Goal: Communication & Community: Answer question/provide support

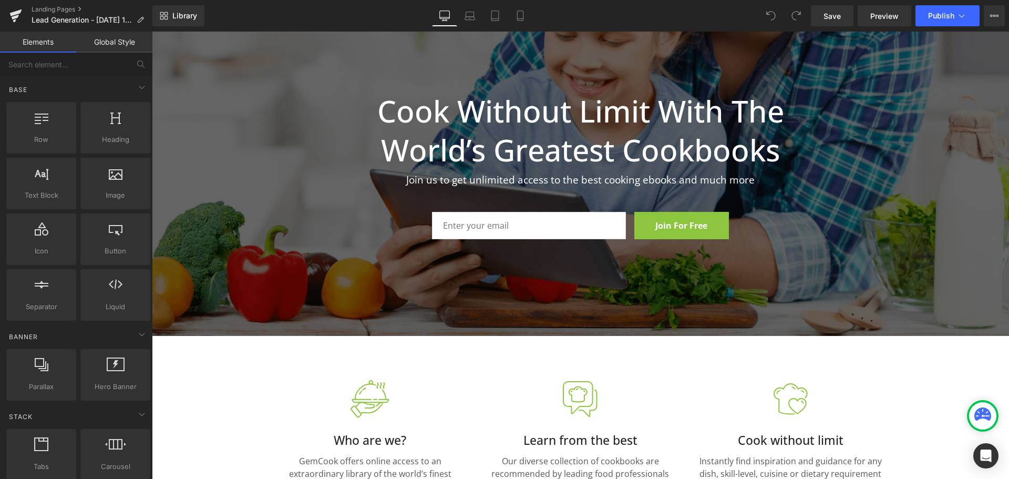
scroll to position [53, 0]
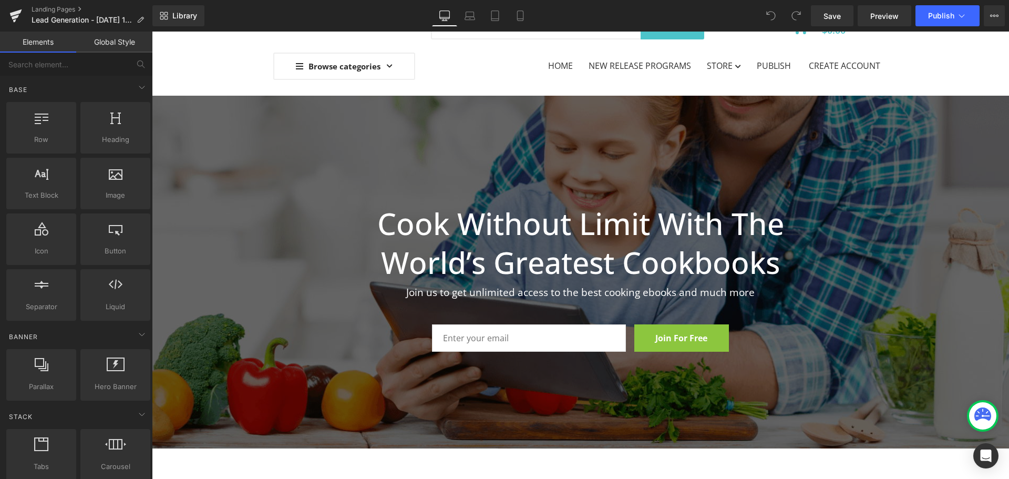
click at [557, 331] on input "email" at bounding box center [529, 337] width 194 height 27
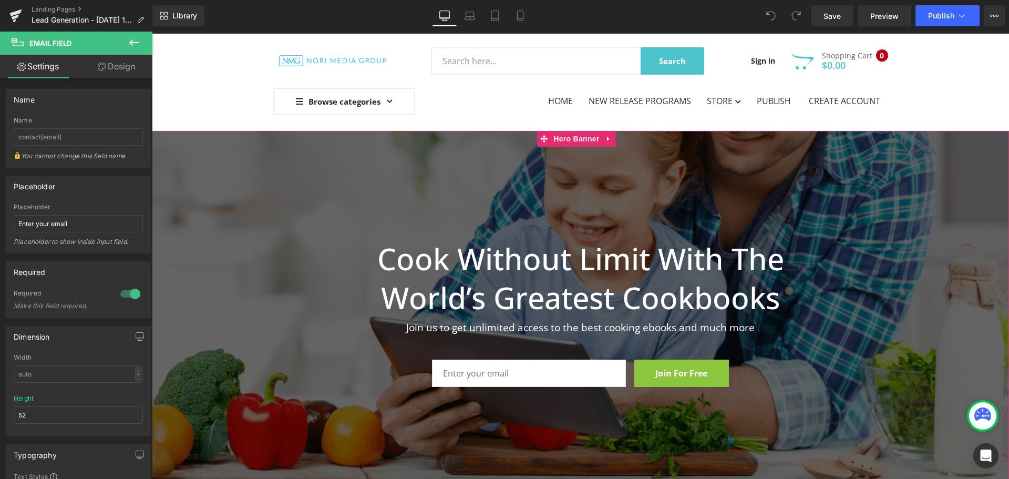
scroll to position [0, 0]
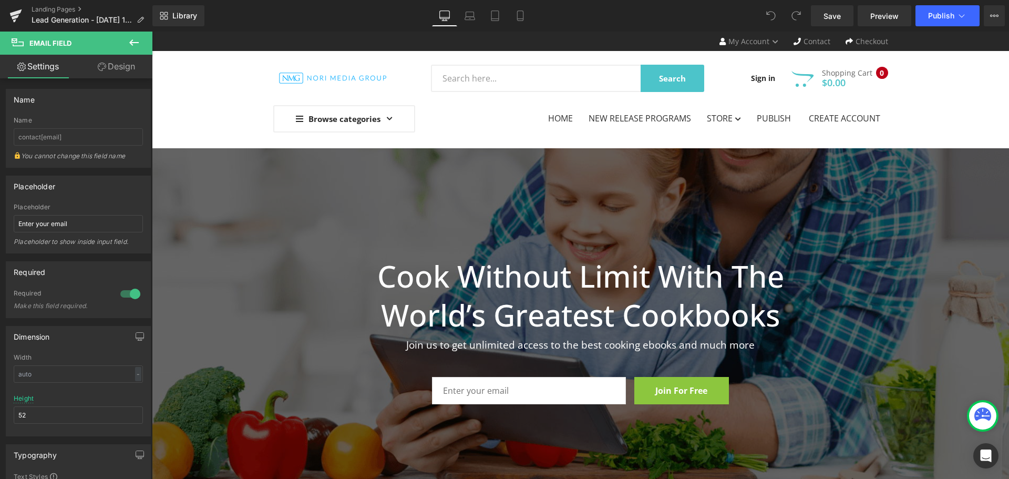
click at [134, 42] on icon at bounding box center [133, 42] width 9 height 6
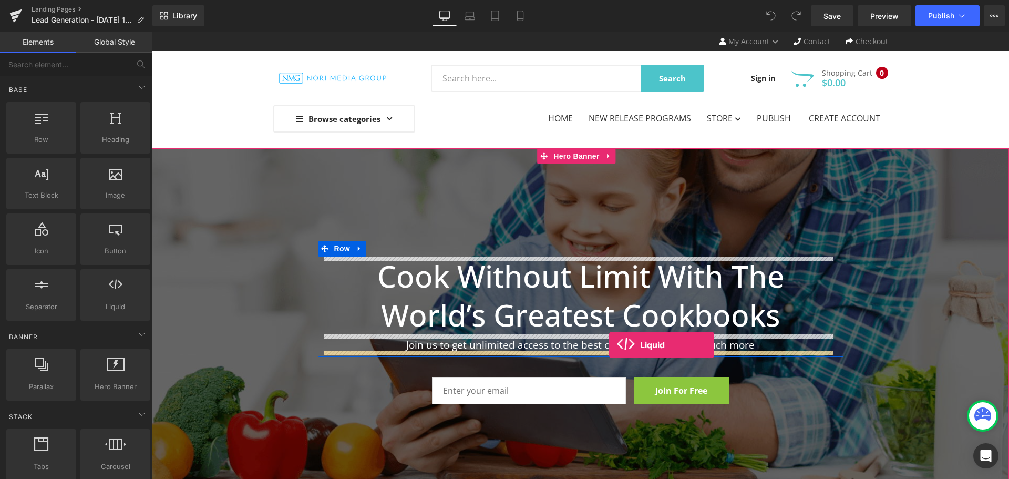
drag, startPoint x: 263, startPoint y: 326, endPoint x: 609, endPoint y: 345, distance: 346.3
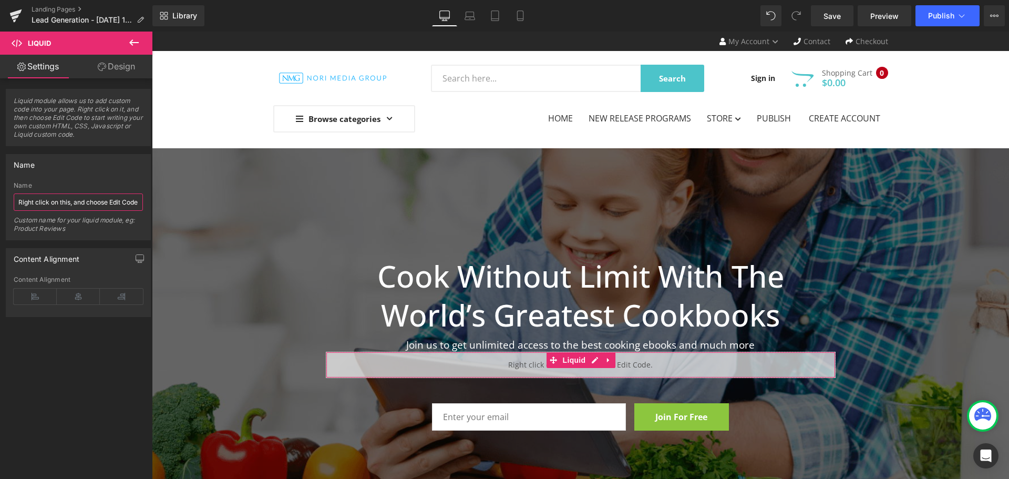
click at [78, 202] on input "Right click on this, and choose Edit Code." at bounding box center [78, 201] width 129 height 17
drag, startPoint x: 112, startPoint y: 201, endPoint x: 138, endPoint y: 203, distance: 26.3
click at [138, 203] on input "Right click on this, and choose Edit Code." at bounding box center [78, 201] width 129 height 17
click at [69, 201] on input "Right click on this, and choose Edit Code." at bounding box center [78, 201] width 129 height 17
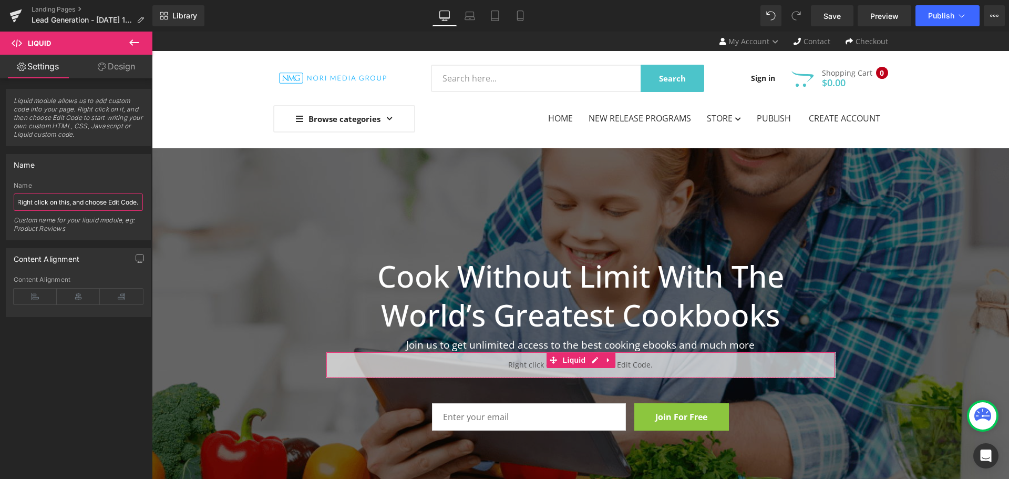
scroll to position [0, 0]
drag, startPoint x: 69, startPoint y: 201, endPoint x: 0, endPoint y: 200, distance: 69.4
click at [0, 200] on div "Name Right click on this, and choose Edit Code. Name Right click on this, and c…" at bounding box center [78, 193] width 157 height 94
drag, startPoint x: 87, startPoint y: 199, endPoint x: 67, endPoint y: 209, distance: 22.1
drag, startPoint x: 67, startPoint y: 209, endPoint x: 104, endPoint y: 176, distance: 49.1
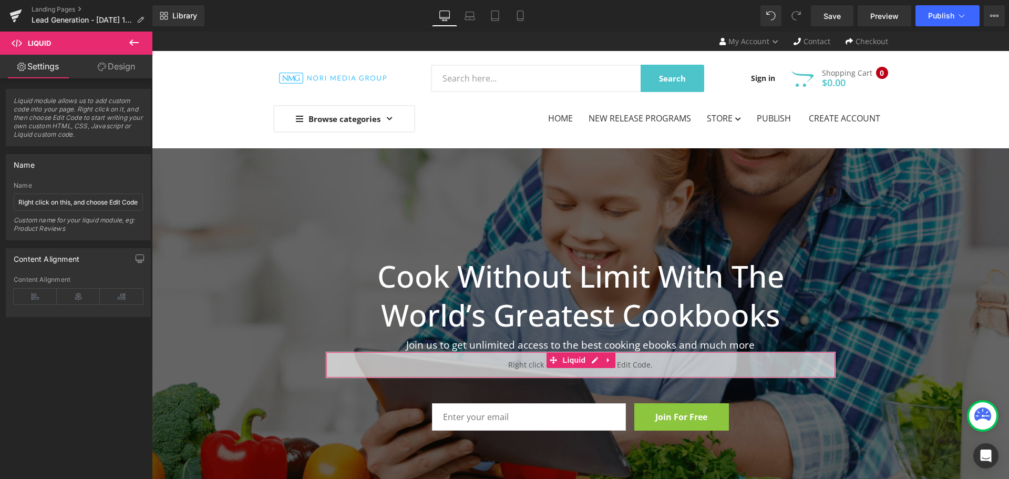
click at [104, 176] on div "Name Right click on this, and choose Edit Code. Name Right click on this, and c…" at bounding box center [78, 197] width 145 height 86
click at [107, 209] on input "Right click on this, and choose Edit Code." at bounding box center [78, 201] width 129 height 17
paste input "<div class="klaviyo-form-RyNVVy"></div>"
type input "<div class="klaviyo-form-RyNVVy"></div>"
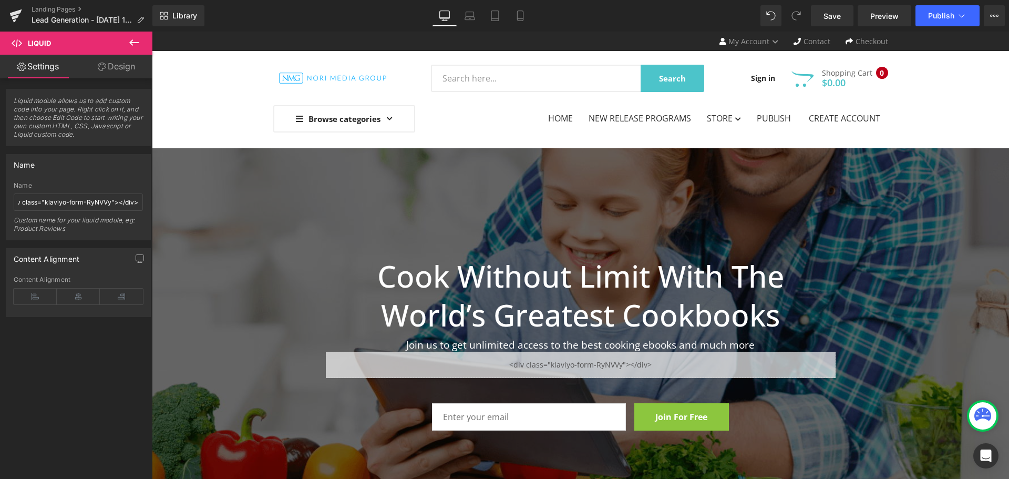
click at [935, 447] on div at bounding box center [580, 337] width 857 height 379
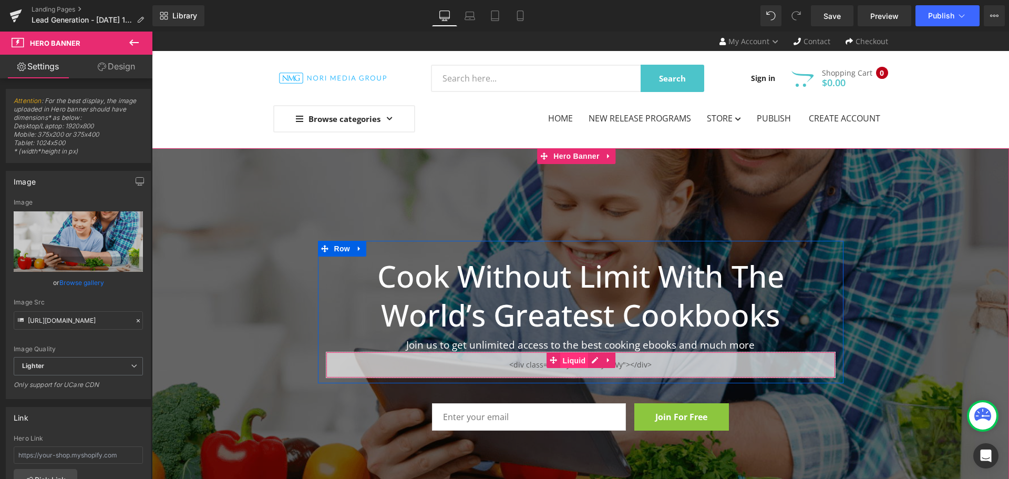
click at [567, 363] on span "Liquid" at bounding box center [574, 361] width 28 height 16
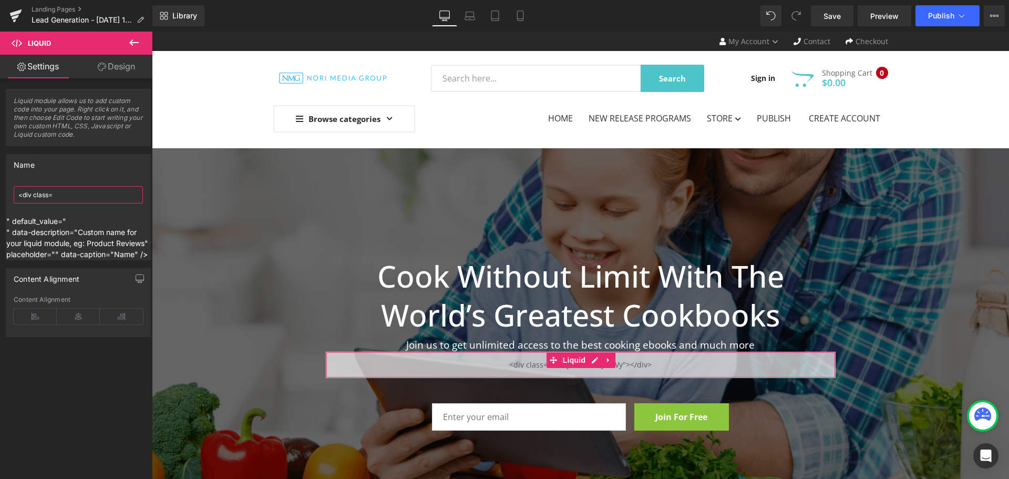
click at [79, 191] on input "<div class=" at bounding box center [78, 194] width 129 height 17
drag, startPoint x: 113, startPoint y: 197, endPoint x: 0, endPoint y: 194, distance: 113.0
click at [0, 194] on div "Name <div class= <div class= " default_value=" " data-description="Custom name …" at bounding box center [78, 203] width 157 height 114
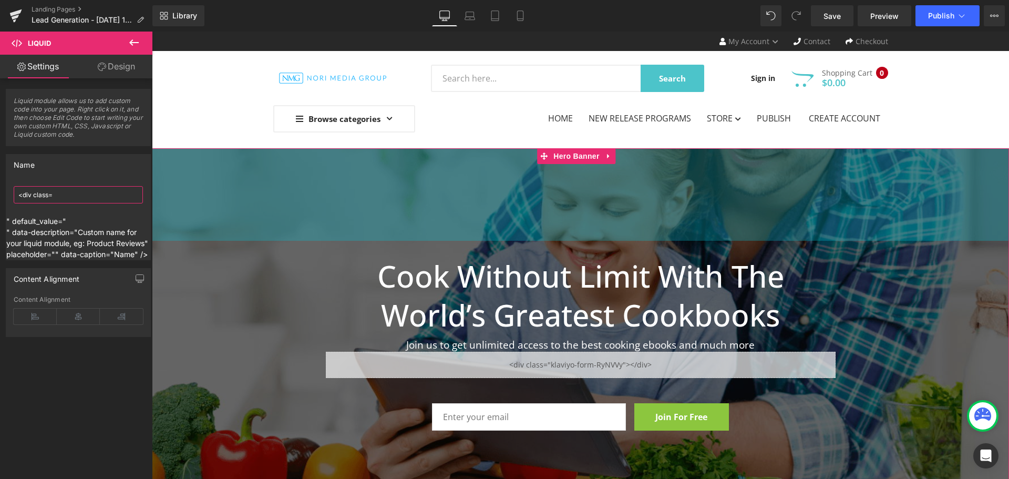
paste input ""klaviyo-form-RyNVVy"></div>"
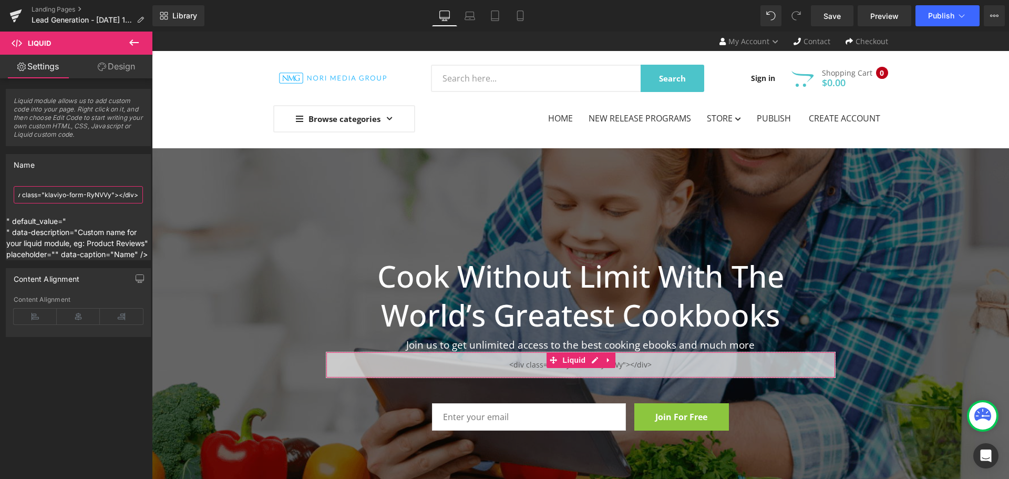
scroll to position [0, 0]
drag, startPoint x: 66, startPoint y: 188, endPoint x: 0, endPoint y: 188, distance: 66.2
click at [0, 188] on div "Name <div class="klaviyo-form-RyNVVy"></div> <div class="klaviyo-form-RyNVVy"><…" at bounding box center [78, 203] width 157 height 114
type input "<div class="klaviyo-form-RyNVVy"></div>"
click at [91, 169] on div "Name" at bounding box center [78, 165] width 144 height 20
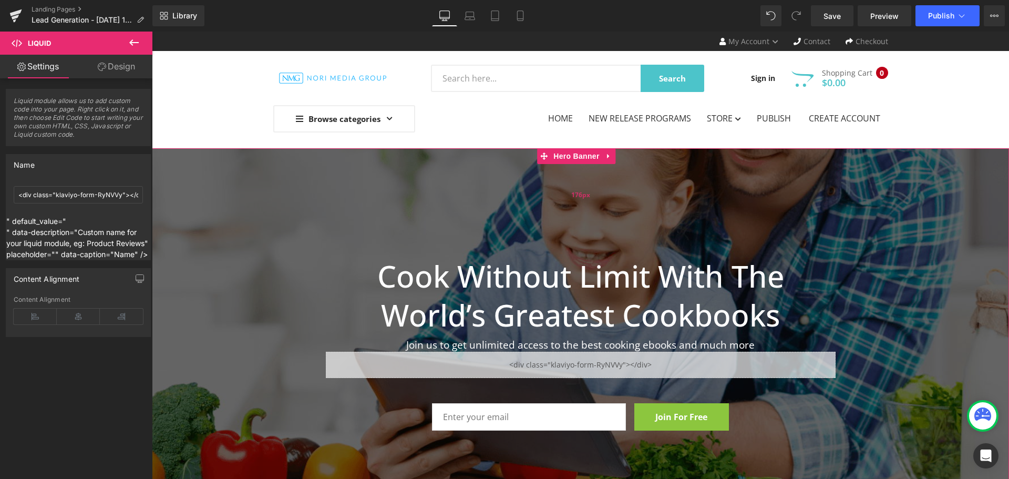
click at [910, 235] on div "176px" at bounding box center [580, 194] width 857 height 92
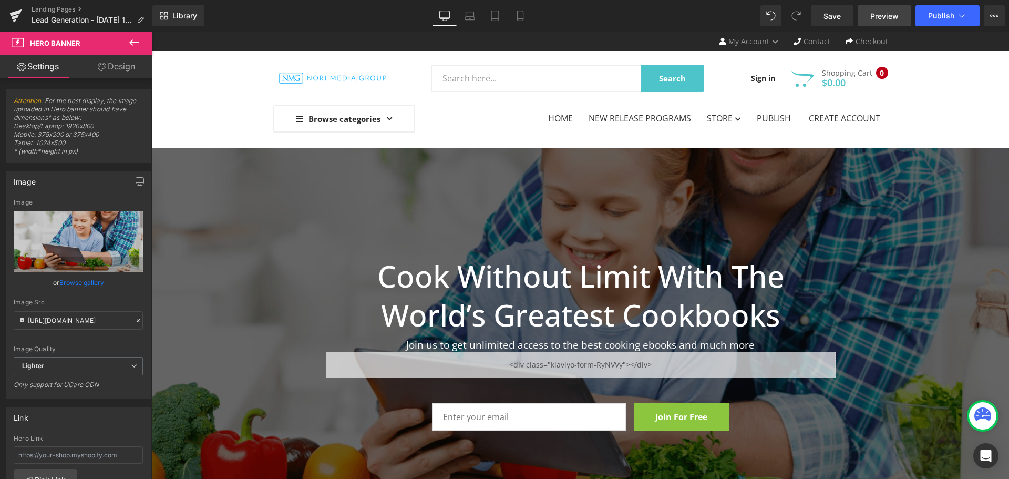
click at [888, 17] on span "Preview" at bounding box center [884, 16] width 28 height 11
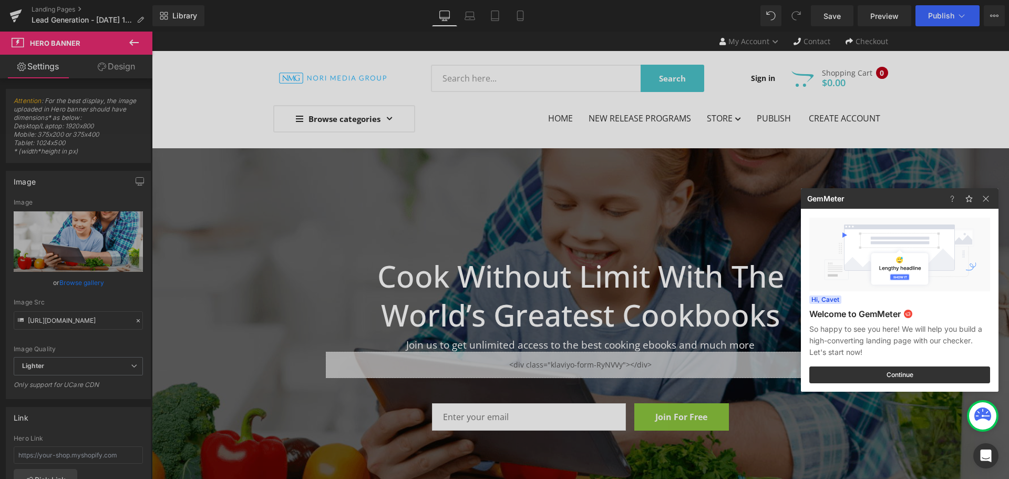
click at [831, 17] on div at bounding box center [504, 239] width 1009 height 479
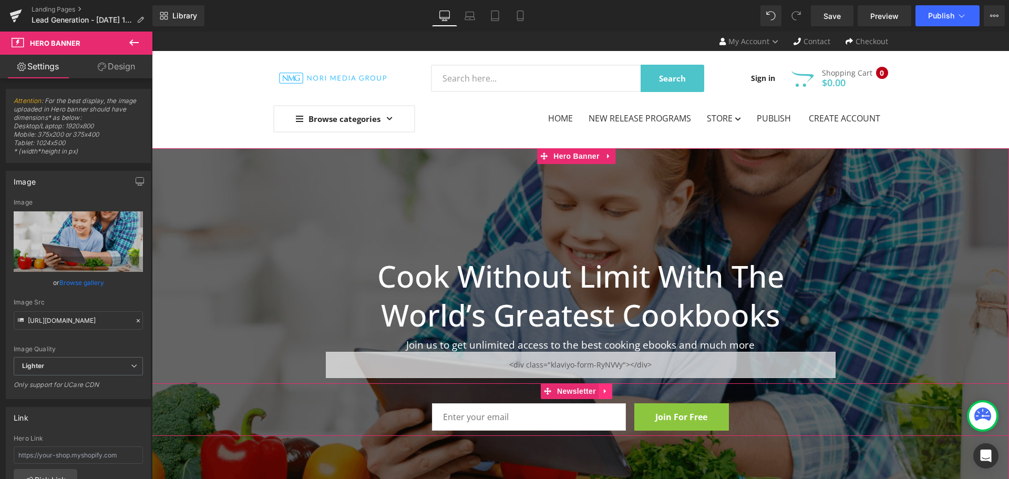
click at [603, 390] on icon at bounding box center [605, 391] width 7 height 8
click at [616, 394] on link at bounding box center [612, 391] width 14 height 16
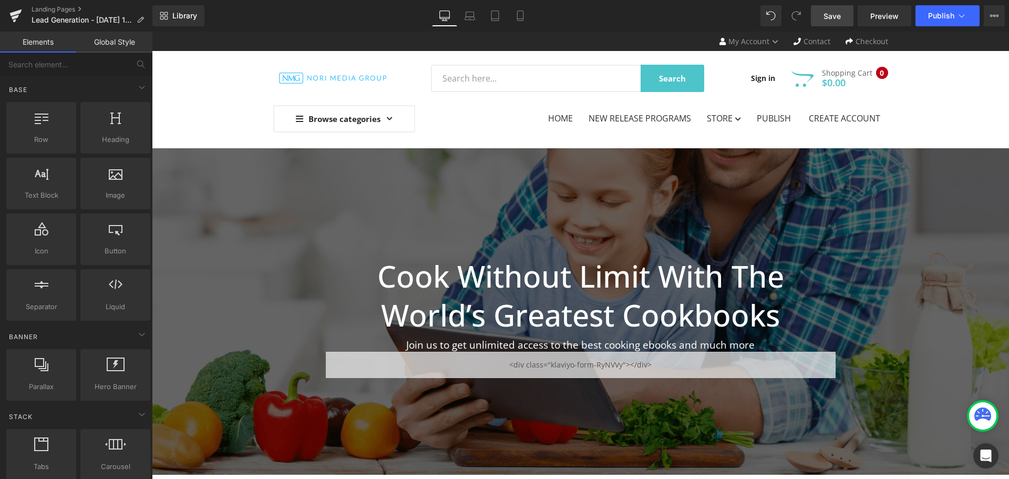
click at [843, 14] on link "Save" at bounding box center [832, 15] width 43 height 21
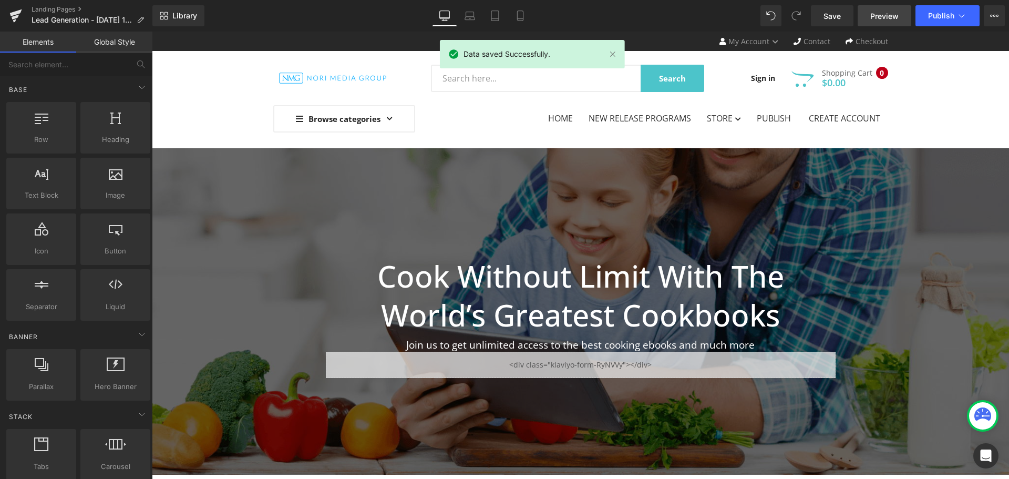
click at [882, 8] on link "Preview" at bounding box center [885, 15] width 54 height 21
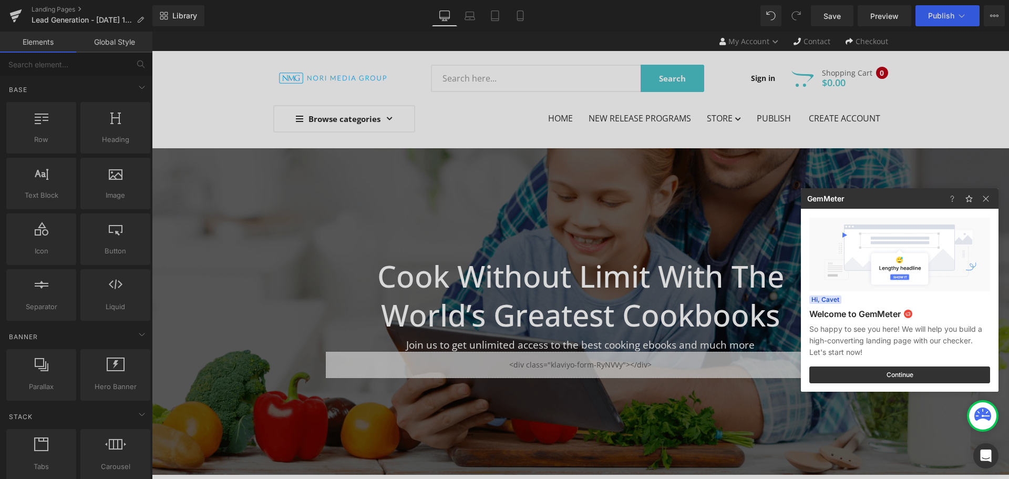
click at [522, 374] on div at bounding box center [504, 239] width 1009 height 479
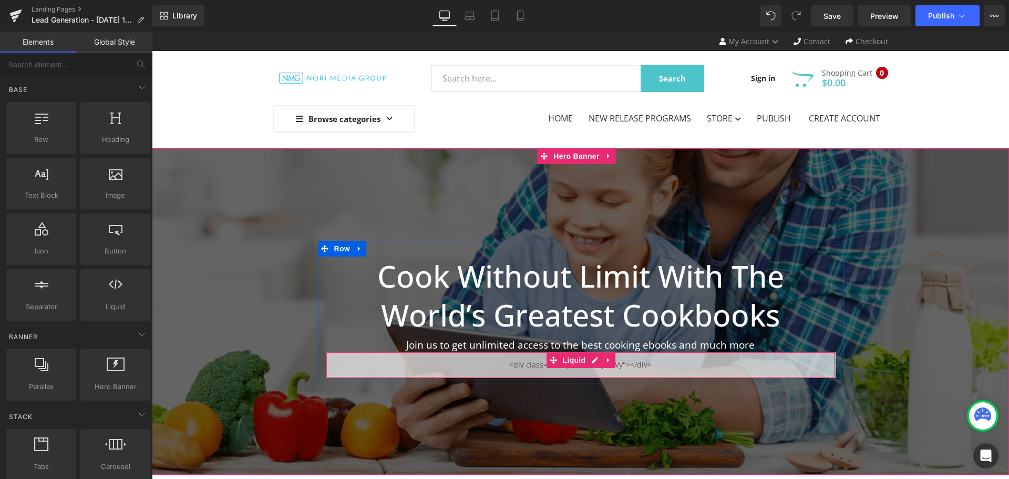
click at [615, 355] on div "Liquid" at bounding box center [581, 365] width 510 height 26
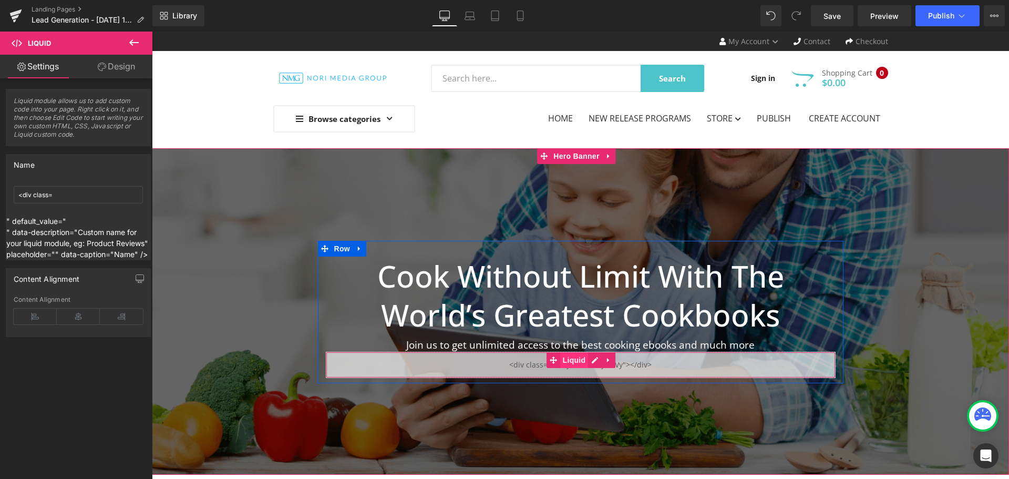
click at [569, 357] on span "Liquid" at bounding box center [574, 360] width 28 height 16
drag, startPoint x: 102, startPoint y: 203, endPoint x: 0, endPoint y: 194, distance: 102.9
click at [0, 194] on div "Name <div class= <div class= " default_value=" " data-description="Custom name …" at bounding box center [78, 203] width 157 height 114
click at [68, 162] on div "Name" at bounding box center [78, 165] width 144 height 20
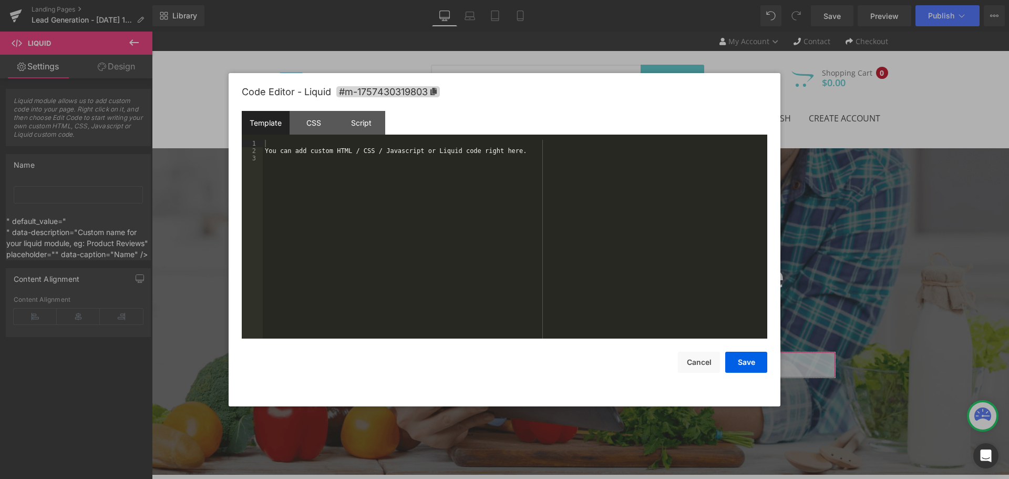
click at [643, 0] on div "Liquid You are previewing how the will restyle your page. You can not edit Elem…" at bounding box center [504, 0] width 1009 height 0
click at [520, 209] on div "You can add custom HTML / CSS / Javascript or Liquid code right here." at bounding box center [515, 246] width 505 height 213
click at [750, 361] on button "Save" at bounding box center [746, 362] width 42 height 21
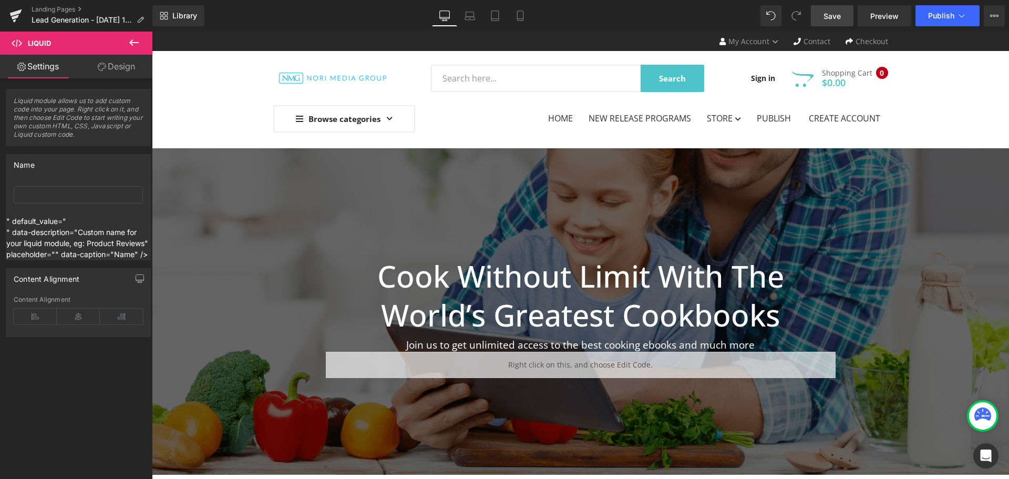
click at [837, 20] on span "Save" at bounding box center [832, 16] width 17 height 11
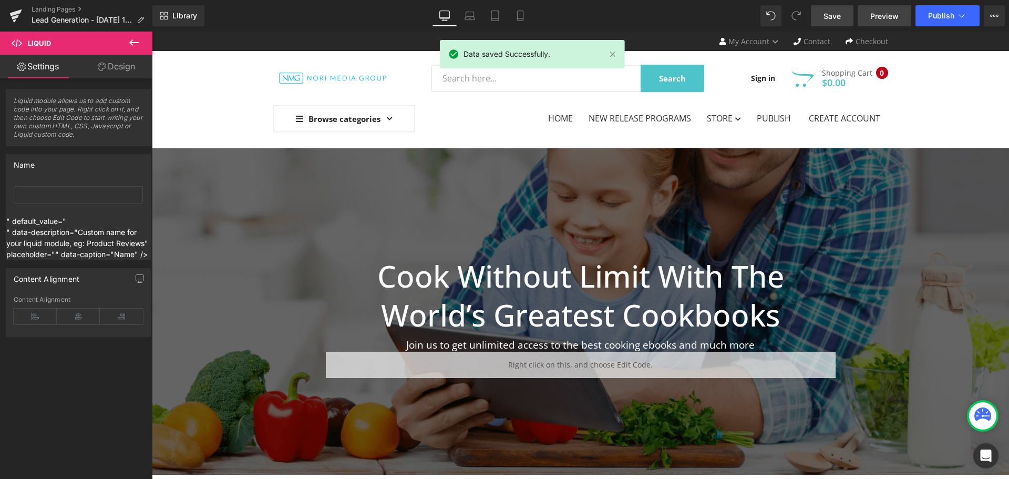
click at [900, 9] on link "Preview" at bounding box center [885, 15] width 54 height 21
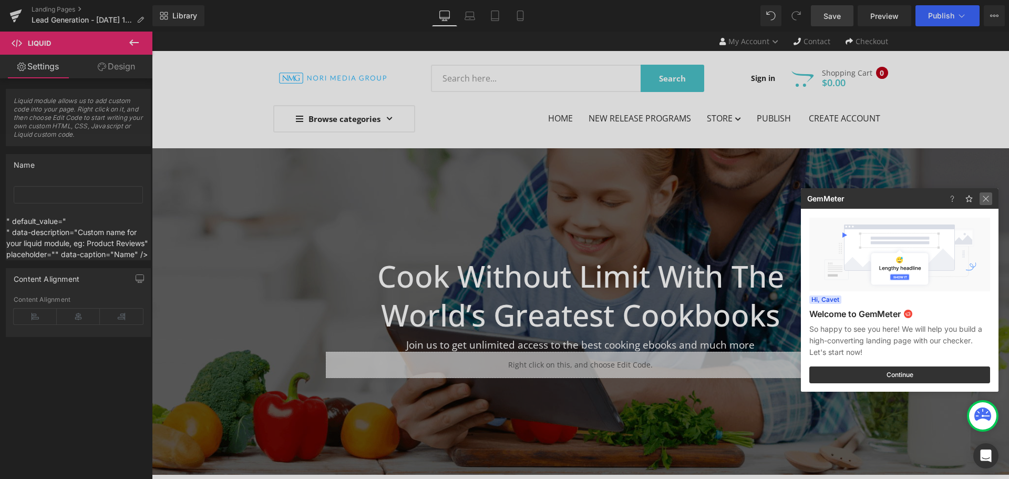
click at [987, 199] on img at bounding box center [986, 198] width 13 height 13
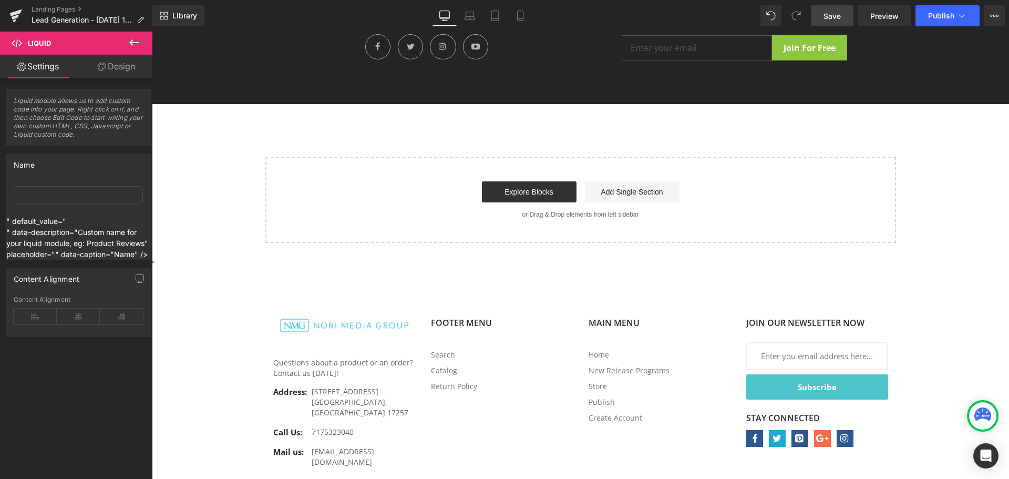
scroll to position [1392, 0]
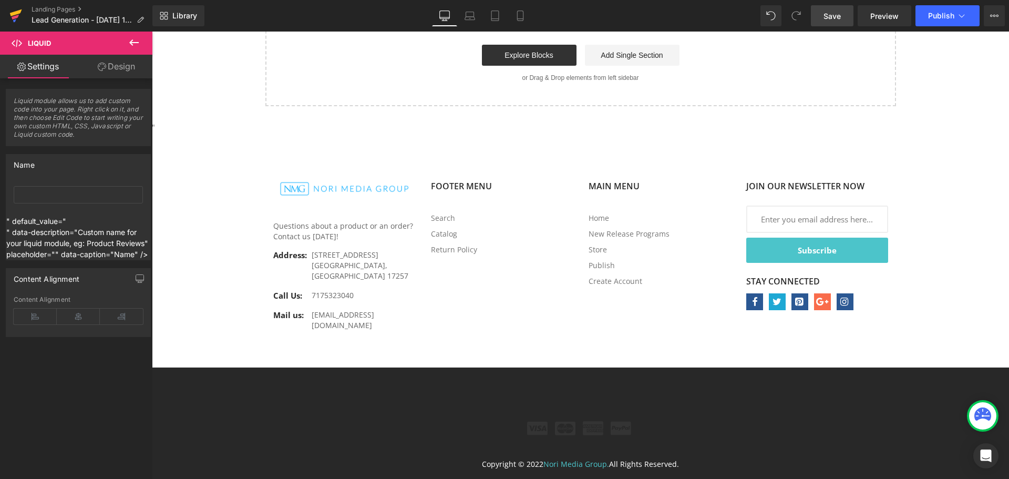
click at [19, 13] on icon at bounding box center [16, 12] width 12 height 7
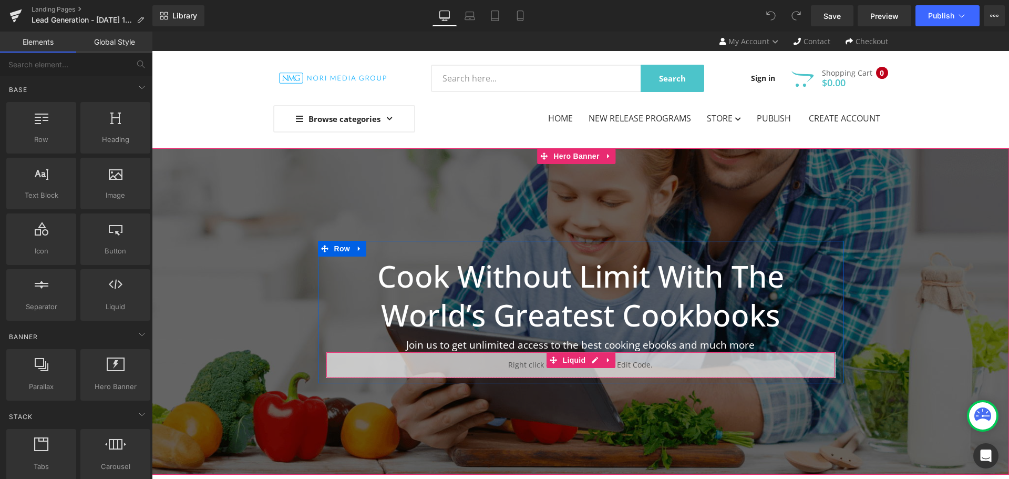
click at [652, 370] on div "Liquid" at bounding box center [581, 365] width 510 height 26
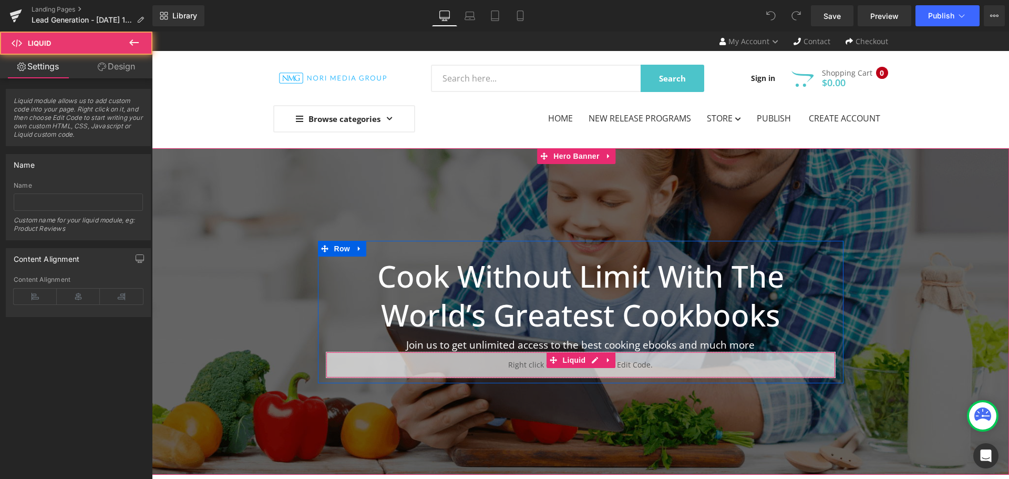
click at [652, 370] on div "Liquid" at bounding box center [581, 365] width 510 height 26
click at [577, 362] on span "Liquid" at bounding box center [574, 361] width 28 height 16
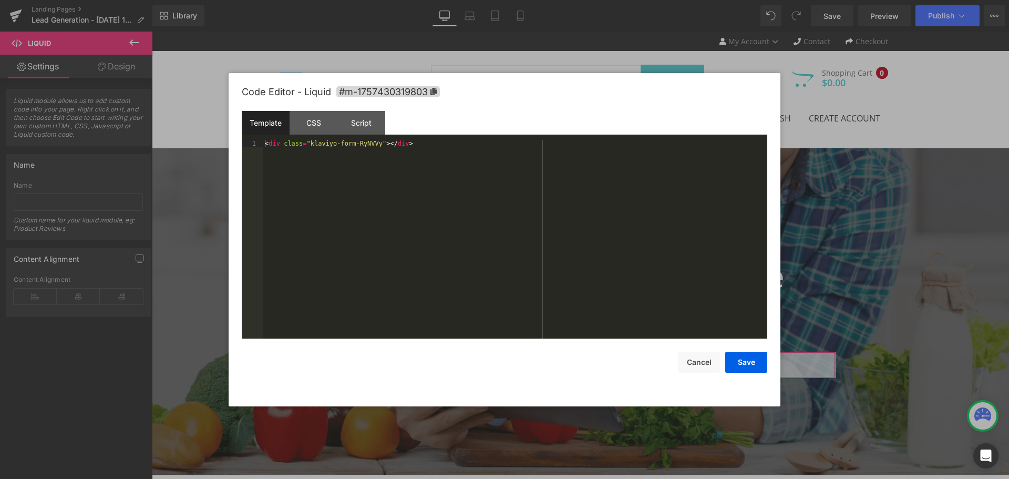
click at [661, 0] on div "Liquid You are previewing how the will restyle your page. You can not edit Elem…" at bounding box center [504, 0] width 1009 height 0
click at [444, 157] on div "< div class = "klaviyo-form-RyNVVy" > </ div >" at bounding box center [515, 246] width 505 height 213
click at [757, 361] on button "Save" at bounding box center [746, 362] width 42 height 21
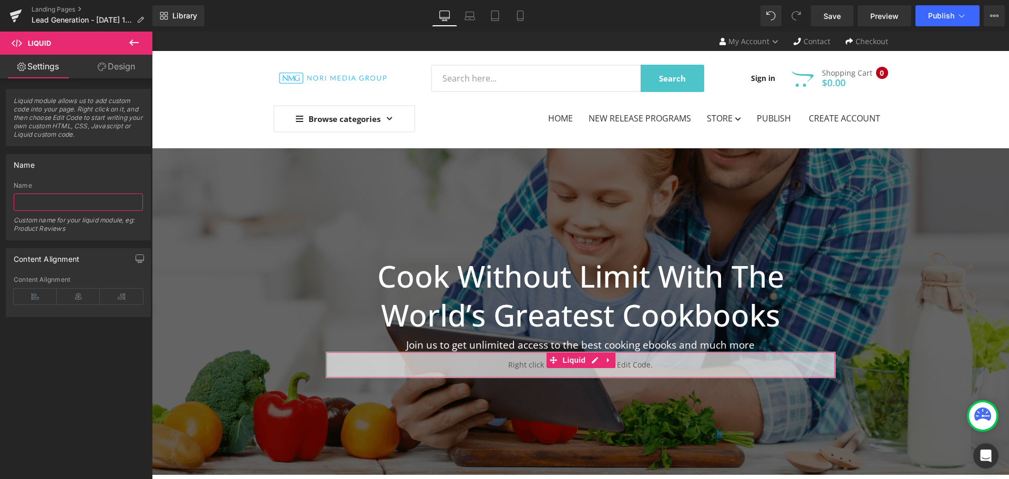
click at [53, 204] on input "text" at bounding box center [78, 201] width 129 height 17
type input "C"
type input "Klaviyo Lead Gen"
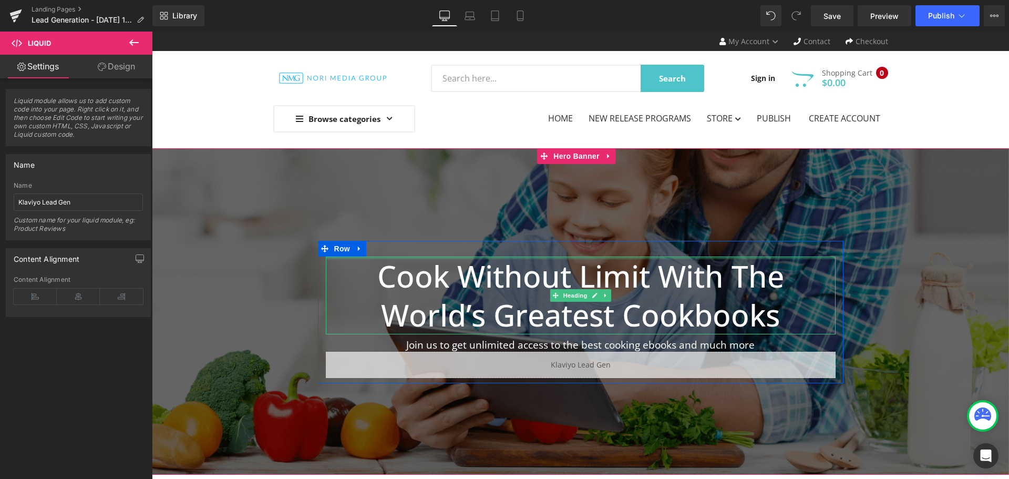
click at [808, 258] on div at bounding box center [581, 257] width 510 height 3
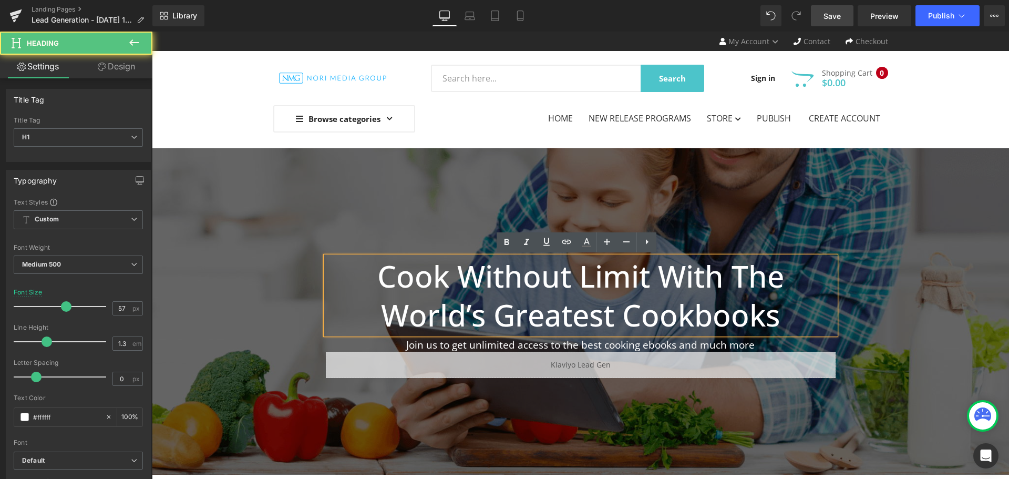
click at [832, 12] on span "Save" at bounding box center [832, 16] width 17 height 11
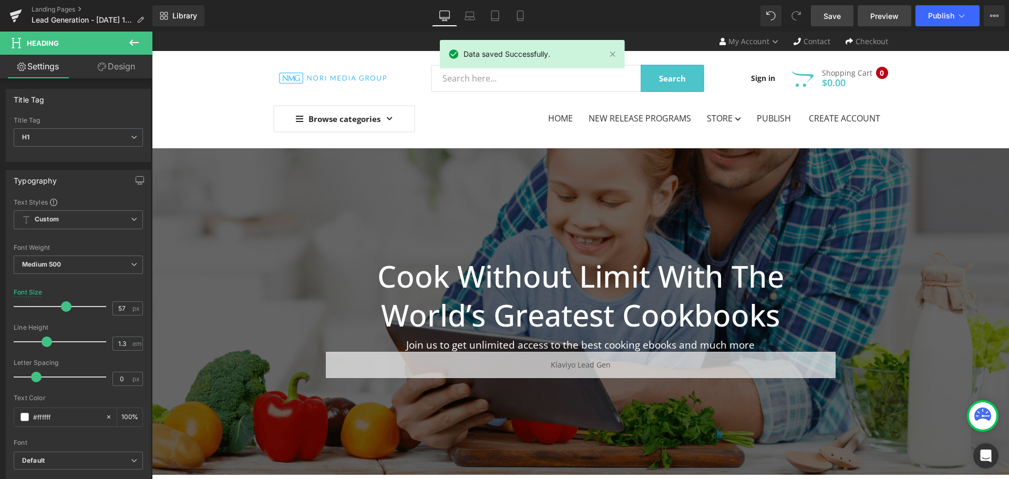
click at [882, 14] on span "Preview" at bounding box center [884, 16] width 28 height 11
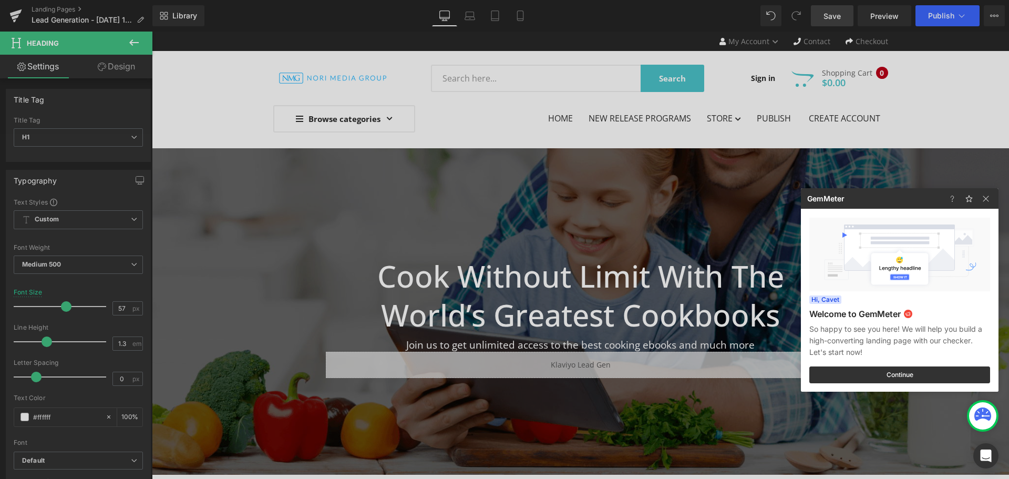
click at [580, 362] on div at bounding box center [504, 239] width 1009 height 479
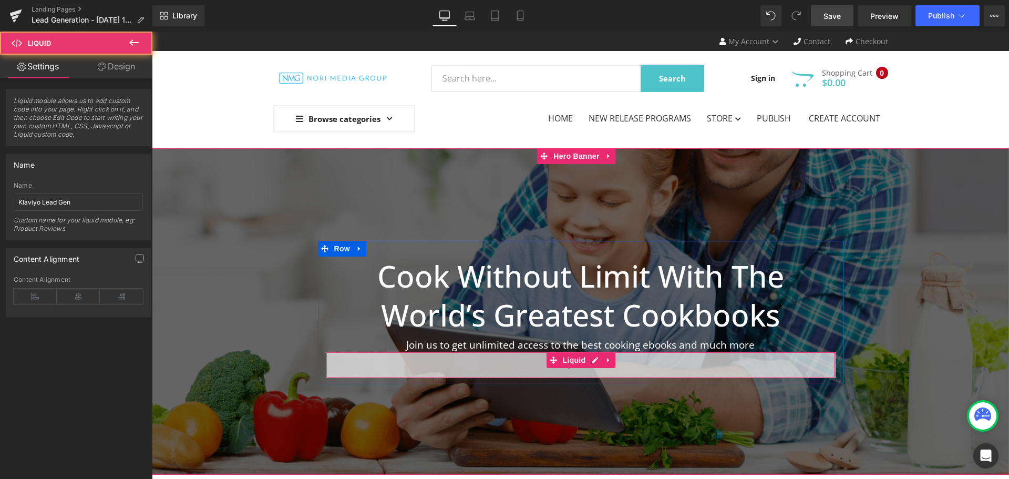
click at [629, 364] on div "Liquid" at bounding box center [581, 365] width 510 height 26
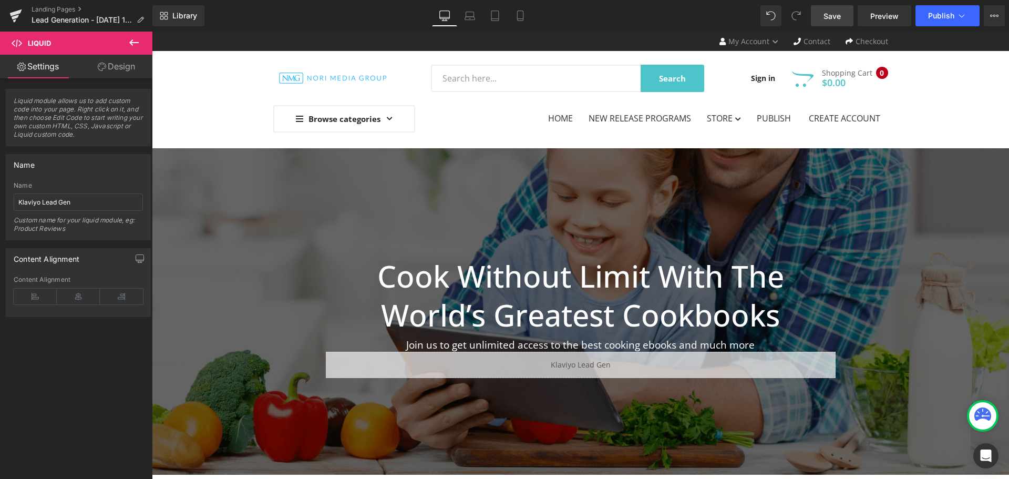
click at [129, 50] on button at bounding box center [134, 43] width 37 height 23
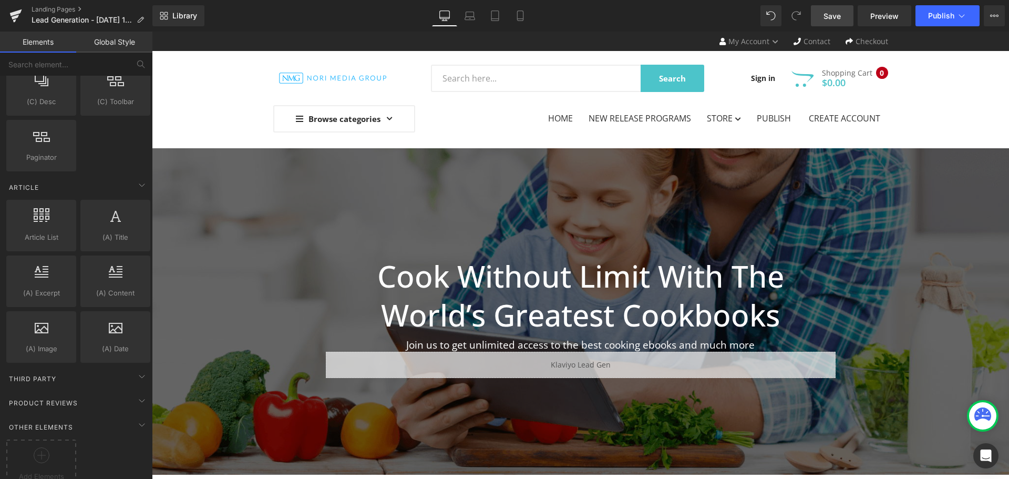
scroll to position [1859, 0]
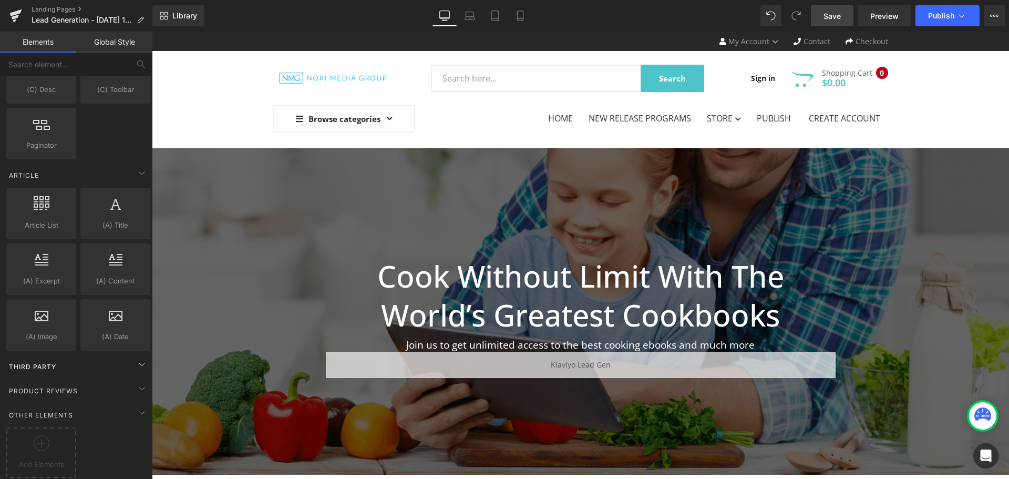
click at [101, 362] on div "Third Party" at bounding box center [78, 366] width 148 height 21
click at [116, 356] on div "Third Party" at bounding box center [78, 366] width 148 height 21
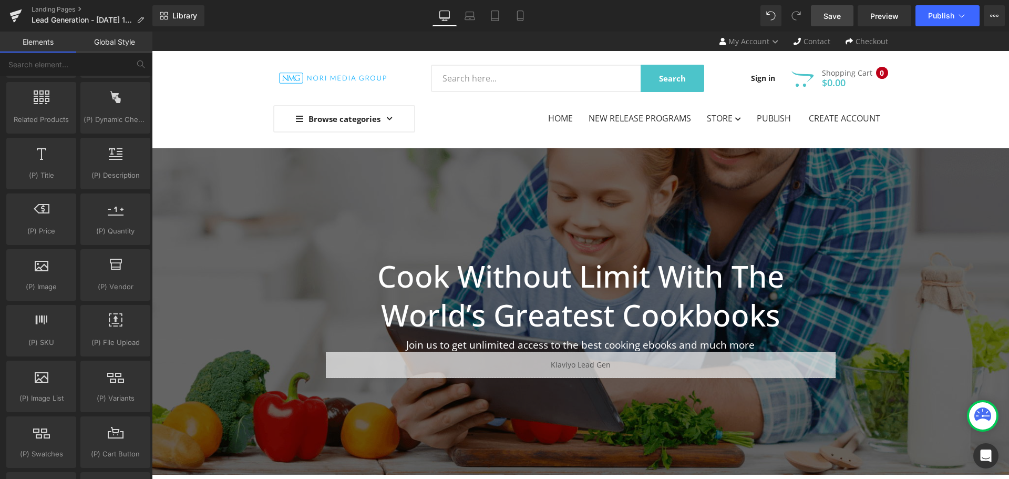
scroll to position [598, 0]
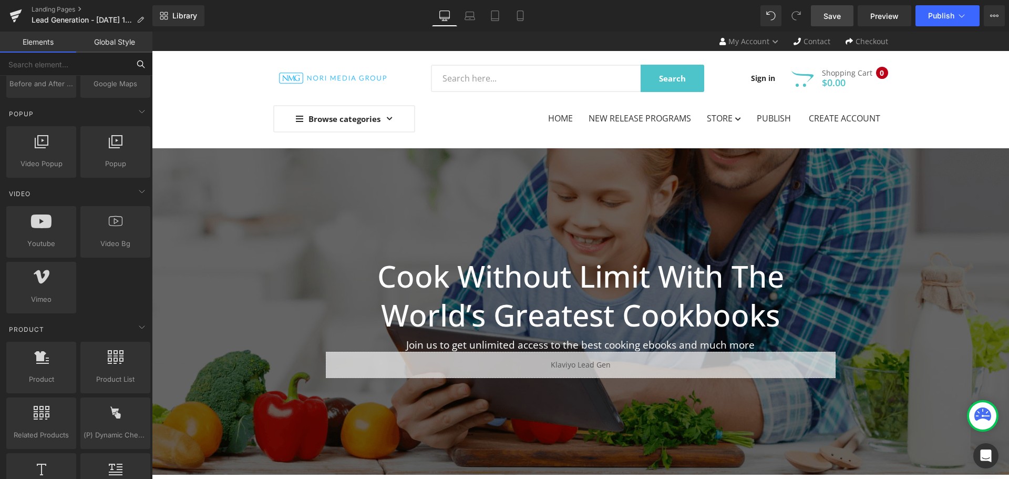
click at [83, 60] on input "text" at bounding box center [64, 64] width 129 height 23
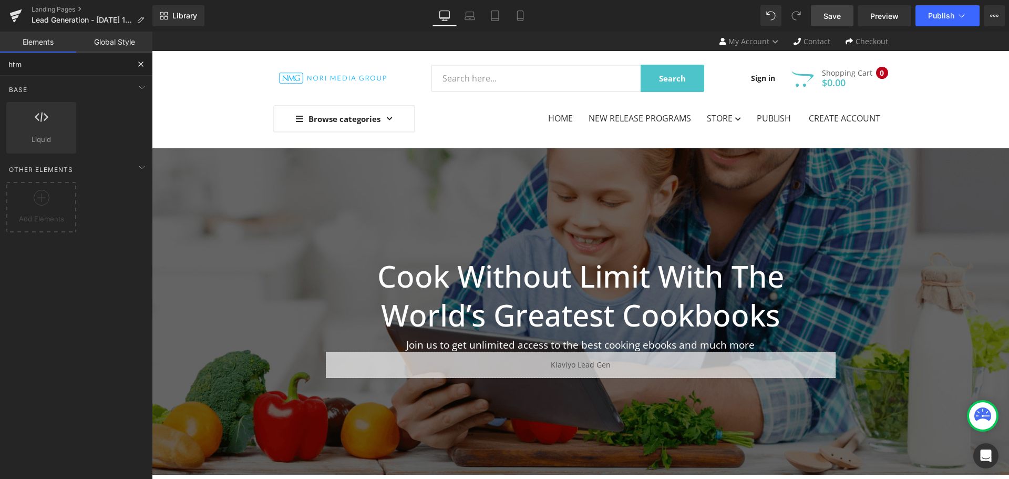
scroll to position [0, 0]
type input "html"
drag, startPoint x: 78, startPoint y: 62, endPoint x: 0, endPoint y: 57, distance: 78.4
click at [0, 57] on input "html" at bounding box center [64, 64] width 129 height 23
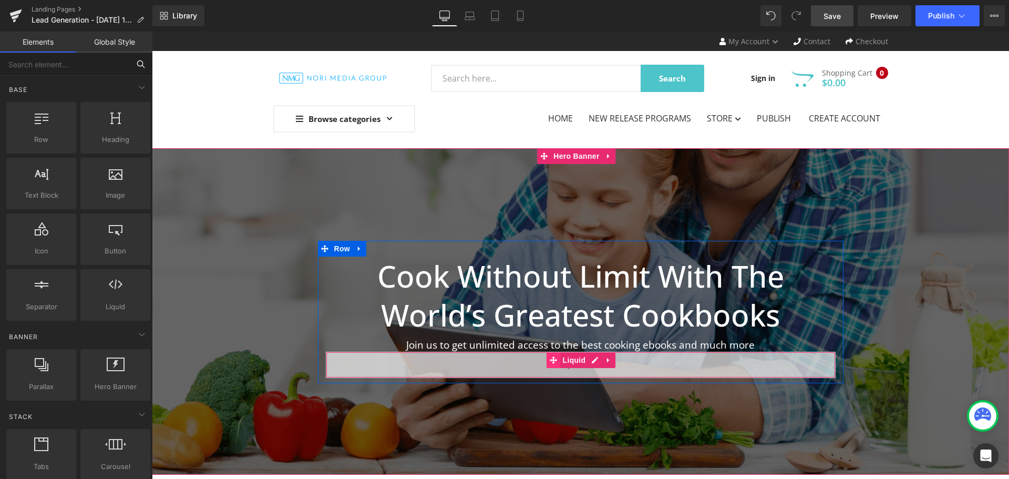
click at [551, 361] on icon at bounding box center [553, 359] width 7 height 7
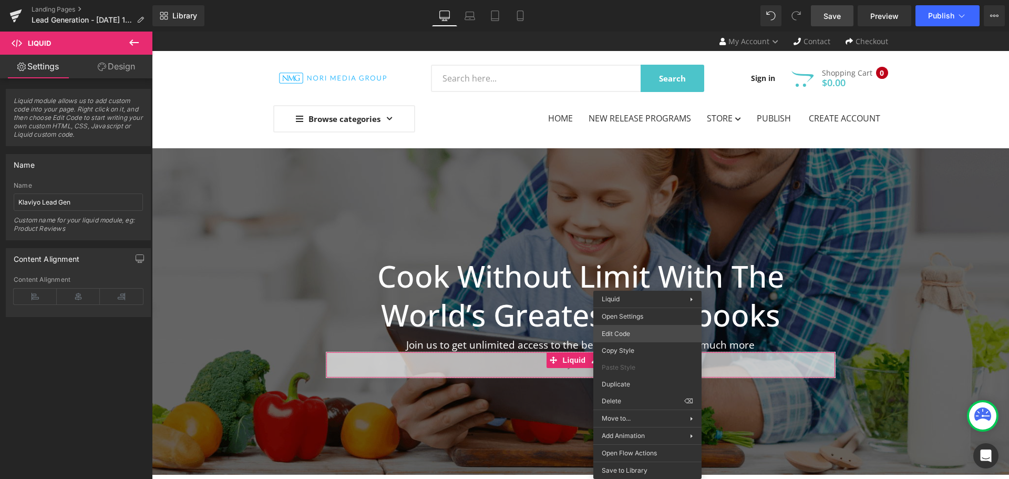
click at [640, 0] on div "Liquid You are previewing how the will restyle your page. You can not edit Elem…" at bounding box center [504, 0] width 1009 height 0
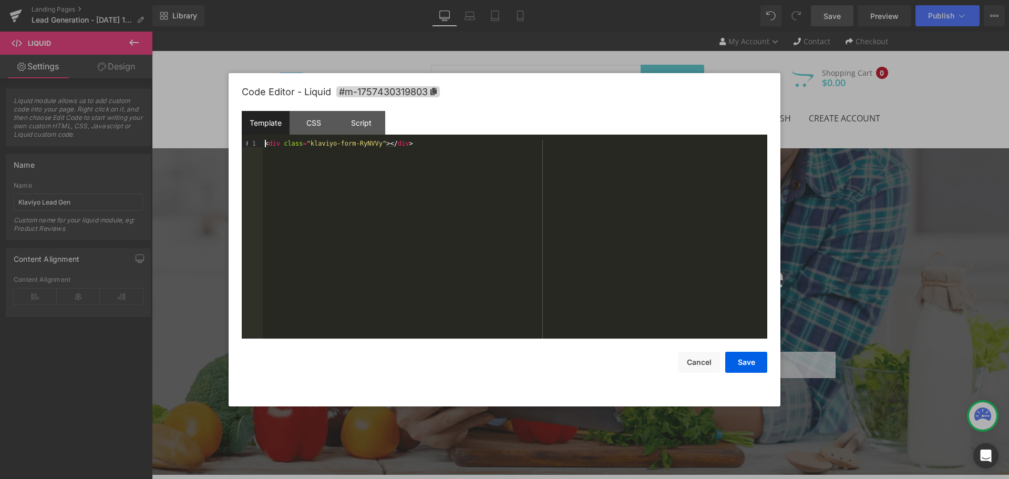
click at [265, 142] on div "< div class = "klaviyo-form-RyNVVy" > </ div >" at bounding box center [515, 246] width 505 height 213
click at [748, 359] on button "Save" at bounding box center [746, 362] width 42 height 21
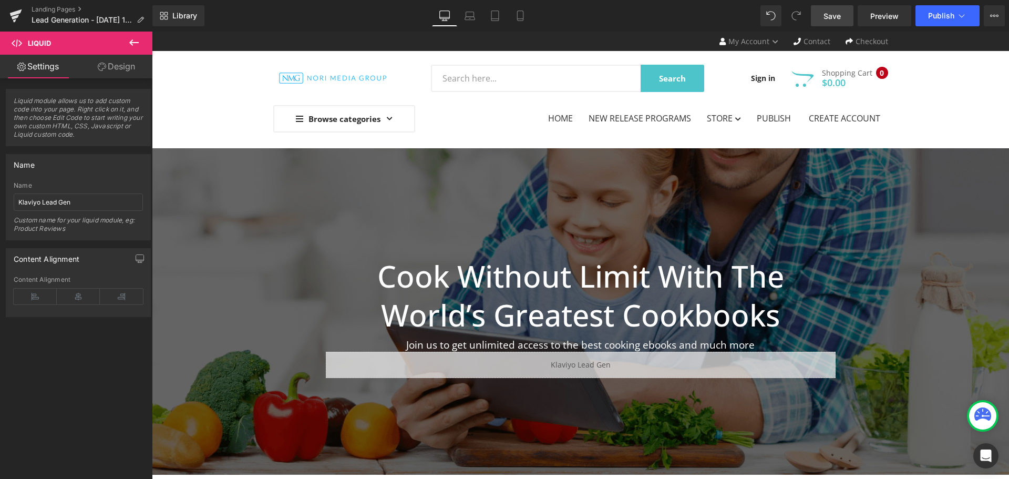
click at [832, 16] on span "Save" at bounding box center [832, 16] width 17 height 11
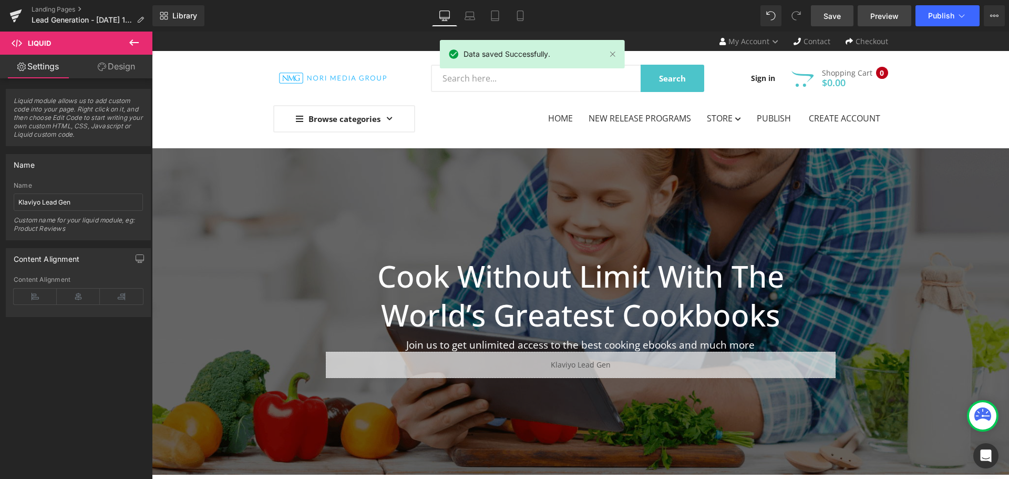
click at [864, 17] on link "Preview" at bounding box center [885, 15] width 54 height 21
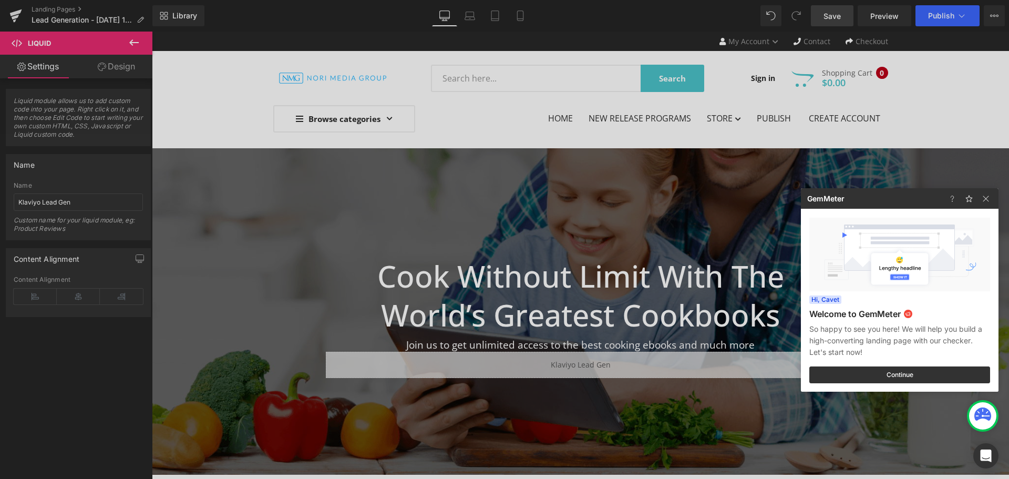
click at [685, 371] on div at bounding box center [504, 239] width 1009 height 479
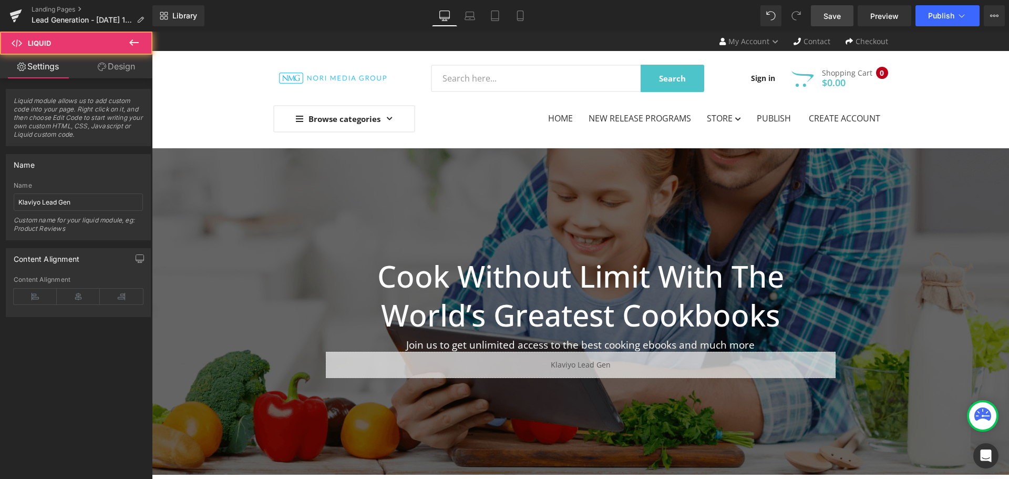
click at [685, 371] on div "Liquid" at bounding box center [581, 365] width 510 height 26
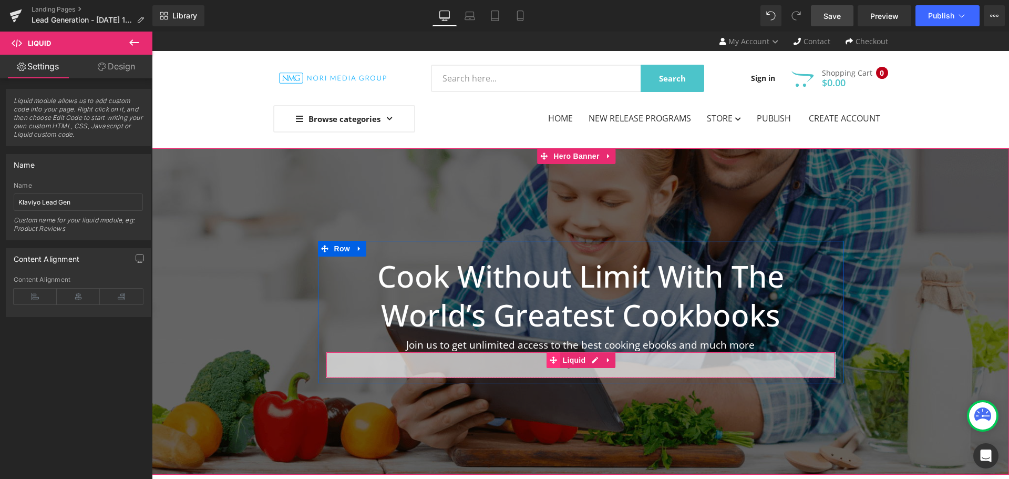
click at [555, 359] on span at bounding box center [554, 360] width 14 height 16
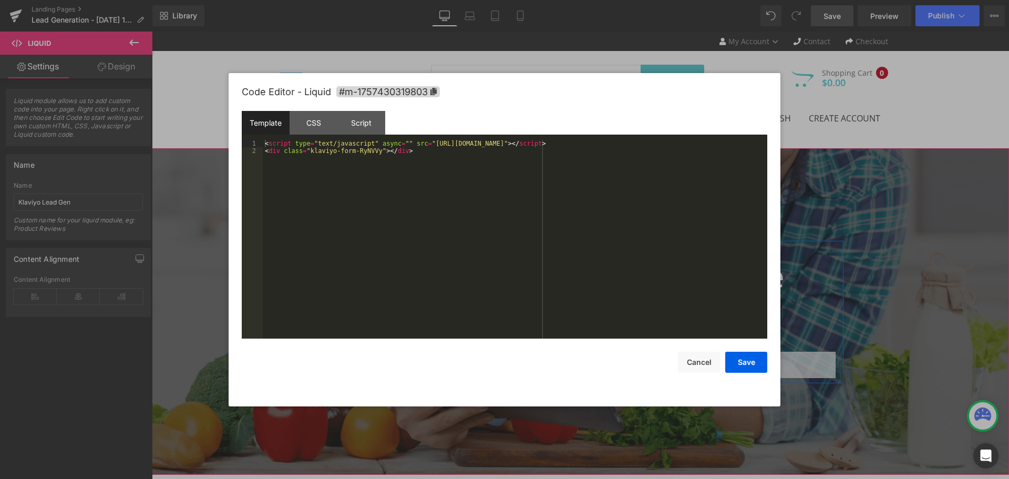
click at [591, 361] on icon at bounding box center [592, 360] width 6 height 6
click at [591, 361] on div "Save Cancel" at bounding box center [505, 355] width 526 height 34
drag, startPoint x: 598, startPoint y: 143, endPoint x: 550, endPoint y: 143, distance: 47.8
click at [550, 143] on div "< script type = "text/javascript" async = "" src = "https://static.klaviyo.com/…" at bounding box center [515, 246] width 505 height 213
click at [745, 363] on button "Save" at bounding box center [746, 362] width 42 height 21
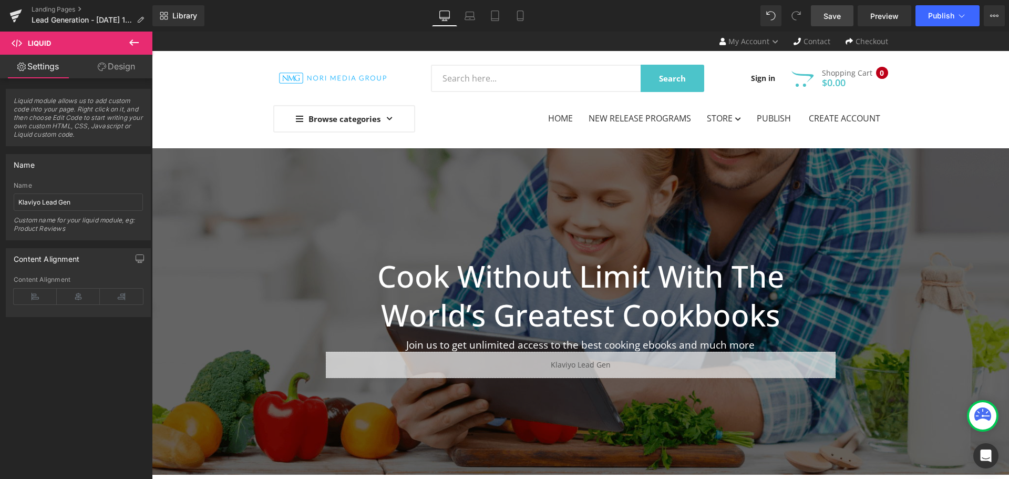
click at [847, 19] on link "Save" at bounding box center [832, 15] width 43 height 21
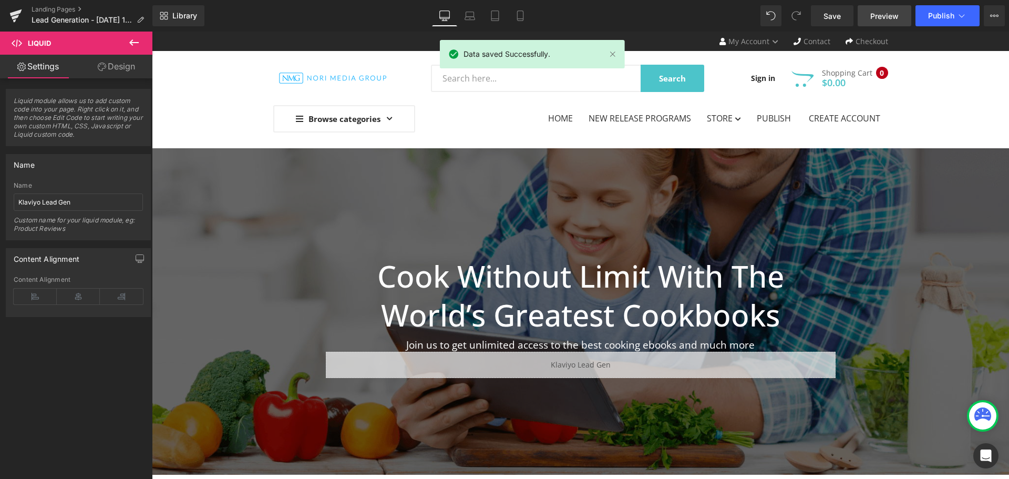
click at [879, 13] on span "Preview" at bounding box center [884, 16] width 28 height 11
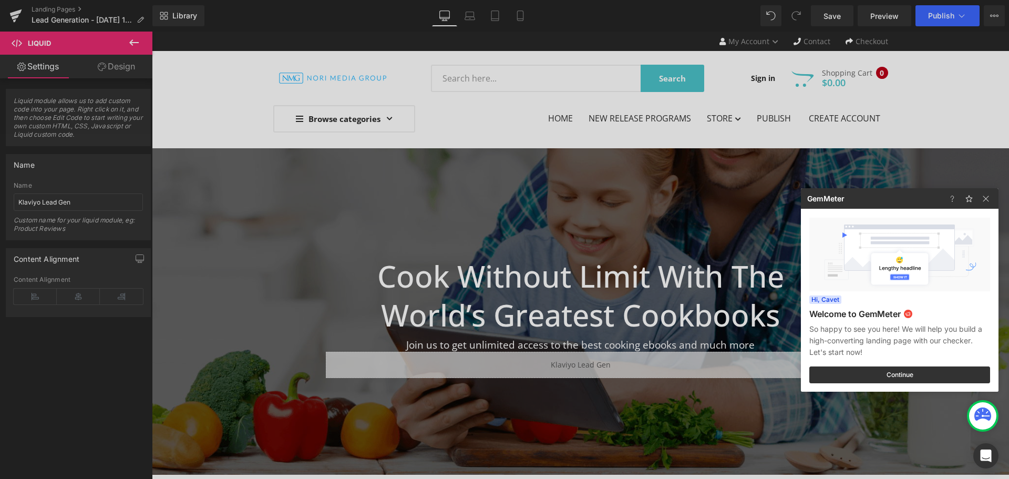
click at [658, 361] on div at bounding box center [504, 239] width 1009 height 479
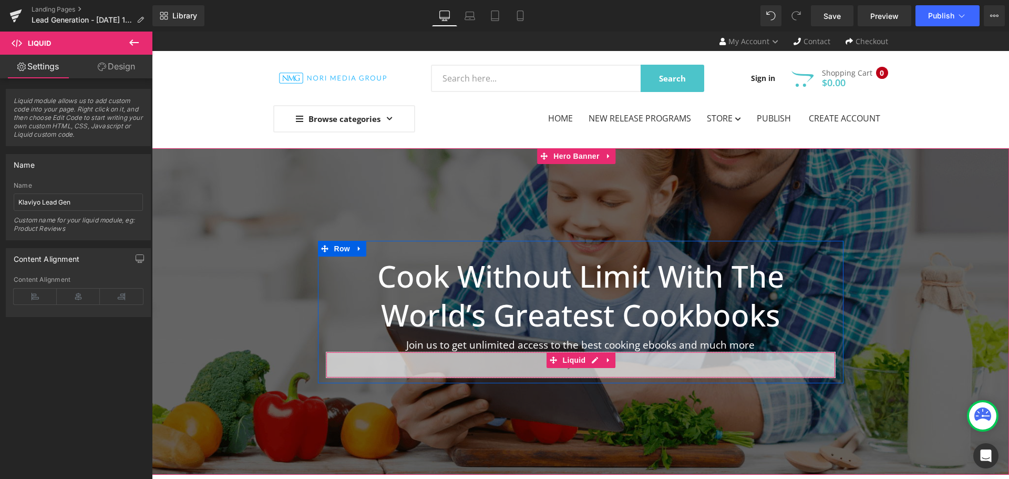
click at [638, 368] on div "Liquid" at bounding box center [581, 365] width 510 height 26
click at [570, 358] on span "Liquid" at bounding box center [574, 360] width 28 height 16
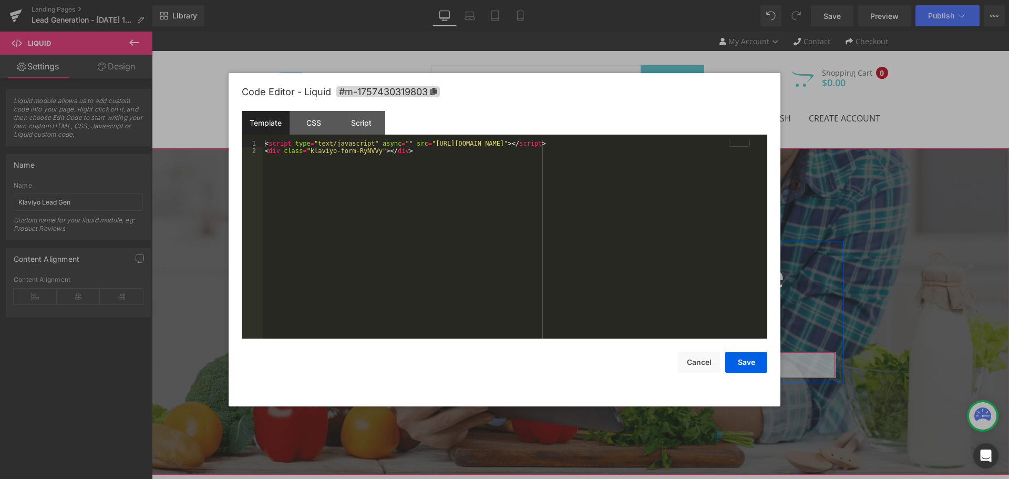
click at [591, 360] on icon at bounding box center [594, 360] width 7 height 8
click at [373, 146] on div "< script type = "text/javascript" async = "" src = "https://static.klaviyo.com/…" at bounding box center [515, 246] width 505 height 213
click at [421, 147] on div "< script type = "text/javascript" async = "" src = "https://static.klaviyo.com/…" at bounding box center [515, 246] width 505 height 213
click at [405, 141] on div "< script type = "text/javascript" async = "" src = "https://static.klaviyo.com/…" at bounding box center [515, 246] width 505 height 213
drag, startPoint x: 692, startPoint y: 164, endPoint x: 256, endPoint y: 138, distance: 437.0
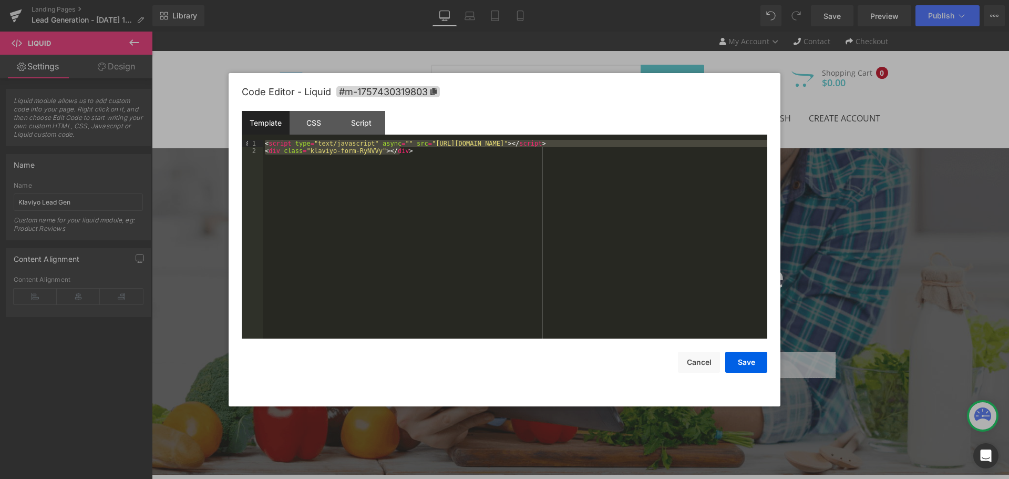
click at [256, 138] on div "Template CSS Script Data 1 2 < script type = "text/javascript" async = "" src =…" at bounding box center [505, 225] width 526 height 228
click at [398, 153] on div "< script type = "text/javascript" async = "" src = "https://static.klaviyo.com/…" at bounding box center [515, 239] width 505 height 199
drag, startPoint x: 759, startPoint y: 145, endPoint x: 249, endPoint y: 141, distance: 509.8
click at [249, 141] on pre "1 2 < script type = "text/javascript" async = "" src = "https://static.klaviyo.…" at bounding box center [505, 239] width 526 height 199
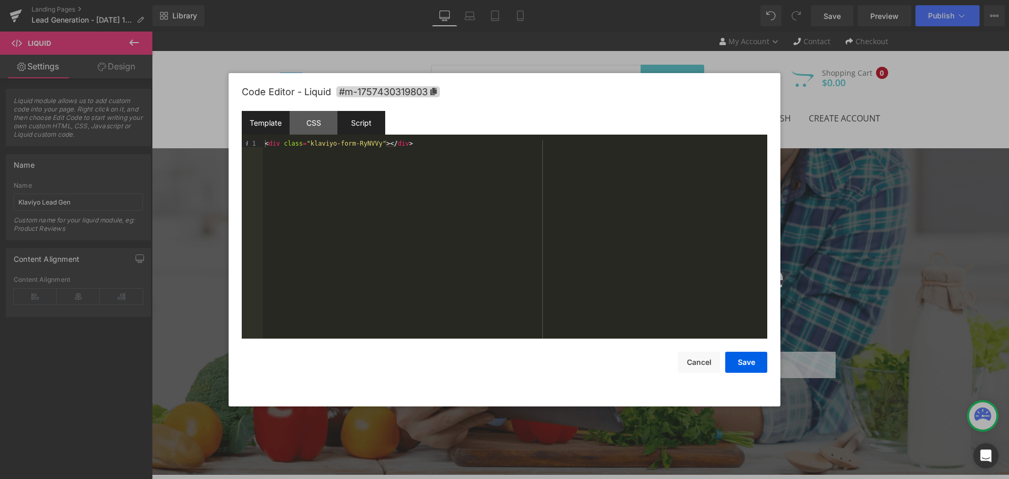
click at [364, 125] on div "Script" at bounding box center [361, 123] width 48 height 24
click at [276, 117] on div "Template" at bounding box center [266, 123] width 48 height 24
click at [751, 362] on button "Save" at bounding box center [746, 362] width 42 height 21
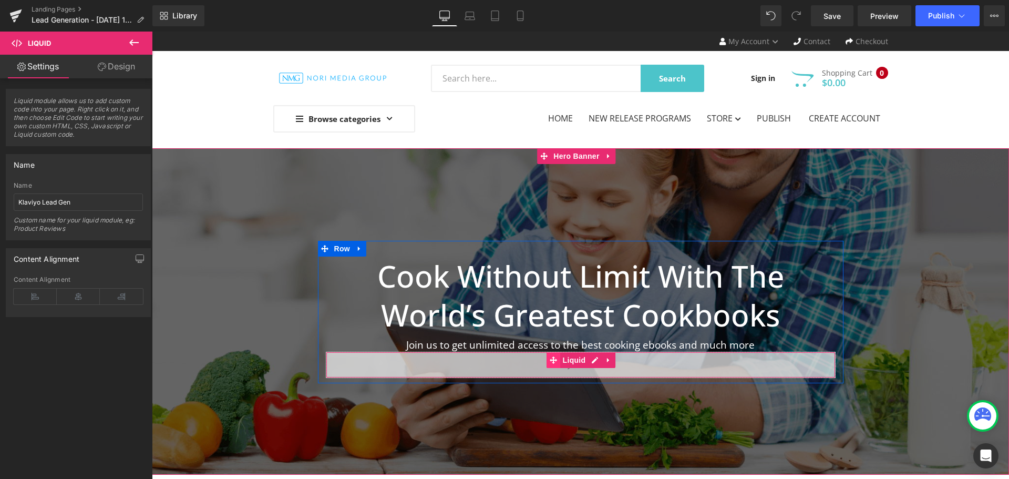
click at [550, 359] on icon at bounding box center [553, 360] width 7 height 8
click at [606, 359] on icon at bounding box center [608, 360] width 7 height 8
click at [601, 361] on icon at bounding box center [601, 359] width 7 height 7
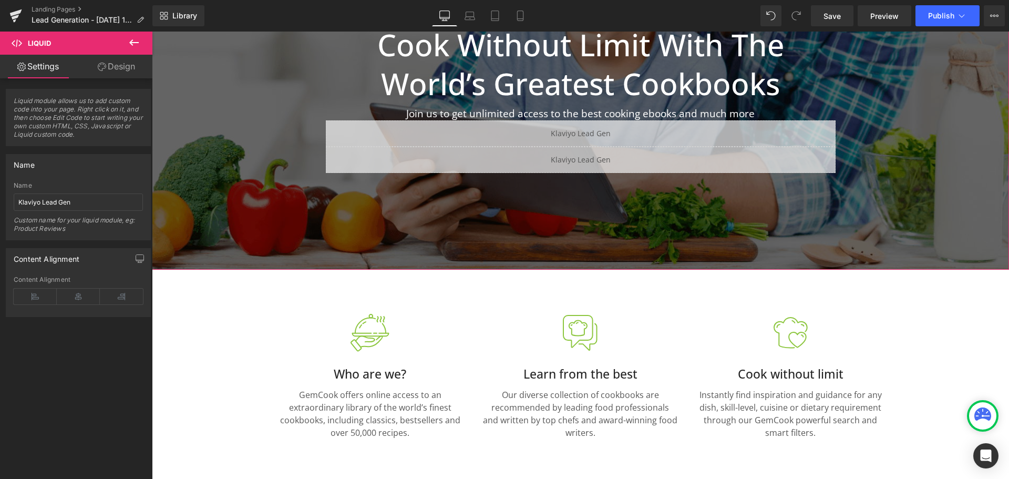
scroll to position [147, 0]
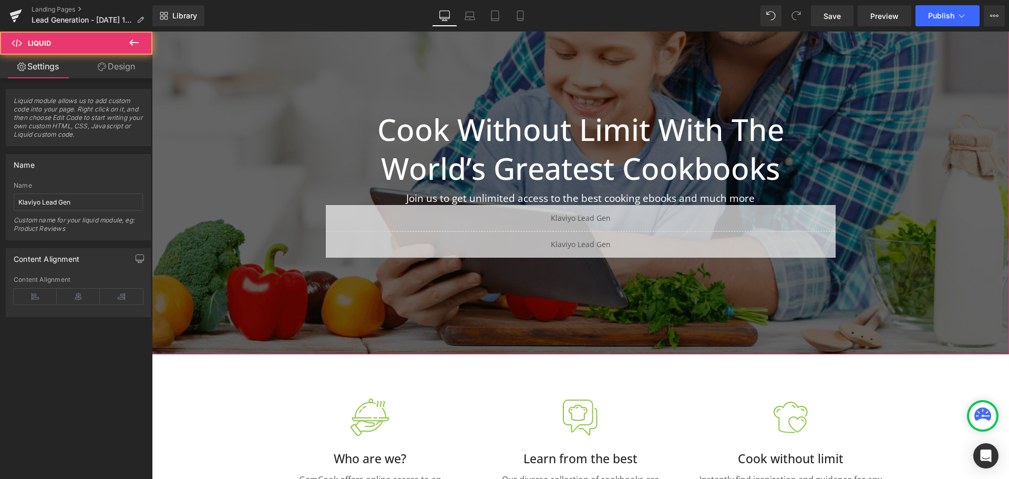
click at [506, 214] on div "Liquid" at bounding box center [581, 218] width 510 height 26
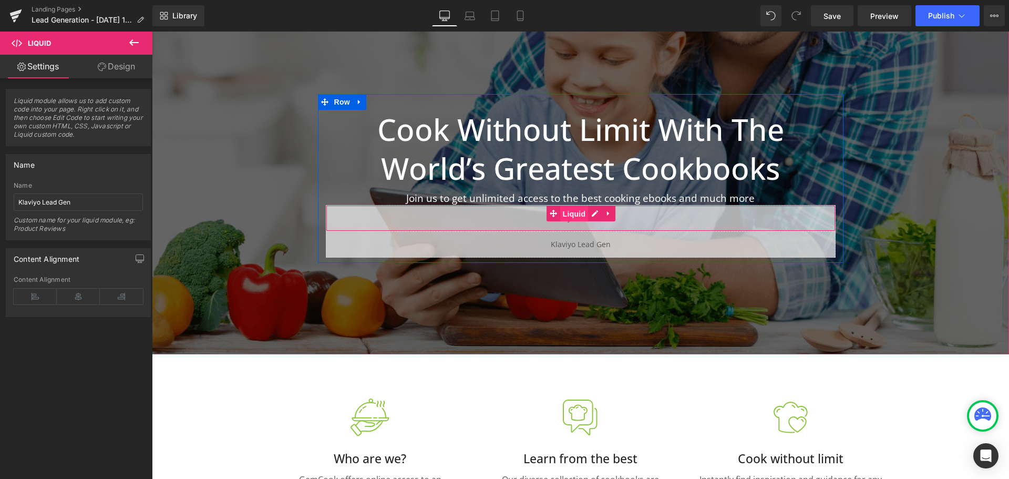
click at [555, 211] on link "Liquid" at bounding box center [568, 213] width 42 height 16
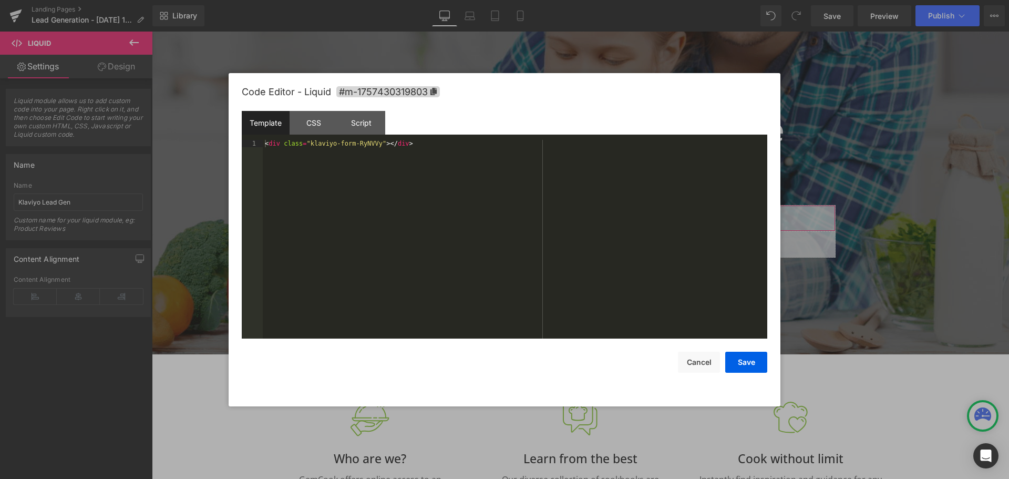
click at [703, 0] on div "Liquid You are previewing how the will restyle your page. You can not edit Elem…" at bounding box center [504, 0] width 1009 height 0
click at [408, 164] on div "< div class = "klaviyo-form-RyNVVy" > </ div >" at bounding box center [515, 246] width 505 height 213
click at [364, 120] on div "Script" at bounding box center [361, 123] width 48 height 24
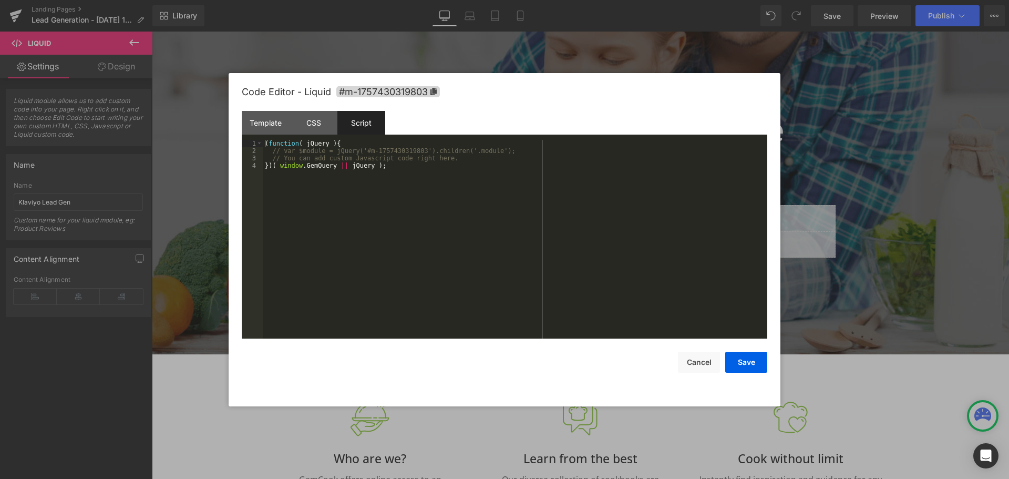
click at [516, 190] on div "( function ( jQuery ) { // var $module = jQuery('#m-1757430319803').children('.…" at bounding box center [515, 246] width 505 height 213
click at [627, 221] on div "< script type = "text/javascript" async = "" src = "https://static.klaviyo.com/…" at bounding box center [515, 246] width 505 height 213
click at [748, 362] on button "Save" at bounding box center [746, 362] width 42 height 21
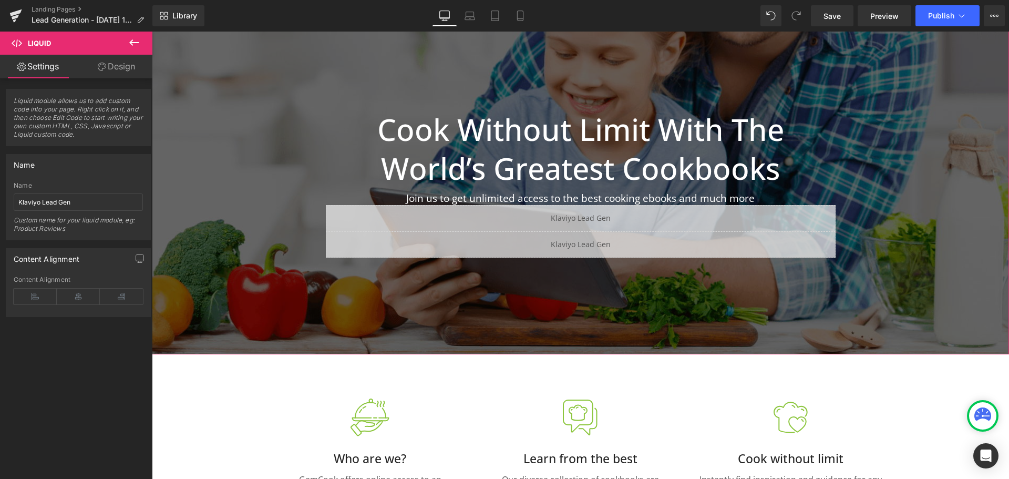
click at [720, 322] on div at bounding box center [580, 178] width 857 height 353
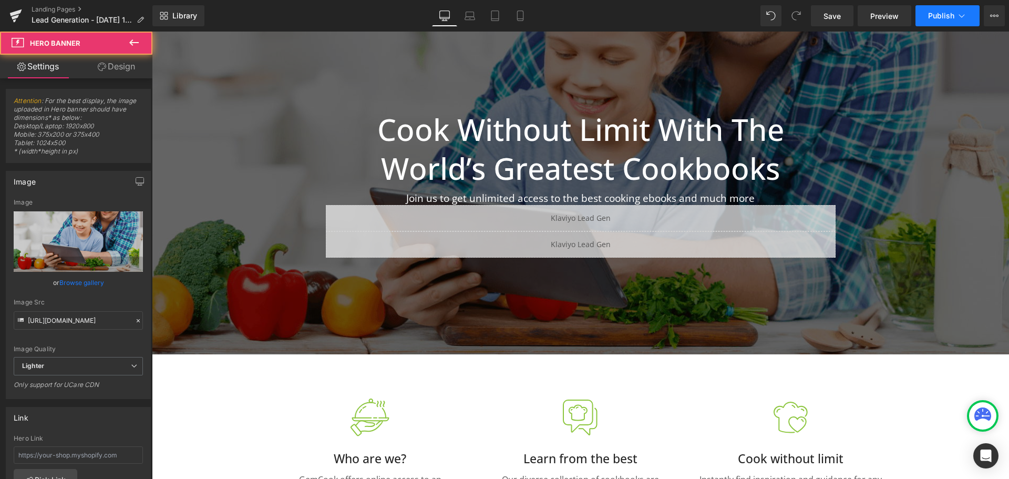
click at [949, 10] on button "Publish" at bounding box center [947, 15] width 64 height 21
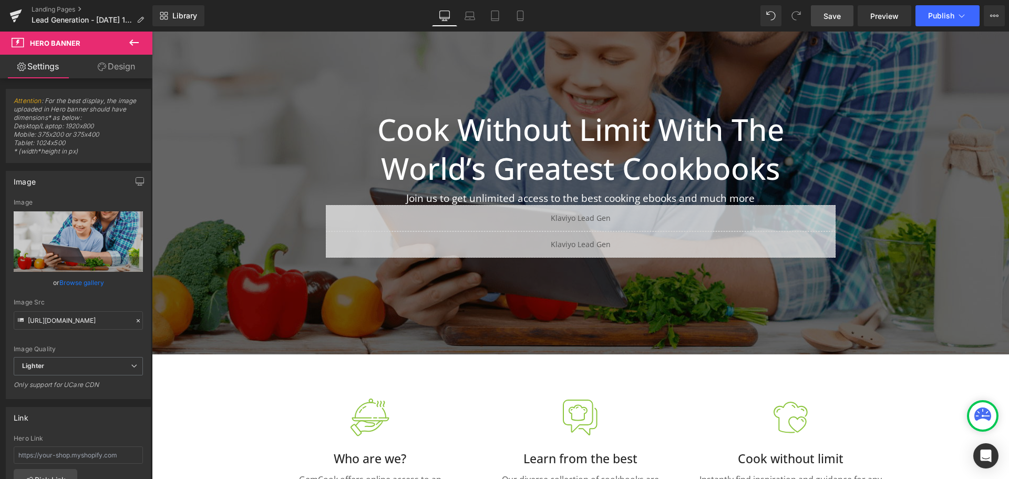
click at [835, 15] on span "Save" at bounding box center [832, 16] width 17 height 11
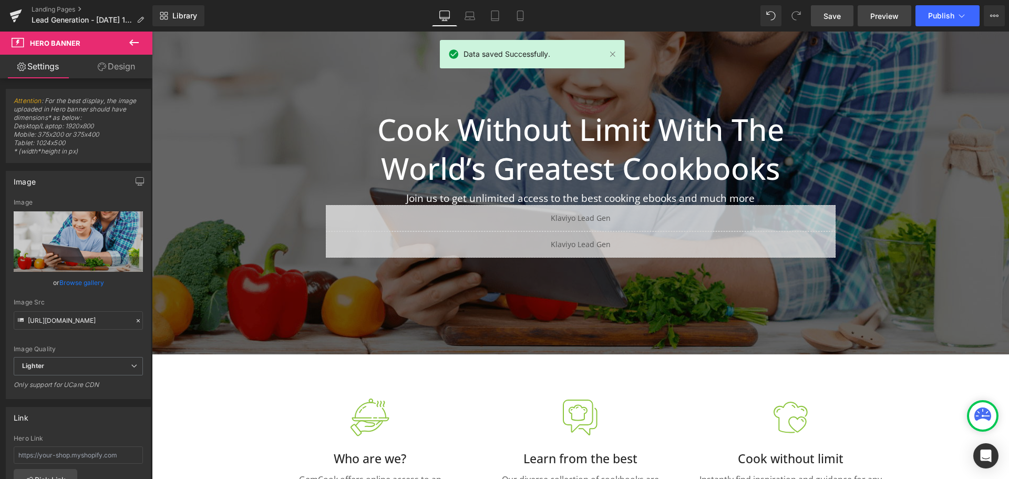
click at [896, 13] on span "Preview" at bounding box center [884, 16] width 28 height 11
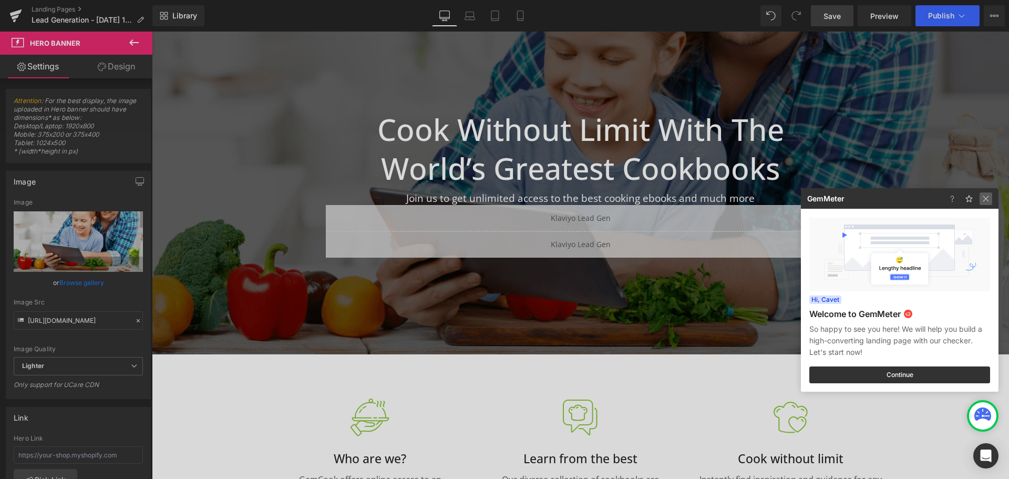
click at [987, 203] on img at bounding box center [986, 198] width 13 height 13
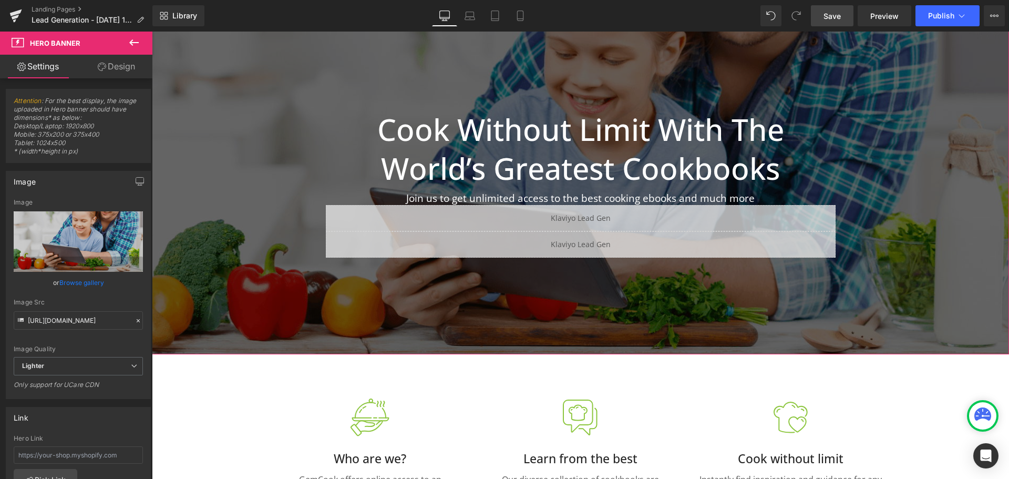
click at [608, 240] on link at bounding box center [602, 239] width 11 height 13
click at [625, 210] on div "Liquid" at bounding box center [581, 218] width 510 height 26
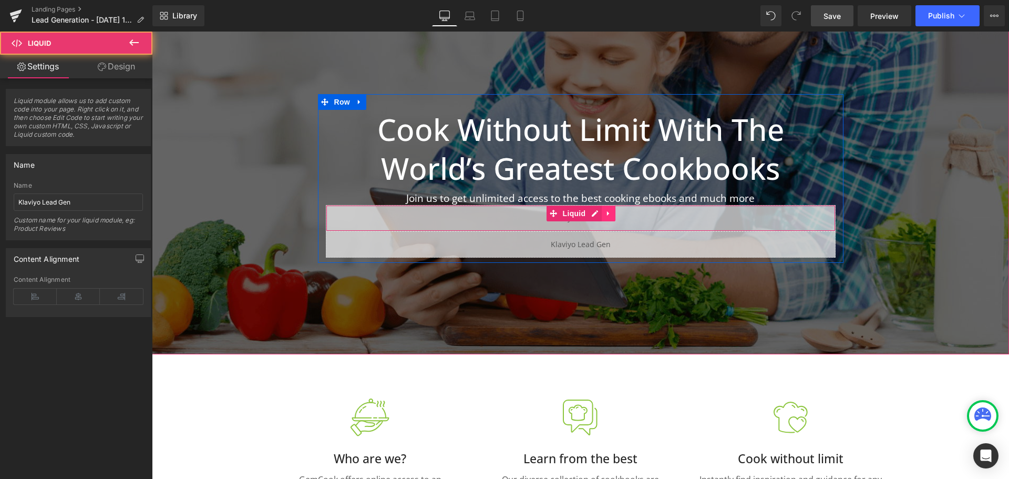
click at [607, 212] on icon at bounding box center [608, 213] width 2 height 5
click at [612, 212] on icon at bounding box center [615, 213] width 7 height 7
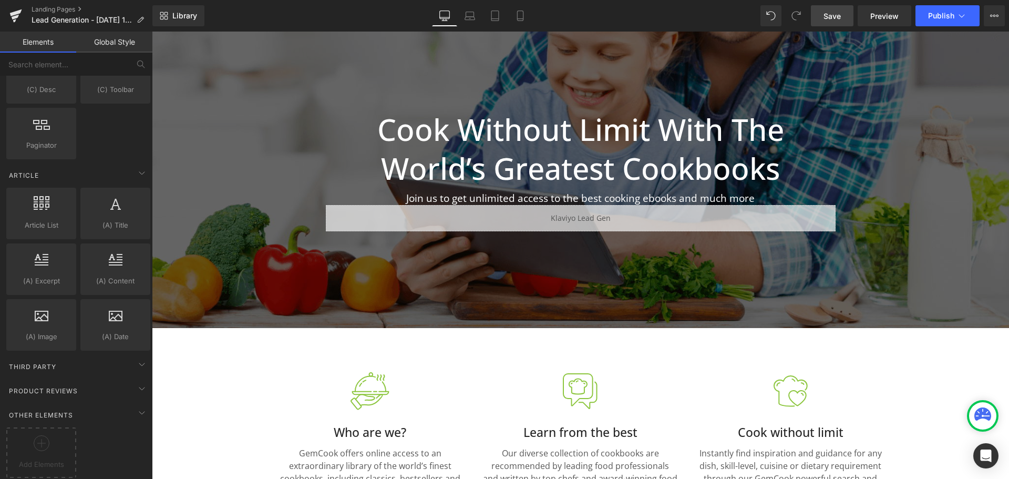
scroll to position [1859, 0]
click at [136, 361] on icon at bounding box center [142, 364] width 13 height 13
click at [44, 362] on span "Third Party" at bounding box center [32, 367] width 49 height 10
click at [108, 412] on div "Other Elements" at bounding box center [78, 414] width 148 height 21
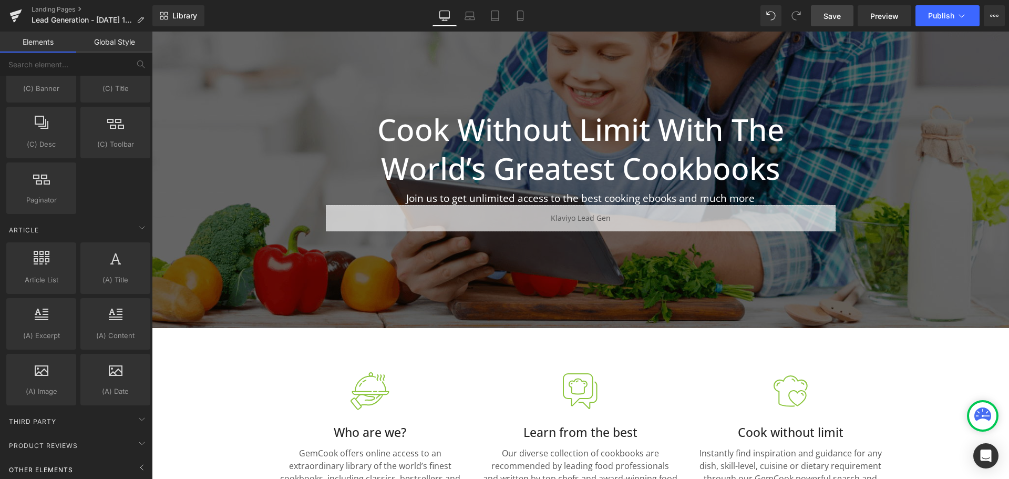
click at [112, 462] on div "Other Elements" at bounding box center [78, 469] width 148 height 21
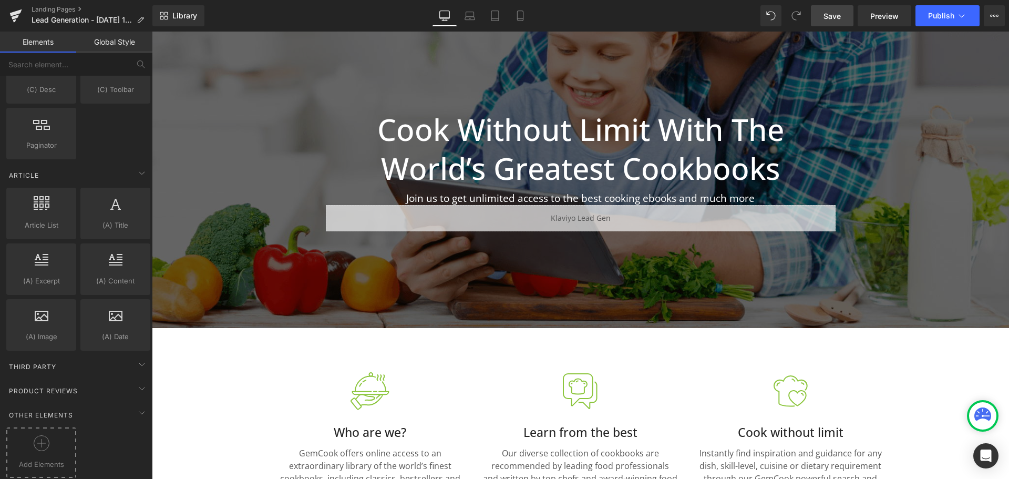
click at [37, 445] on div at bounding box center [41, 447] width 65 height 24
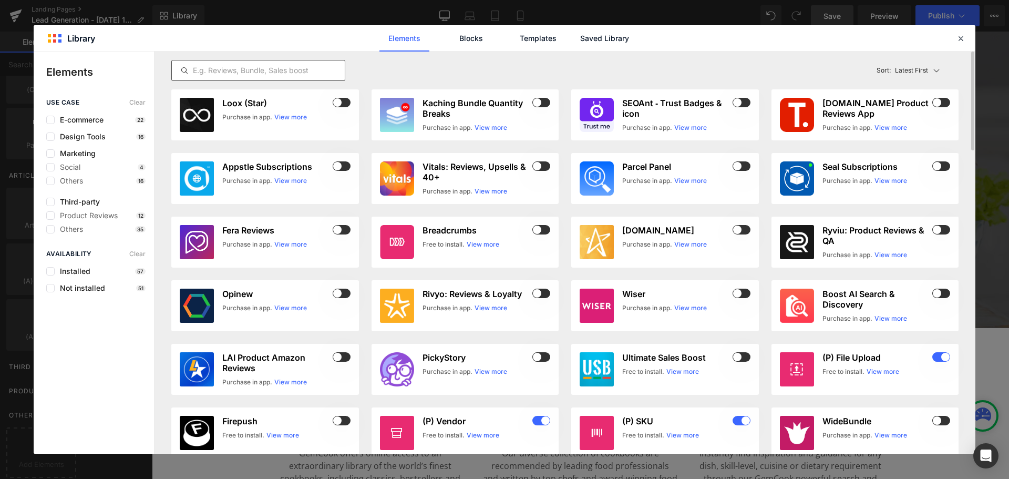
click at [259, 71] on input "text" at bounding box center [258, 70] width 173 height 13
paste input "klaviyo"
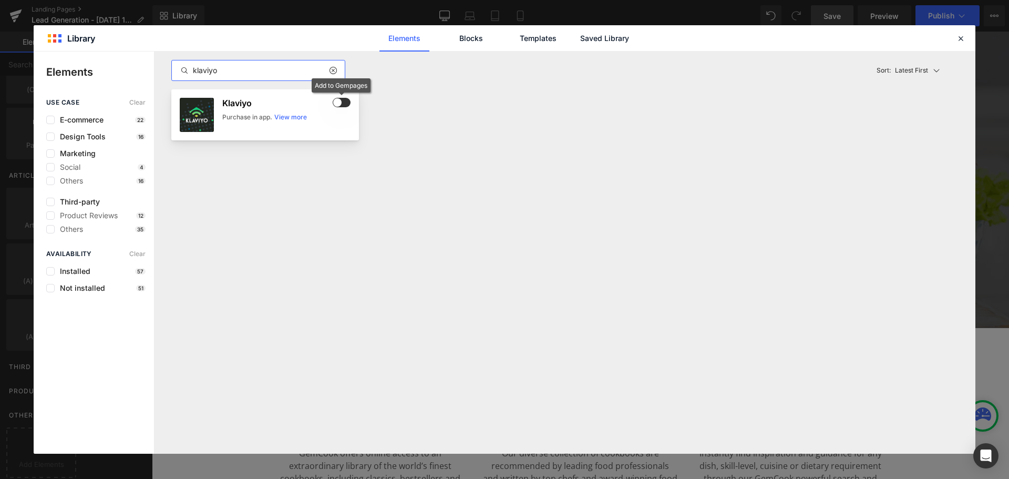
type input "klaviyo"
click at [342, 102] on span at bounding box center [342, 102] width 18 height 9
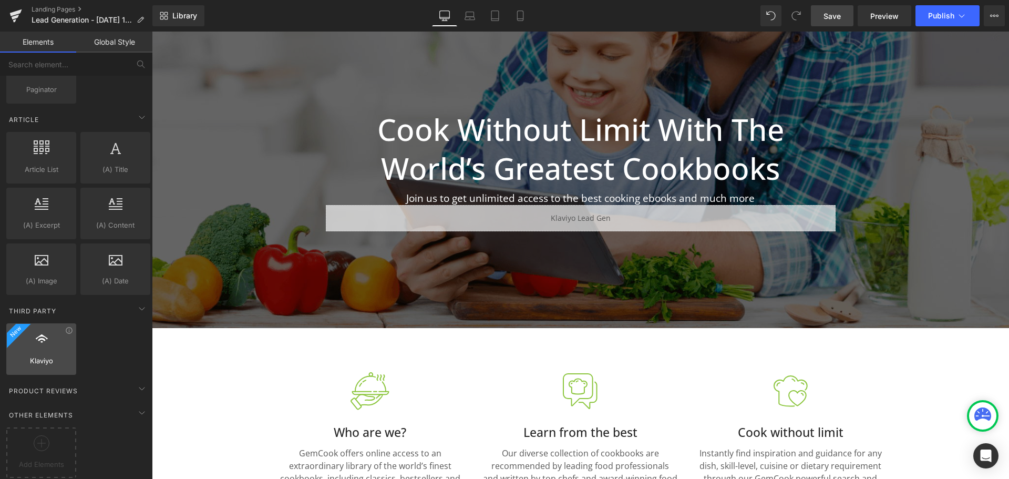
click at [38, 346] on div at bounding box center [41, 344] width 64 height 24
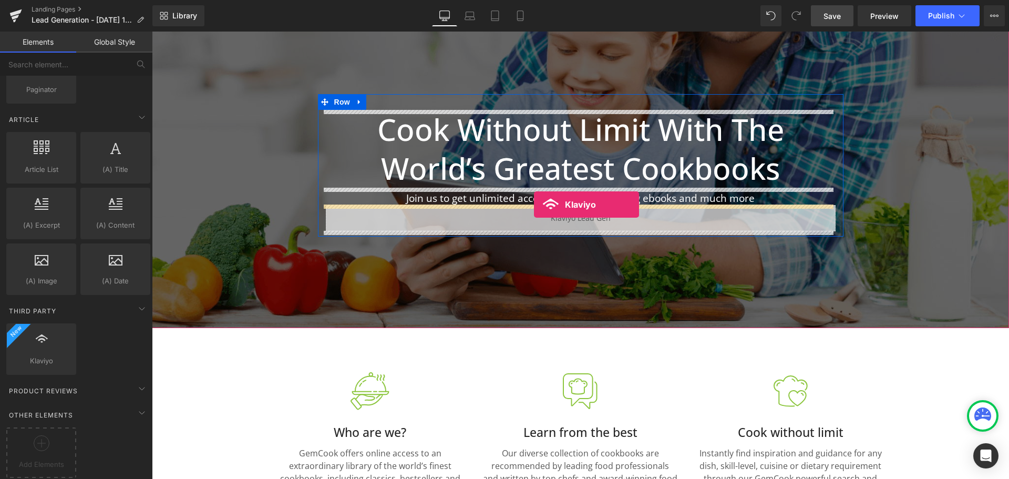
drag, startPoint x: 193, startPoint y: 380, endPoint x: 534, endPoint y: 204, distance: 383.4
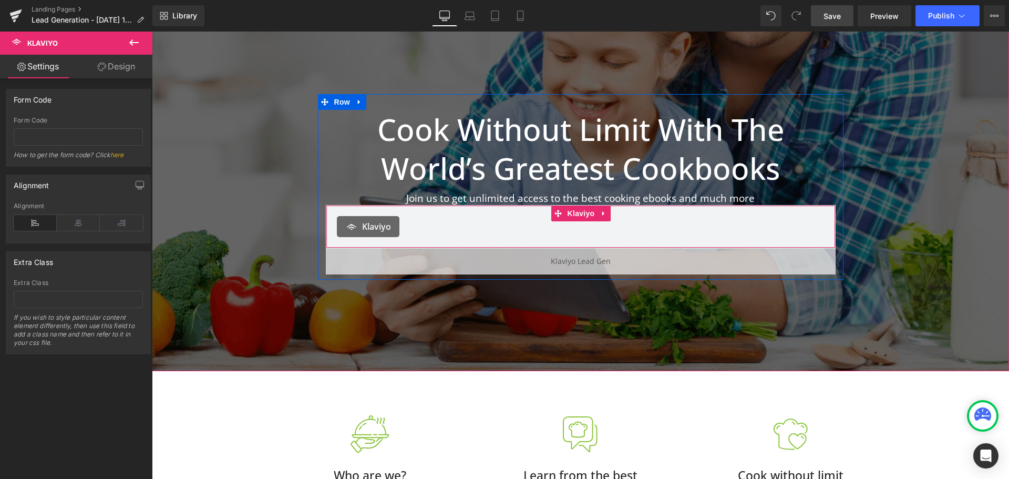
click at [439, 231] on div "Klaviyo" at bounding box center [581, 226] width 488 height 21
click at [62, 131] on input "text" at bounding box center [78, 136] width 129 height 17
click at [491, 259] on div "Liquid" at bounding box center [581, 261] width 510 height 26
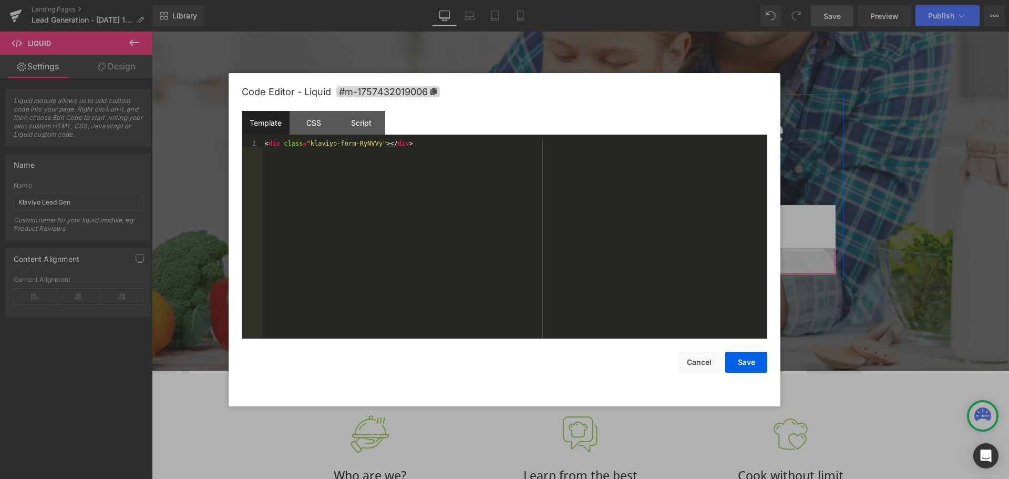
click at [572, 252] on link at bounding box center [575, 257] width 14 height 16
click at [395, 138] on div "Template CSS Script Data" at bounding box center [505, 125] width 526 height 29
drag, startPoint x: 431, startPoint y: 146, endPoint x: 231, endPoint y: 146, distance: 200.2
click at [231, 146] on div "Code Editor - Liquid #m-1757432019006 Template CSS Script Data 1 < div class = …" at bounding box center [505, 239] width 552 height 333
click at [851, 287] on div at bounding box center [504, 239] width 1009 height 479
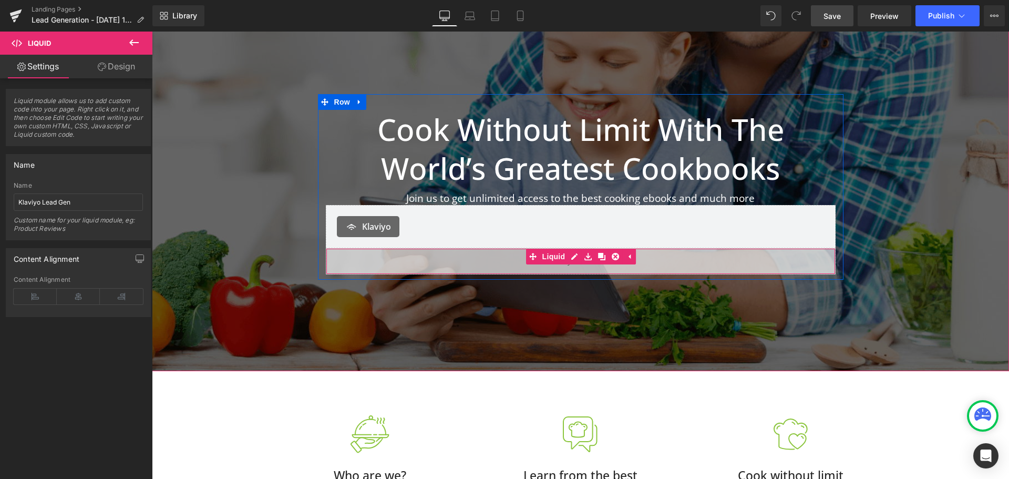
click at [755, 259] on div "Liquid" at bounding box center [581, 261] width 510 height 26
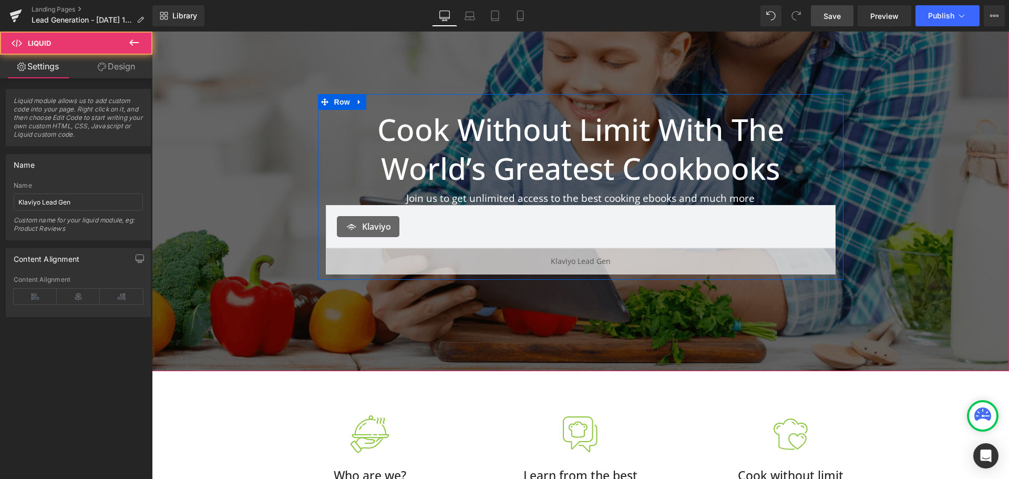
click at [492, 221] on div "Klaviyo" at bounding box center [581, 226] width 488 height 21
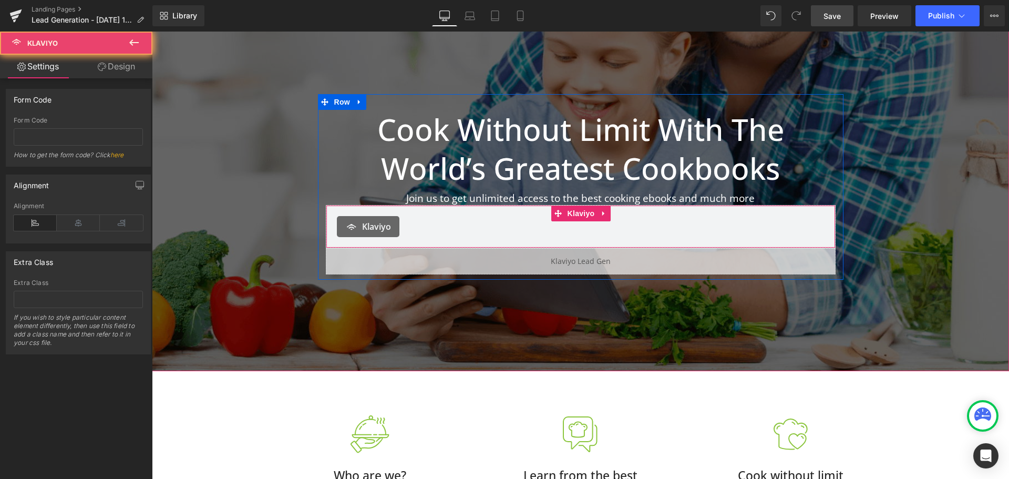
click at [492, 221] on div "Klaviyo" at bounding box center [581, 226] width 488 height 21
click at [76, 135] on input "text" at bounding box center [78, 136] width 129 height 17
paste input "<div class="klaviyo-form-RyNVVy"></div>"
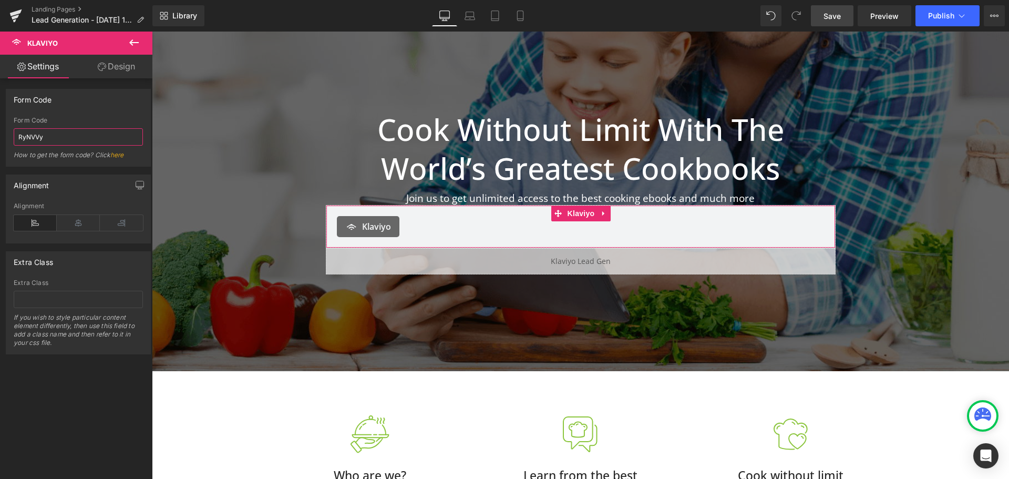
scroll to position [0, 0]
type input "RyNVVy"
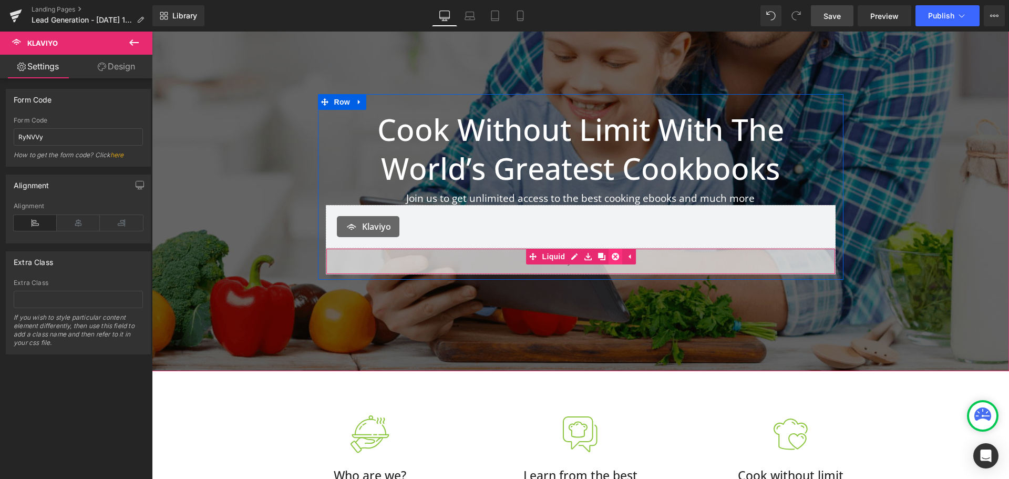
click at [615, 254] on icon at bounding box center [615, 256] width 7 height 7
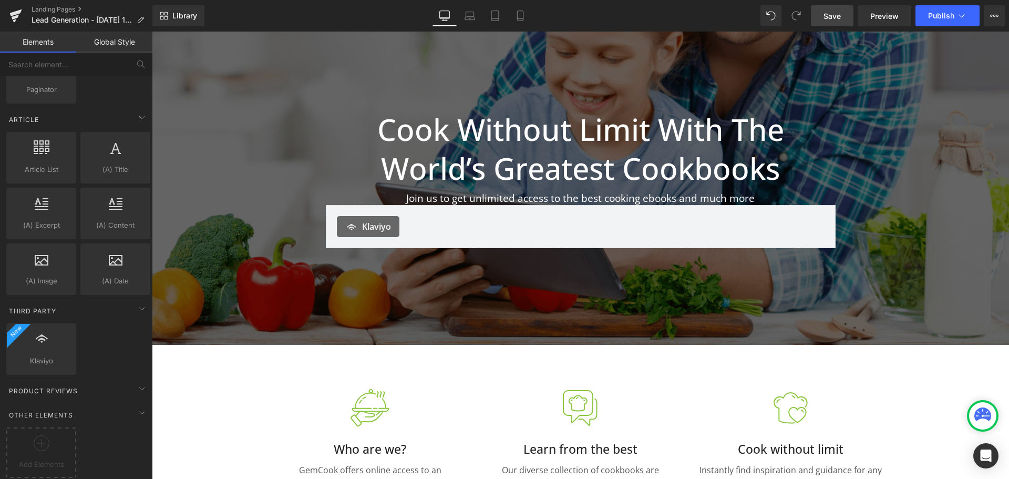
click at [844, 12] on link "Save" at bounding box center [832, 15] width 43 height 21
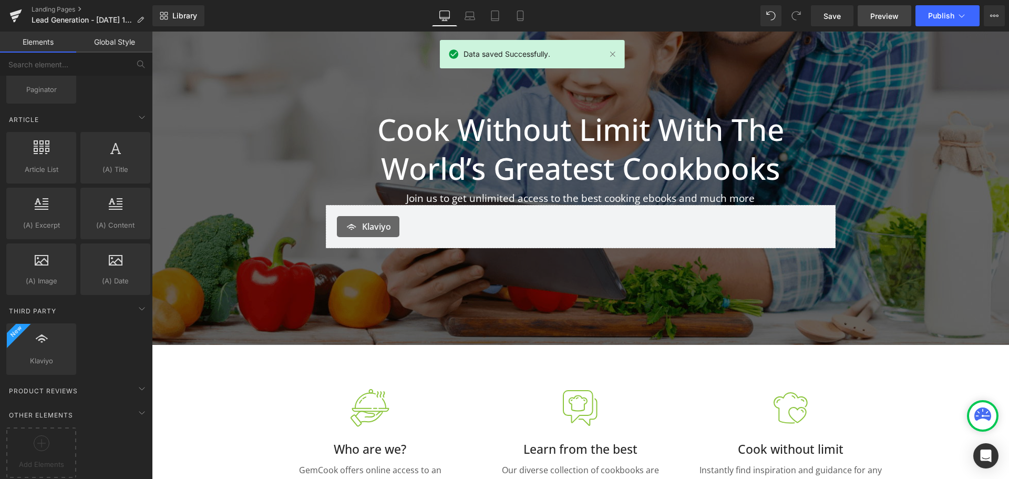
click at [877, 15] on span "Preview" at bounding box center [884, 16] width 28 height 11
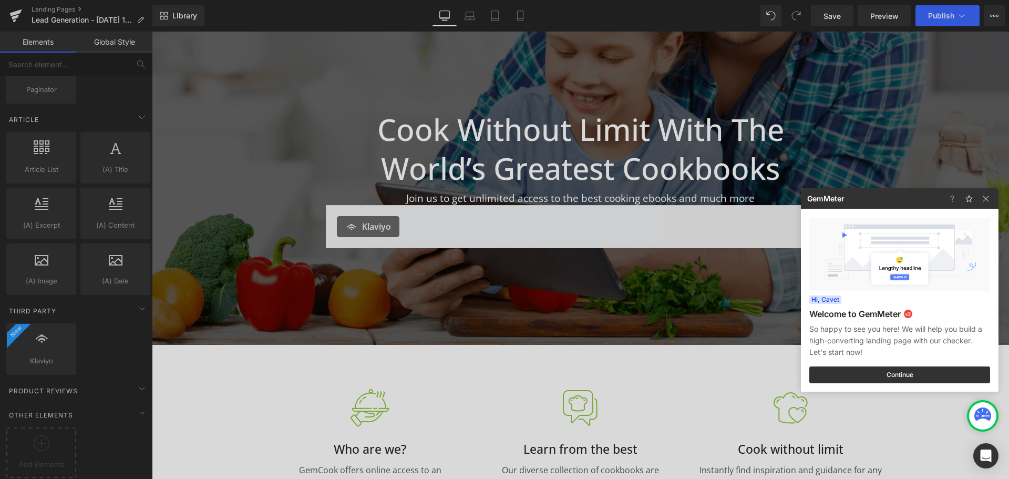
click at [963, 8] on div at bounding box center [504, 239] width 1009 height 479
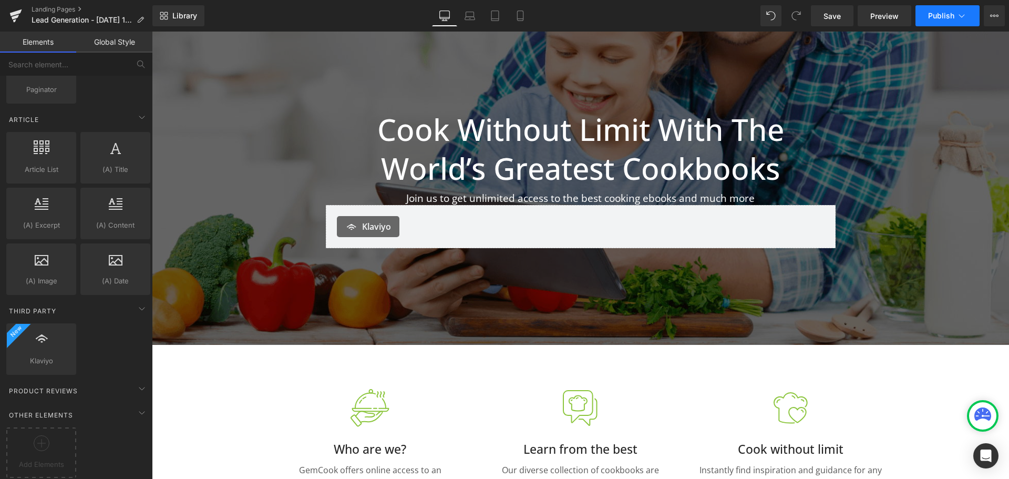
click at [954, 21] on button "Publish" at bounding box center [947, 15] width 64 height 21
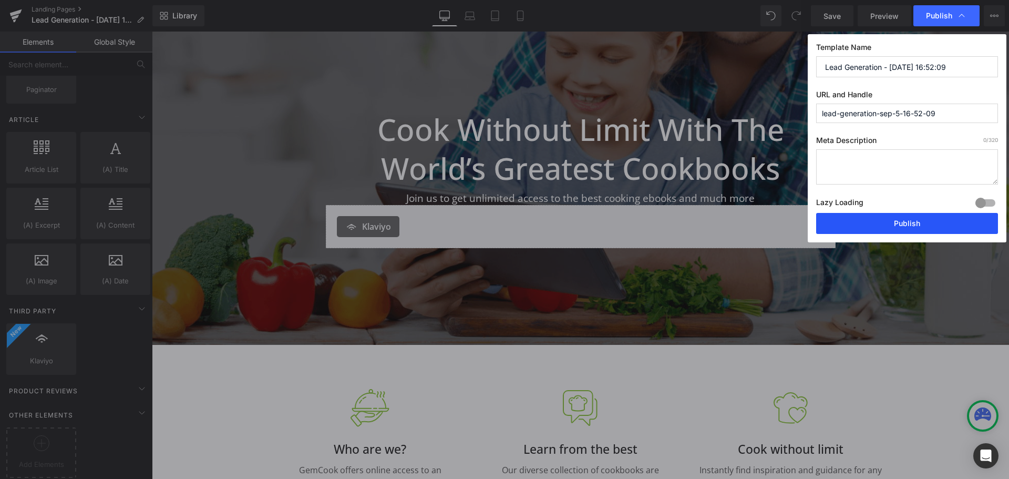
click at [892, 222] on button "Publish" at bounding box center [907, 223] width 182 height 21
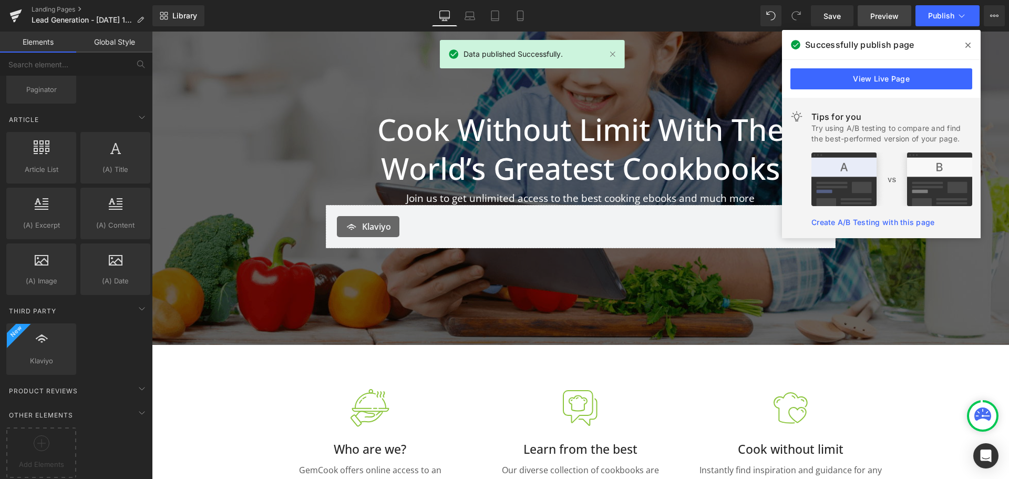
click at [869, 16] on link "Preview" at bounding box center [885, 15] width 54 height 21
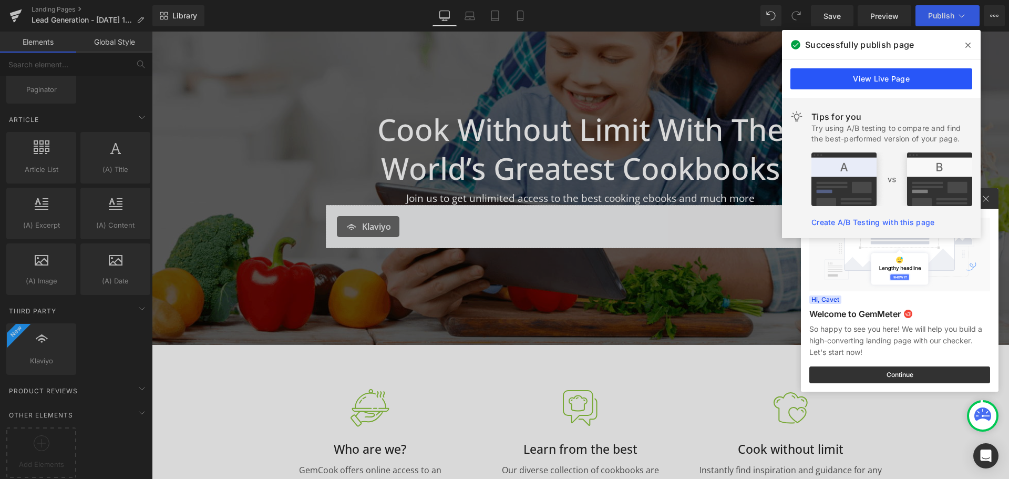
click at [922, 81] on link "View Live Page" at bounding box center [881, 78] width 182 height 21
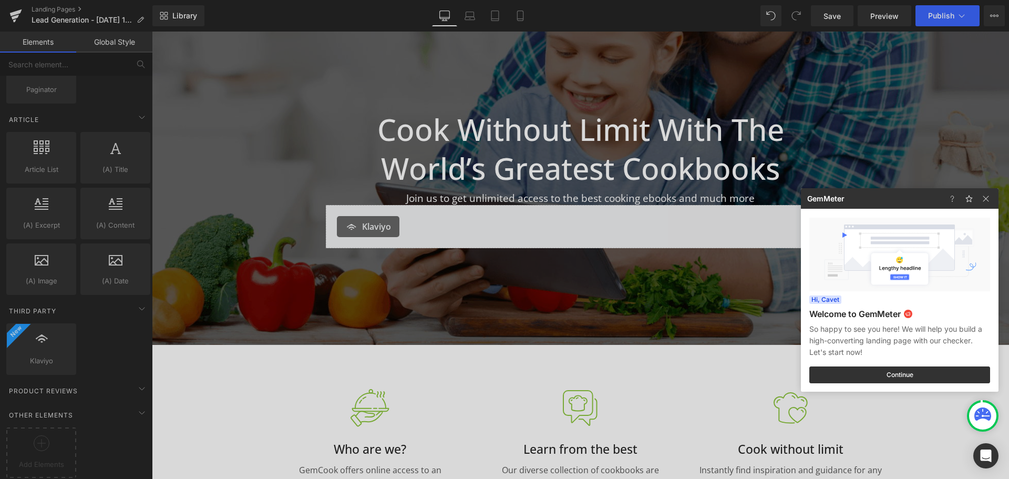
click at [574, 218] on div at bounding box center [504, 239] width 1009 height 479
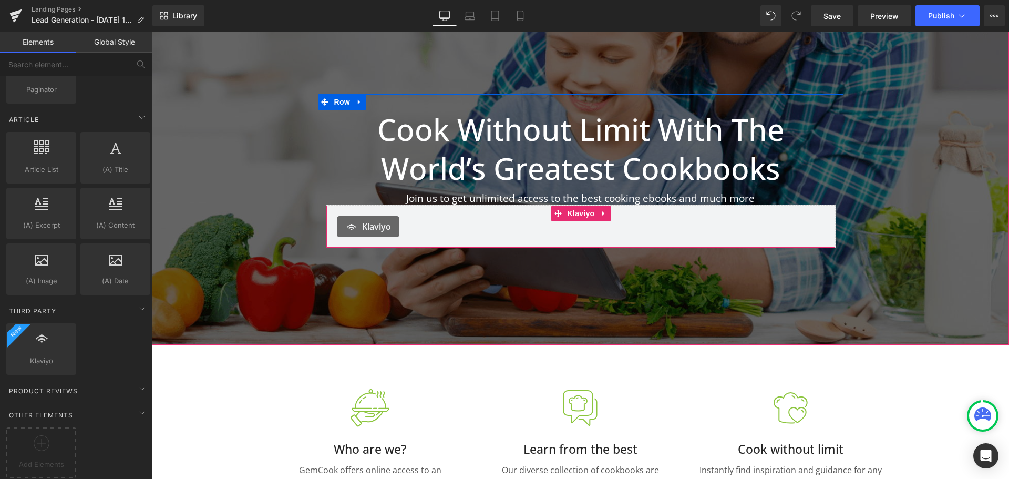
click at [372, 233] on div "Klaviyo" at bounding box center [368, 226] width 63 height 21
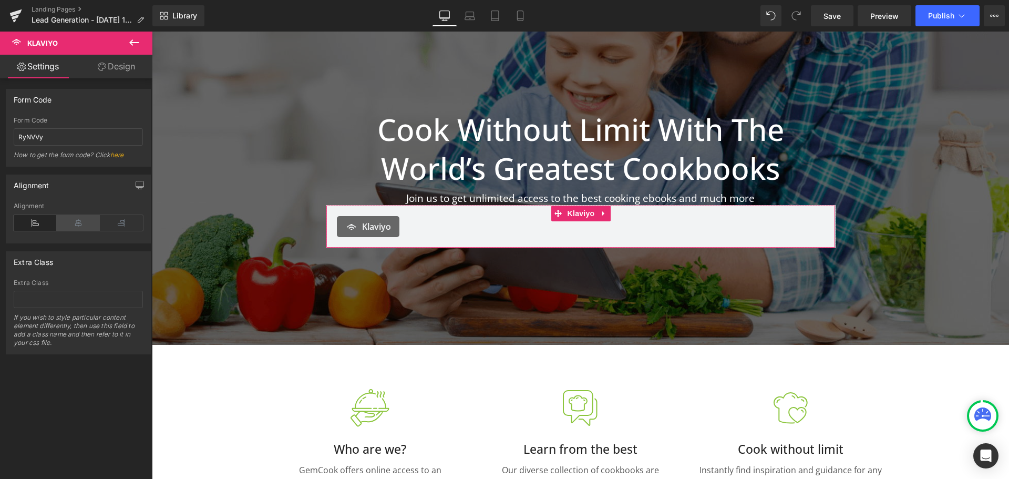
click at [73, 223] on icon at bounding box center [78, 223] width 43 height 16
click at [119, 153] on link "here" at bounding box center [117, 155] width 14 height 8
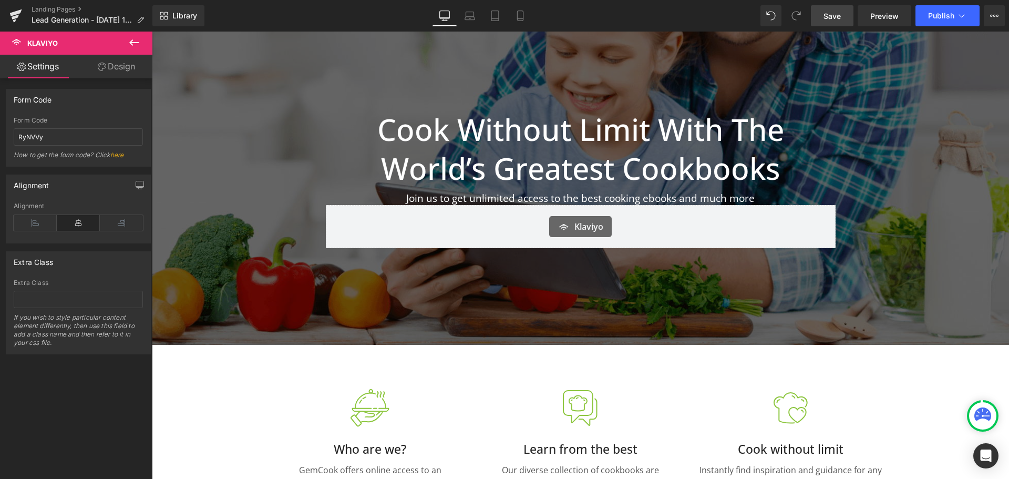
click at [848, 14] on link "Save" at bounding box center [832, 15] width 43 height 21
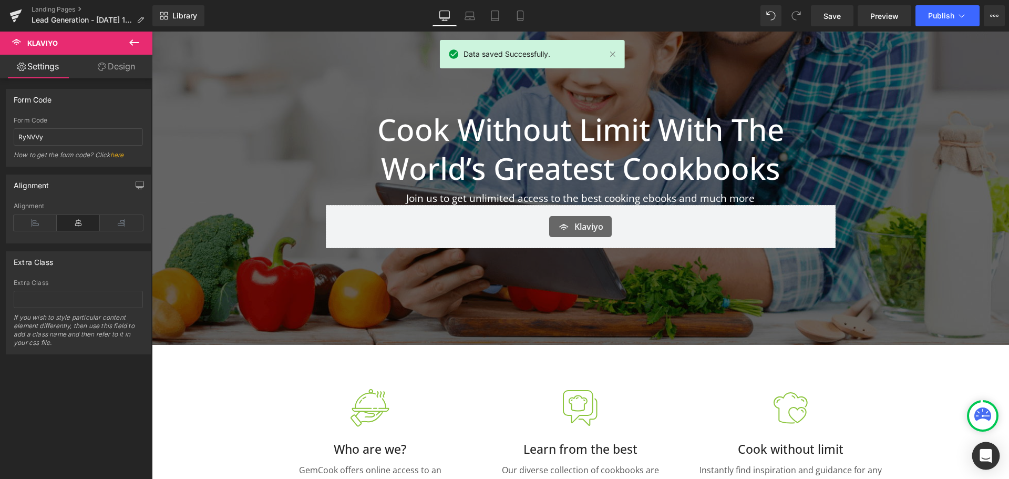
click at [988, 455] on icon "Open Intercom Messenger" at bounding box center [986, 456] width 12 height 14
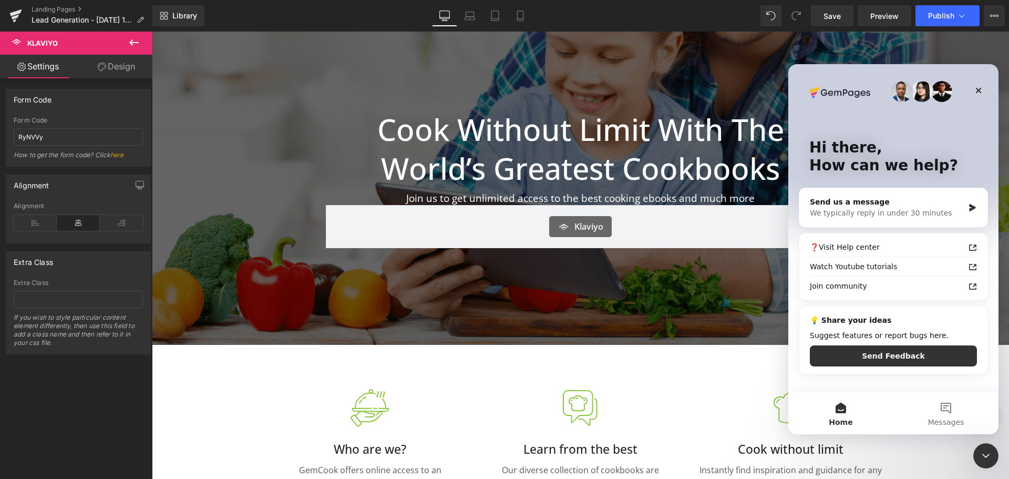
click at [652, 370] on div at bounding box center [504, 223] width 1009 height 447
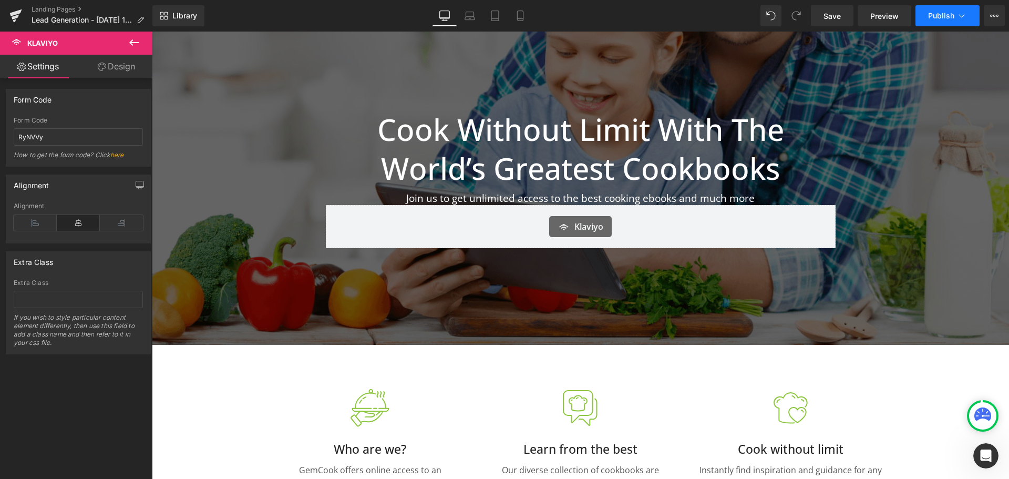
click at [945, 15] on span "Publish" at bounding box center [941, 16] width 26 height 8
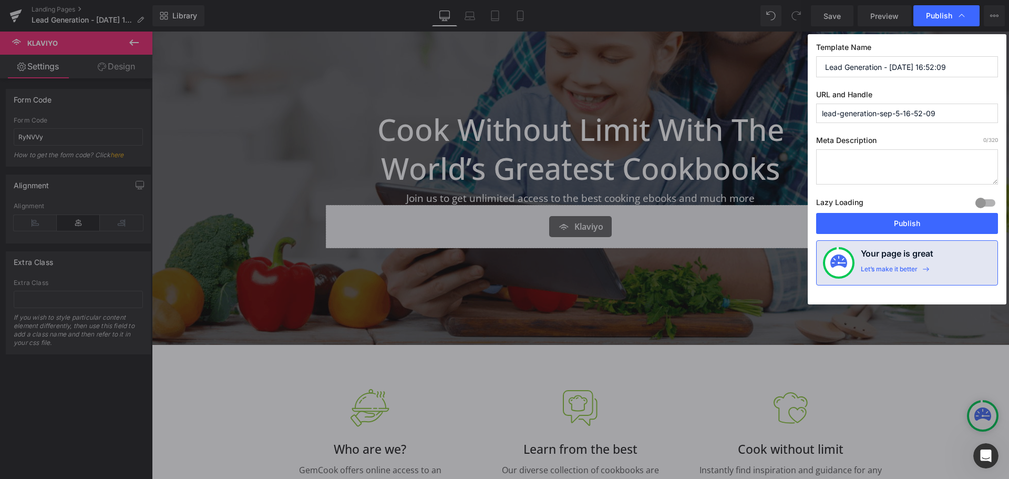
click at [973, 116] on input "lead-generation-sep-5-16-52-09" at bounding box center [907, 113] width 182 height 19
drag, startPoint x: 973, startPoint y: 114, endPoint x: 758, endPoint y: 120, distance: 215.6
click at [758, 120] on div "Publish Template Name Lead Generation - Sep 5, 16:52:09 URL and Handle lead-gen…" at bounding box center [504, 239] width 1009 height 479
click at [858, 114] on input "edelweiss-landing-page" at bounding box center [907, 113] width 182 height 19
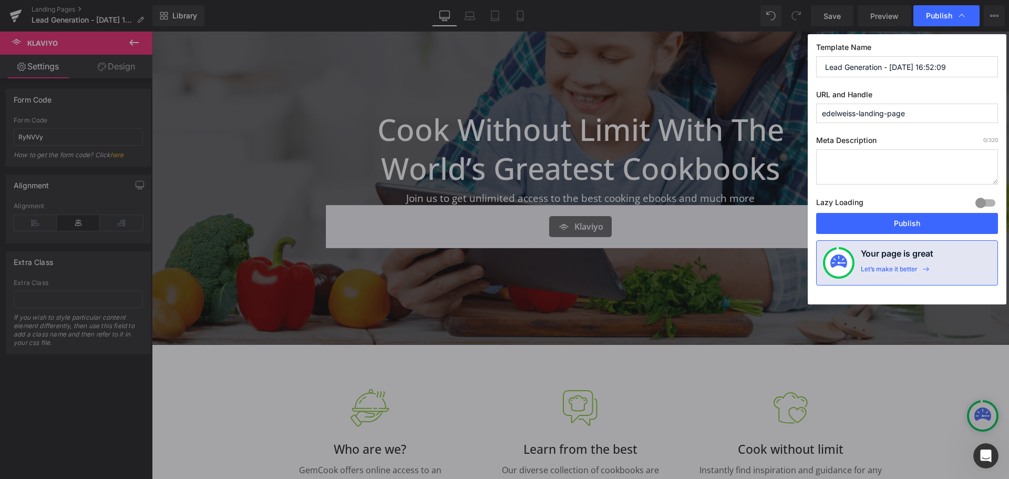
drag, startPoint x: 858, startPoint y: 114, endPoint x: 943, endPoint y: 117, distance: 85.2
click at [943, 117] on input "edelweiss-landing-page" at bounding box center [907, 113] width 182 height 19
type input "edelweiss-rapture"
click at [887, 220] on button "Publish" at bounding box center [907, 223] width 182 height 21
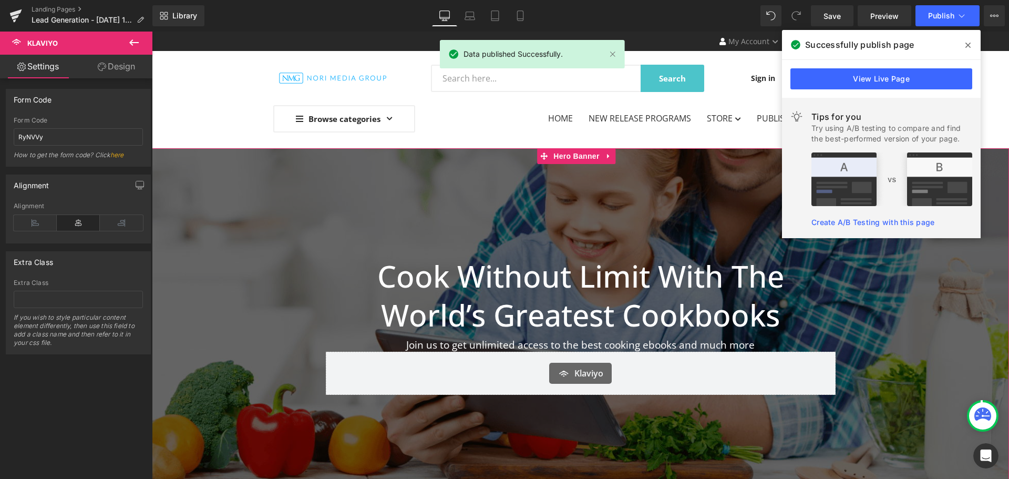
click at [946, 300] on span "Cook Without Limit With The World’s Greatest Cookbooks Heading Join us to get u…" at bounding box center [580, 320] width 857 height 159
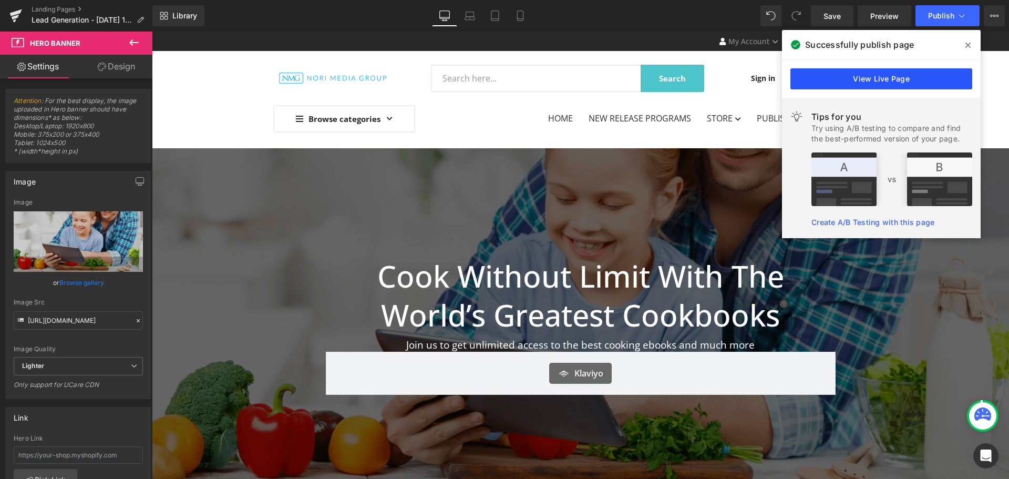
click at [896, 72] on link "View Live Page" at bounding box center [881, 78] width 182 height 21
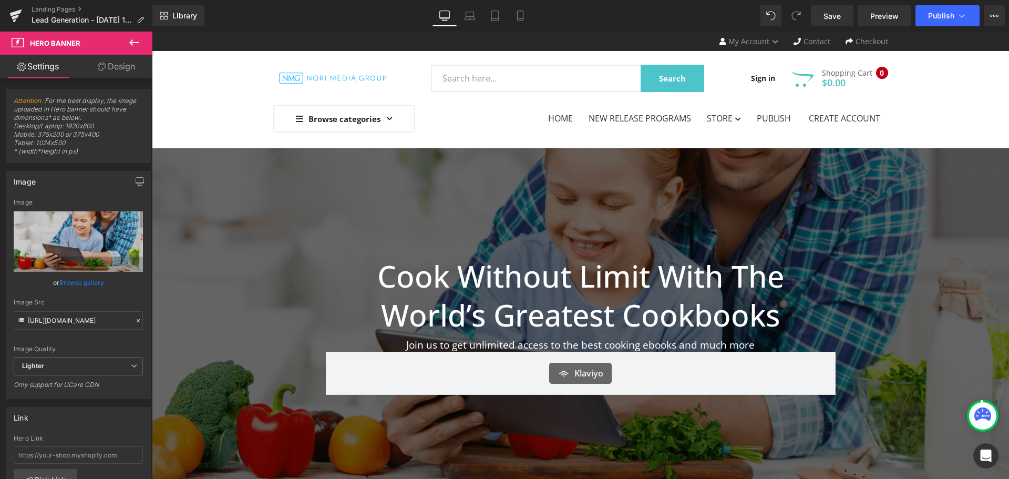
scroll to position [53, 0]
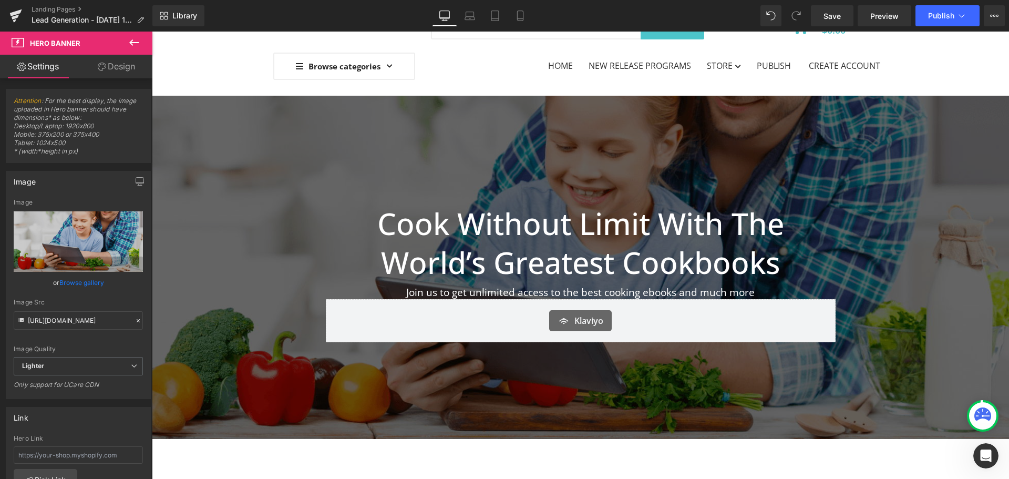
click at [651, 277] on h1 "Cook Without Limit With The World’s Greatest Cookbooks" at bounding box center [581, 243] width 510 height 78
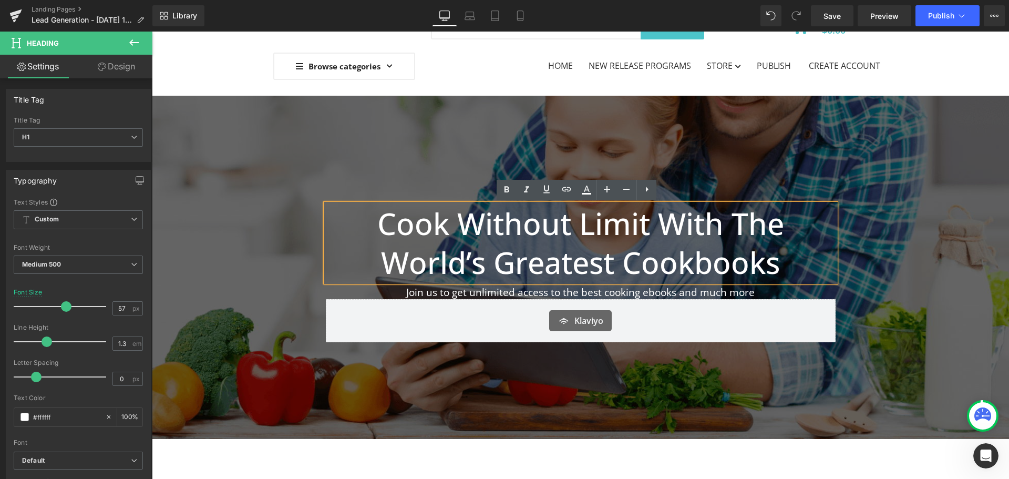
click at [643, 243] on h1 "Cook Without Limit With The World’s Greatest Cookbooks" at bounding box center [581, 243] width 510 height 78
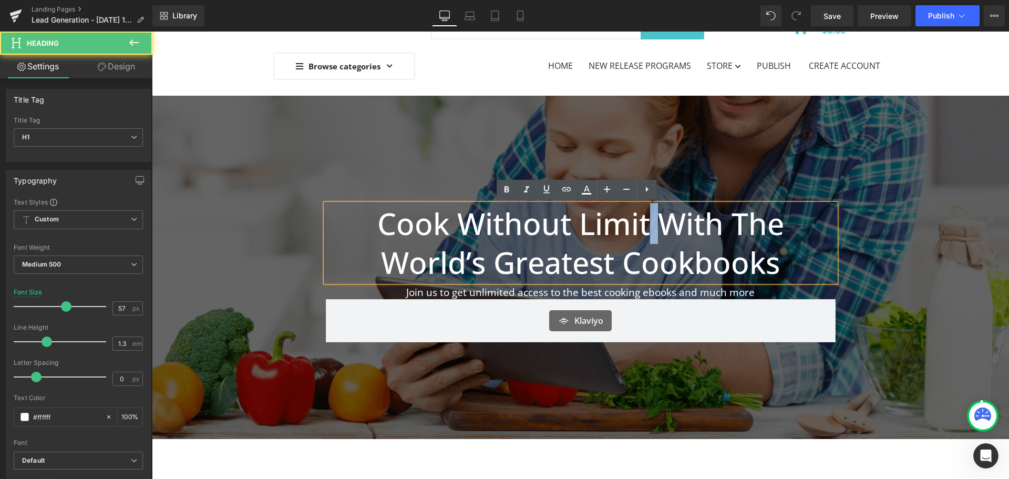
click at [643, 243] on h1 "Cook Without Limit With The World’s Greatest Cookbooks" at bounding box center [581, 243] width 510 height 78
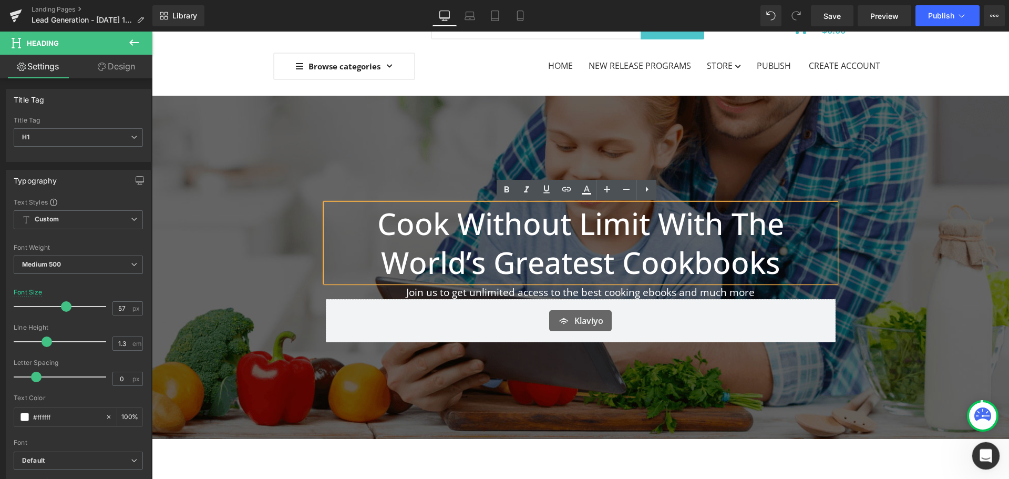
click at [984, 453] on icon "Open Intercom Messenger" at bounding box center [984, 454] width 17 height 17
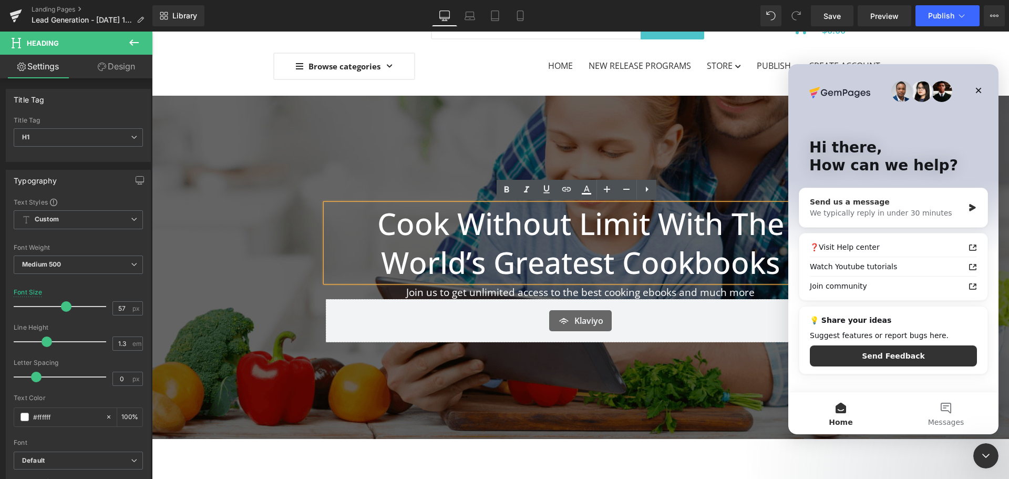
click at [900, 207] on div "Send us a message" at bounding box center [887, 202] width 154 height 11
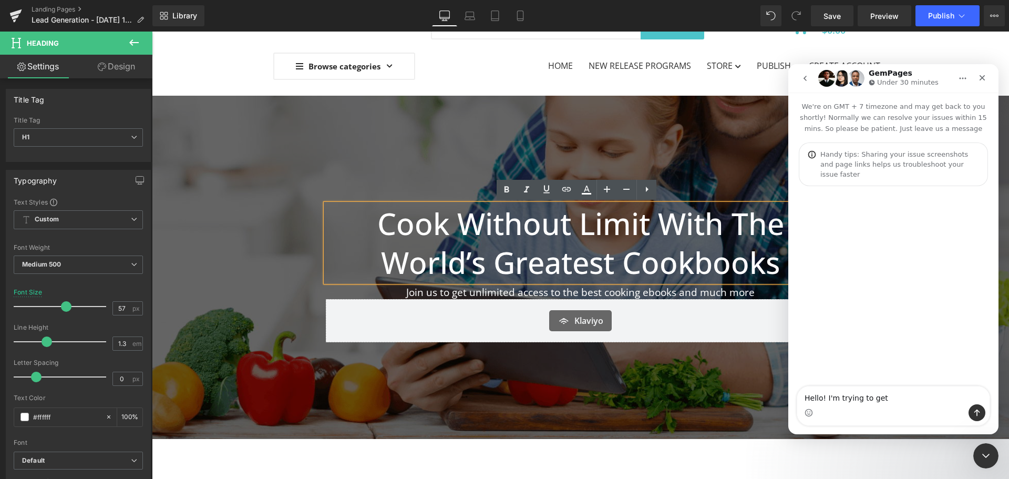
click at [919, 397] on textarea "Hello! I'm trying to get" at bounding box center [893, 395] width 192 height 18
click at [916, 396] on textarea "Hello! I'm trying to get my Klaviyo form to appear on this page:" at bounding box center [893, 390] width 192 height 28
click at [924, 387] on textarea "Hello! I'm trying to get my Klaviyo form to appear on this page:" at bounding box center [893, 390] width 192 height 28
click at [935, 389] on textarea "Hello! I'm trying to get my Klaviyo form to appear on this page:" at bounding box center [893, 390] width 192 height 28
paste textarea "<div class="klaviyo-form-RyNVVy"></div>"
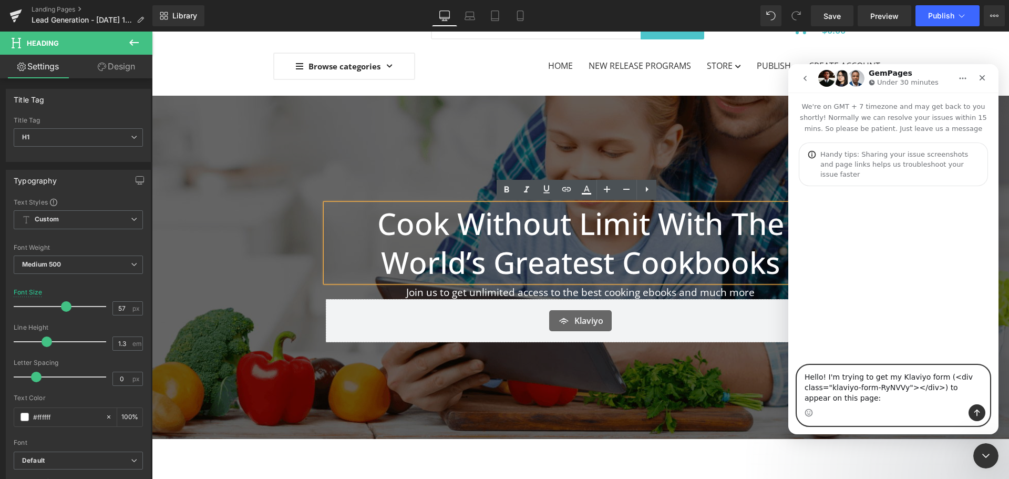
drag, startPoint x: 929, startPoint y: 389, endPoint x: 898, endPoint y: 384, distance: 30.9
click at [898, 384] on textarea "Hello! I'm trying to get my Klaviyo form (<div class="klaviyo-form-RyNVVy"></di…" at bounding box center [893, 384] width 192 height 39
drag, startPoint x: 871, startPoint y: 398, endPoint x: 938, endPoint y: 386, distance: 67.7
click at [938, 386] on textarea "Hello! I'm trying to get my Klaviyo form (<div class="klaviyo-form-RyNVVy) to a…" at bounding box center [893, 384] width 192 height 39
type textarea "Hello! I'm trying to get my Klaviyo form (RyNVVy) to appear on this page:"
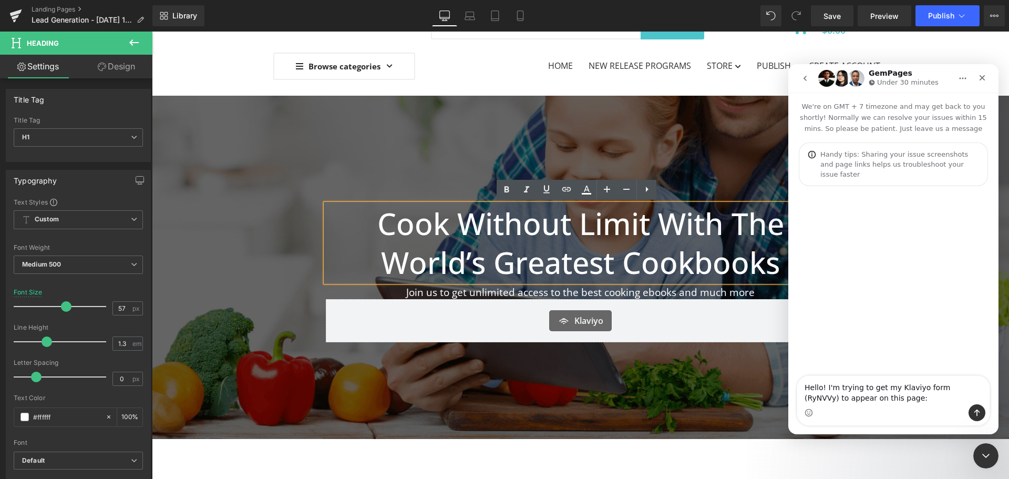
click at [548, 315] on div at bounding box center [504, 223] width 1009 height 447
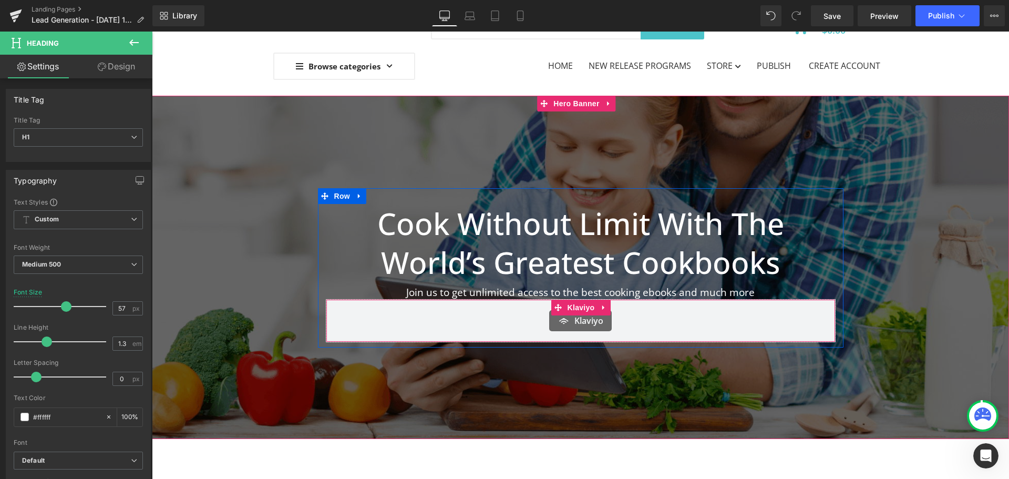
click at [577, 333] on div "Klaviyo Klaviyo" at bounding box center [581, 320] width 510 height 43
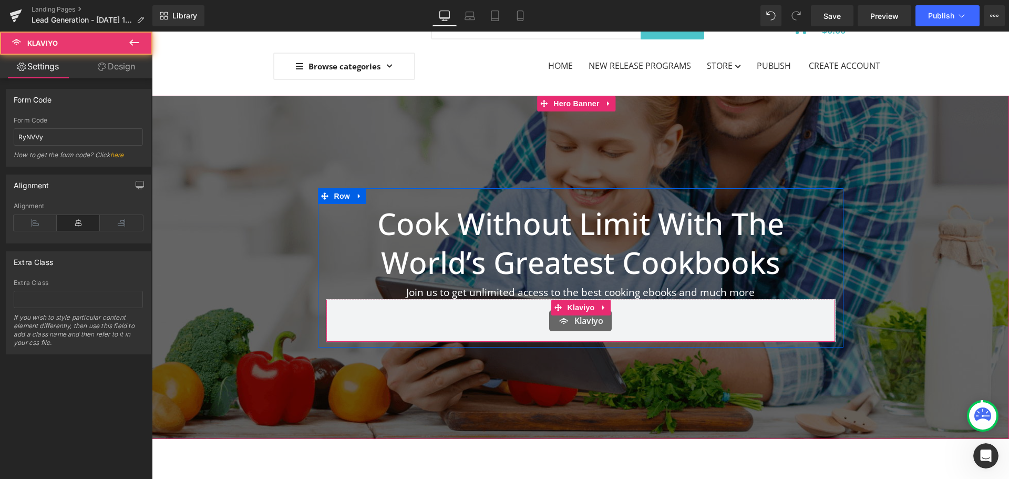
click at [577, 333] on div "Klaviyo Klaviyo" at bounding box center [581, 320] width 510 height 43
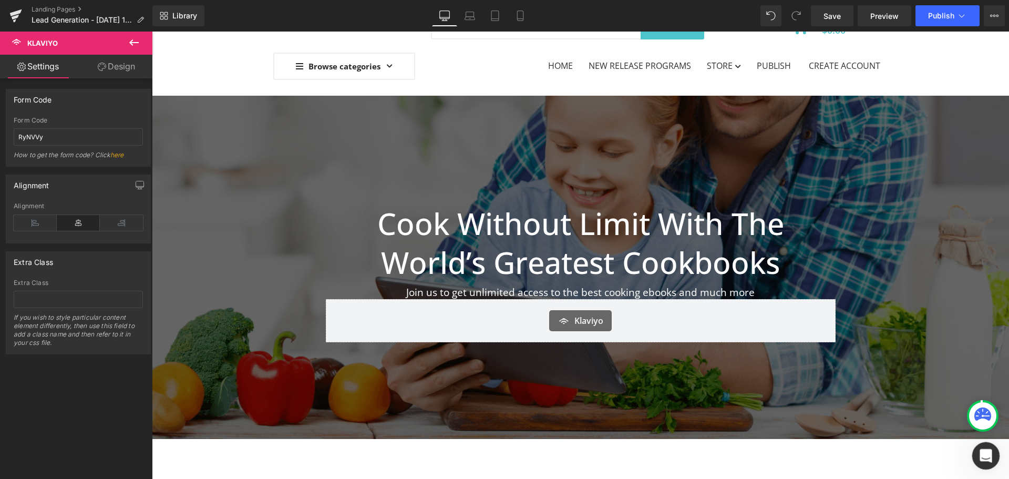
click at [990, 450] on icon "Open Intercom Messenger" at bounding box center [984, 454] width 17 height 17
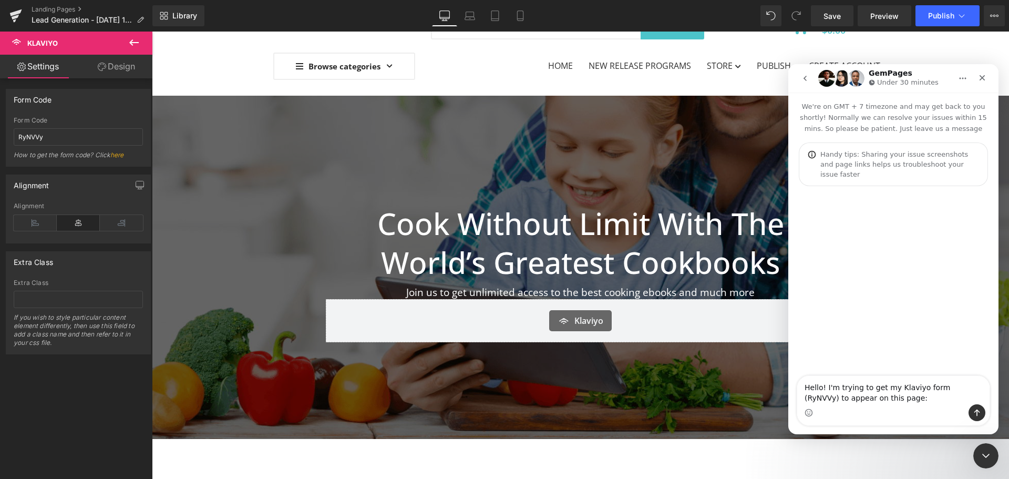
click at [957, 19] on div at bounding box center [504, 223] width 1009 height 447
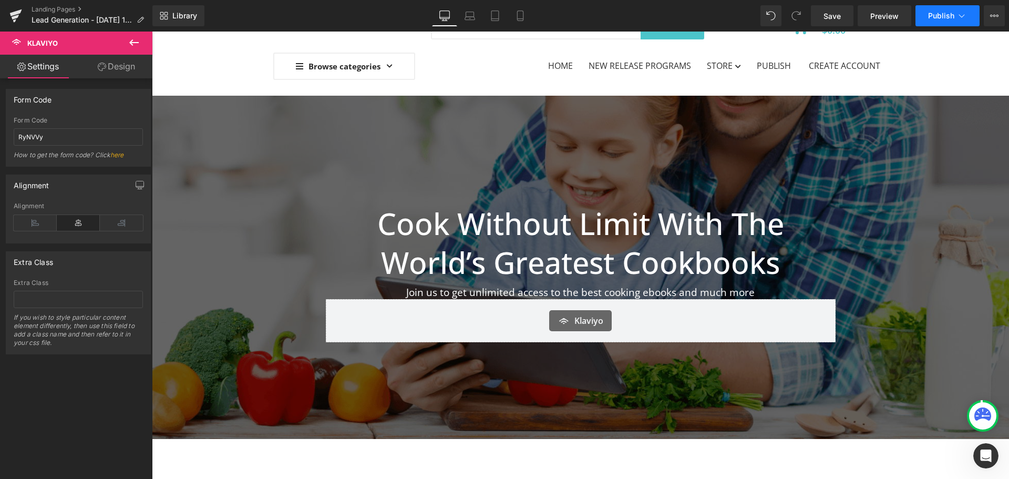
click at [952, 13] on span "Publish" at bounding box center [941, 16] width 26 height 8
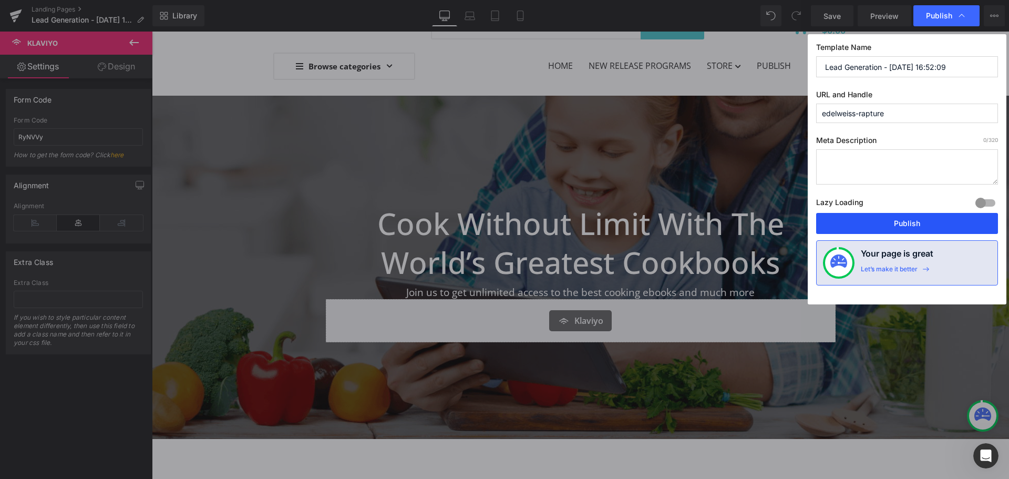
click at [903, 225] on button "Publish" at bounding box center [907, 223] width 182 height 21
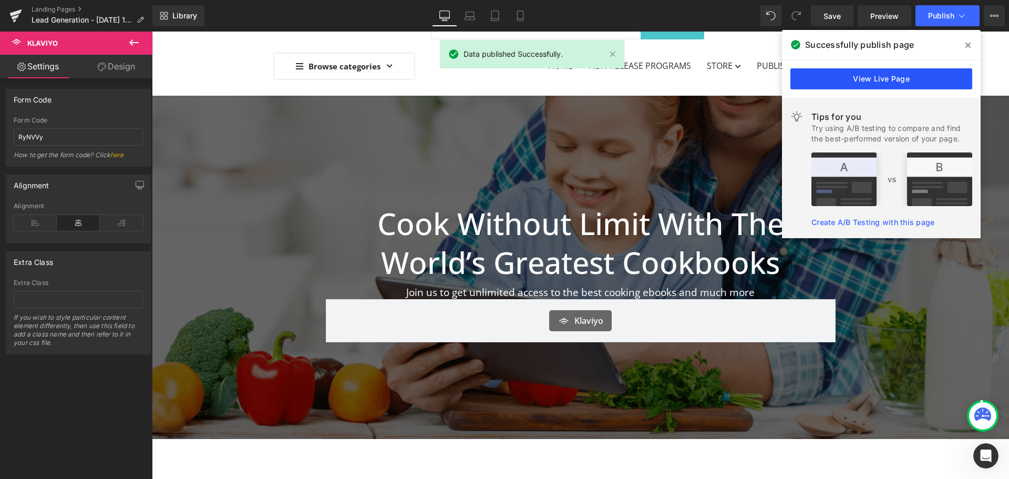
click at [870, 80] on link "View Live Page" at bounding box center [881, 78] width 182 height 21
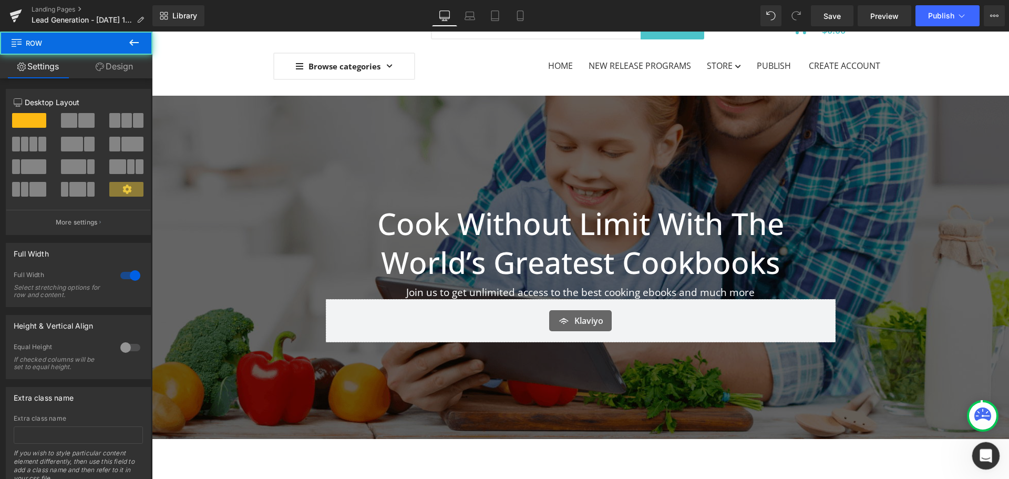
drag, startPoint x: 987, startPoint y: 456, endPoint x: 1970, endPoint y: 901, distance: 1078.2
click at [988, 457] on icon "Open Intercom Messenger" at bounding box center [984, 454] width 17 height 17
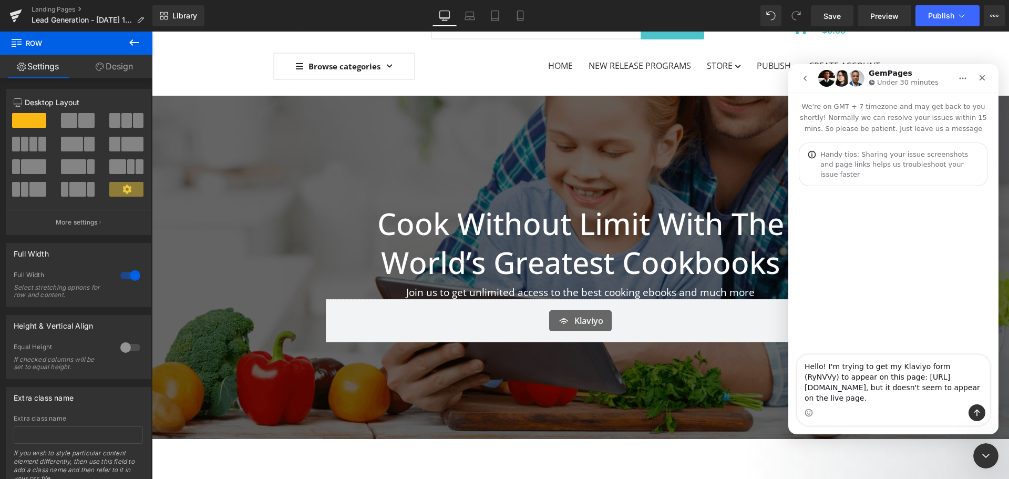
scroll to position [9, 0]
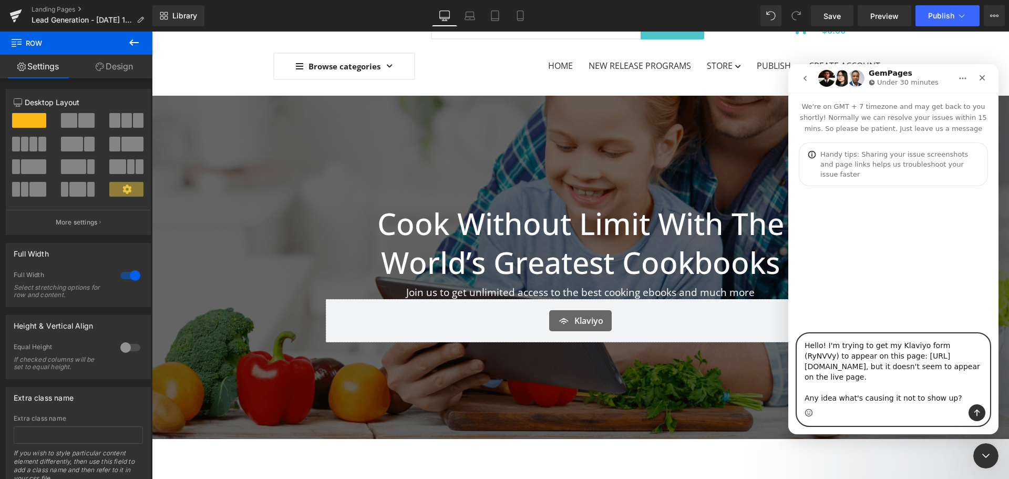
click at [809, 411] on icon "Emoji picker" at bounding box center [809, 412] width 8 height 8
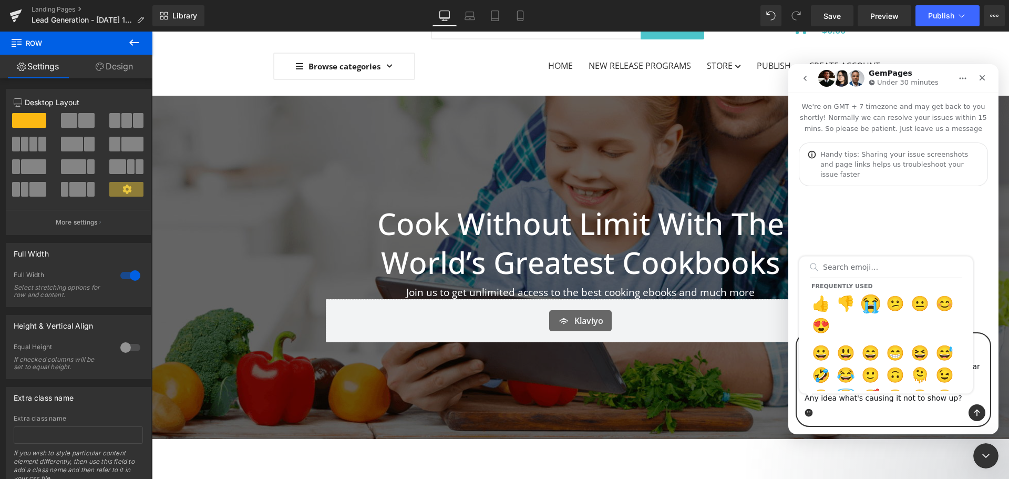
type textarea "Hello! I'm trying to get my Klaviyo form (RyNVVy) to appear on this page: https…"
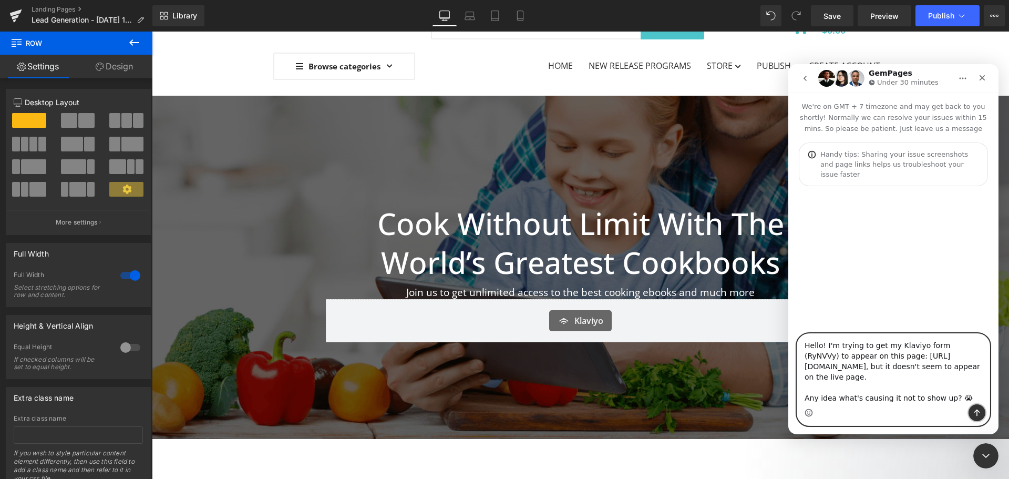
click at [977, 410] on icon "Send a message…" at bounding box center [977, 412] width 6 height 7
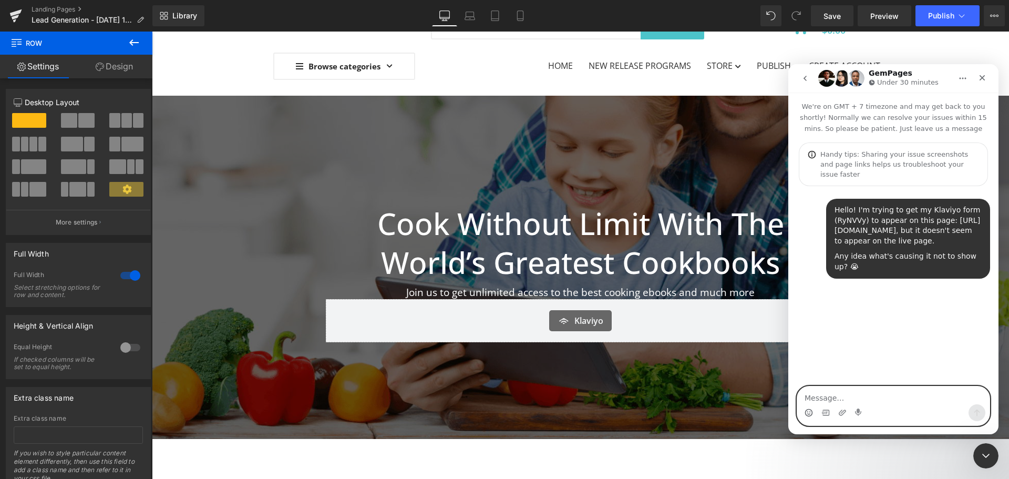
scroll to position [0, 0]
click at [221, 66] on div at bounding box center [504, 223] width 1009 height 447
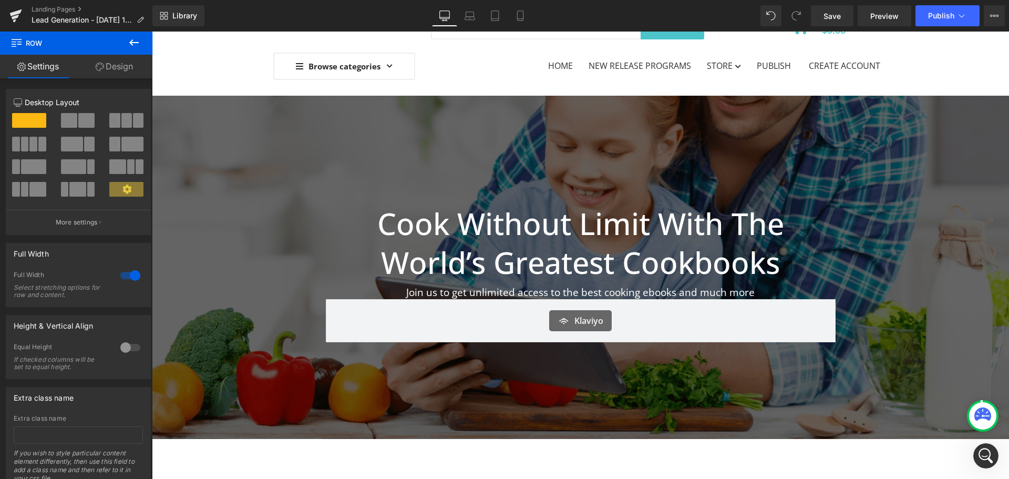
scroll to position [3, 0]
click at [621, 240] on h1 "Cook Without Limit With The World’s Greatest Cookbooks" at bounding box center [581, 243] width 510 height 78
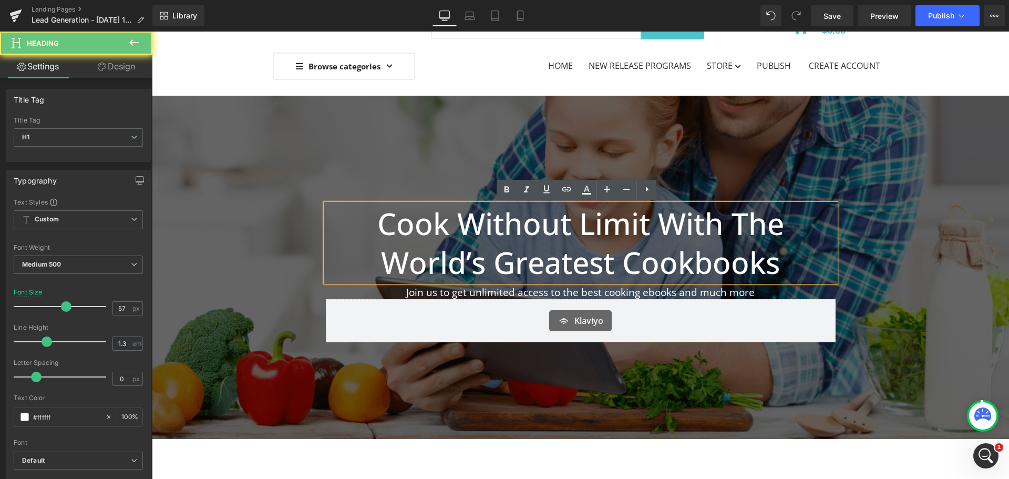
click at [715, 262] on h1 "Cook Without Limit With The World’s Greatest Cookbooks" at bounding box center [581, 243] width 510 height 78
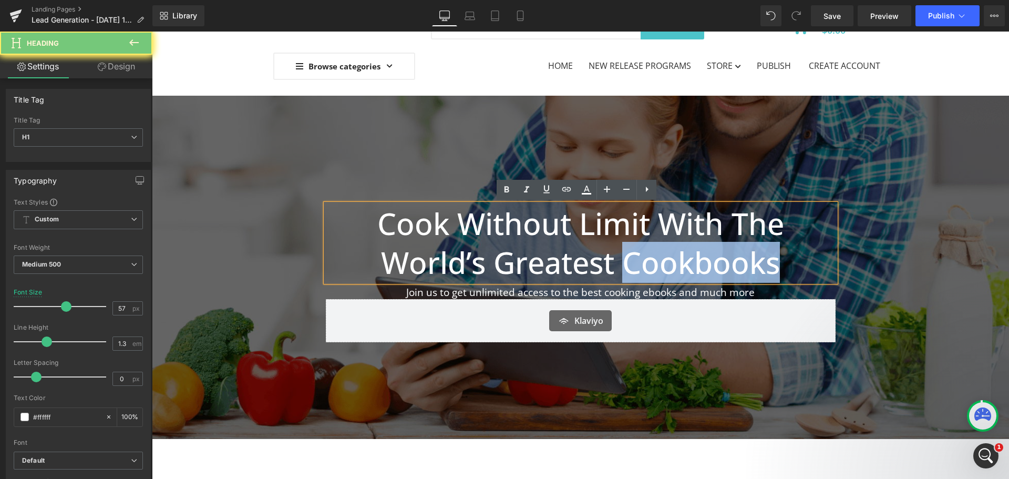
click at [715, 262] on h1 "Cook Without Limit With The World’s Greatest Cookbooks" at bounding box center [581, 243] width 510 height 78
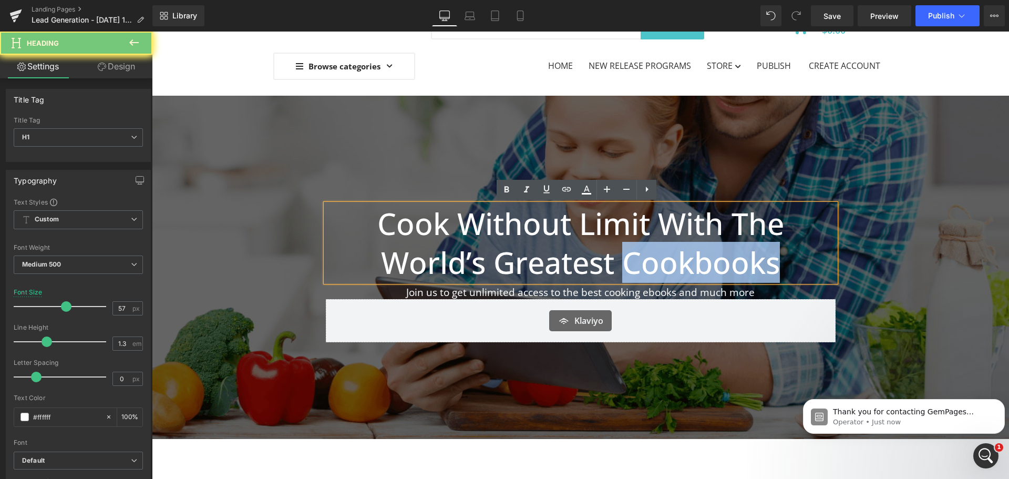
scroll to position [0, 0]
click at [784, 263] on h1 "Cook Without Limit With The World’s Greatest Cookbooks" at bounding box center [581, 243] width 510 height 78
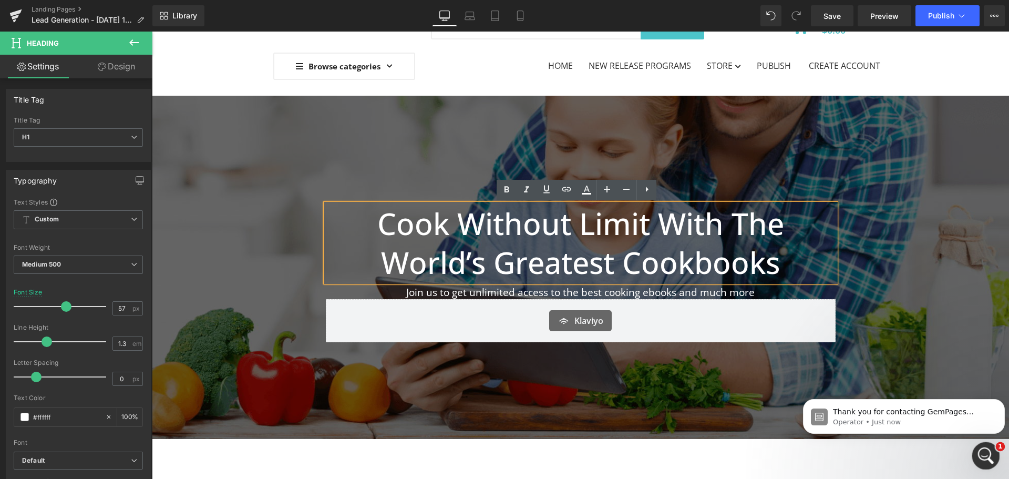
click at [987, 460] on icon "Open Intercom Messenger" at bounding box center [984, 454] width 17 height 17
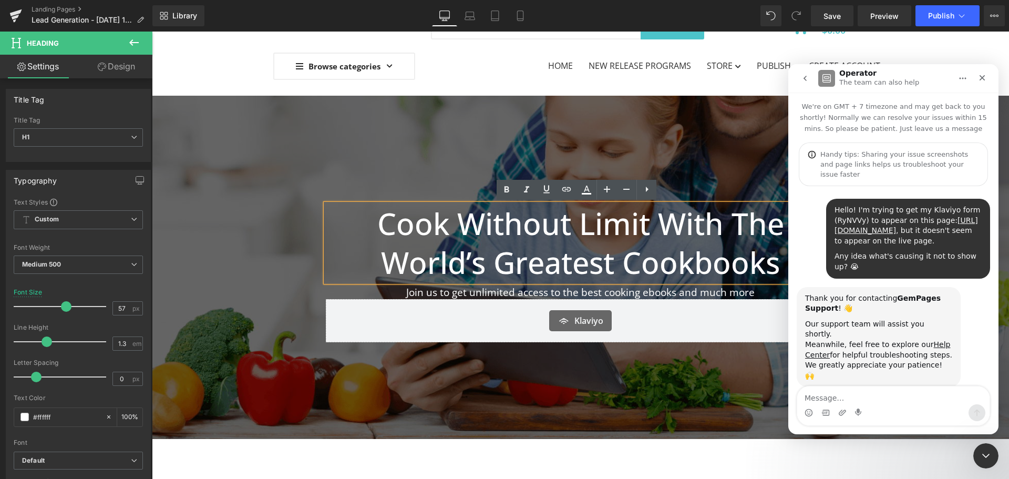
scroll to position [3, 0]
click at [646, 257] on div at bounding box center [504, 223] width 1009 height 447
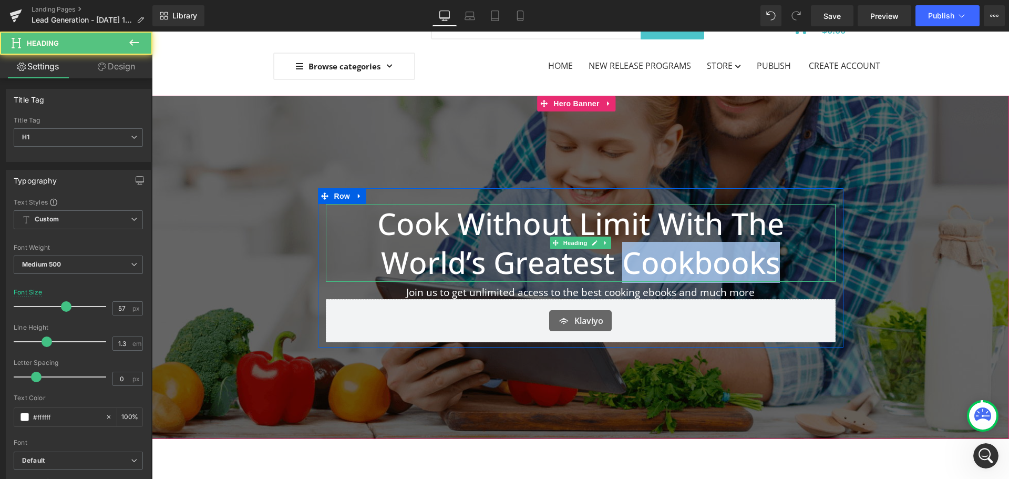
click at [646, 257] on h1 "Cook Without Limit With The World’s Greatest Cookbooks" at bounding box center [581, 243] width 510 height 78
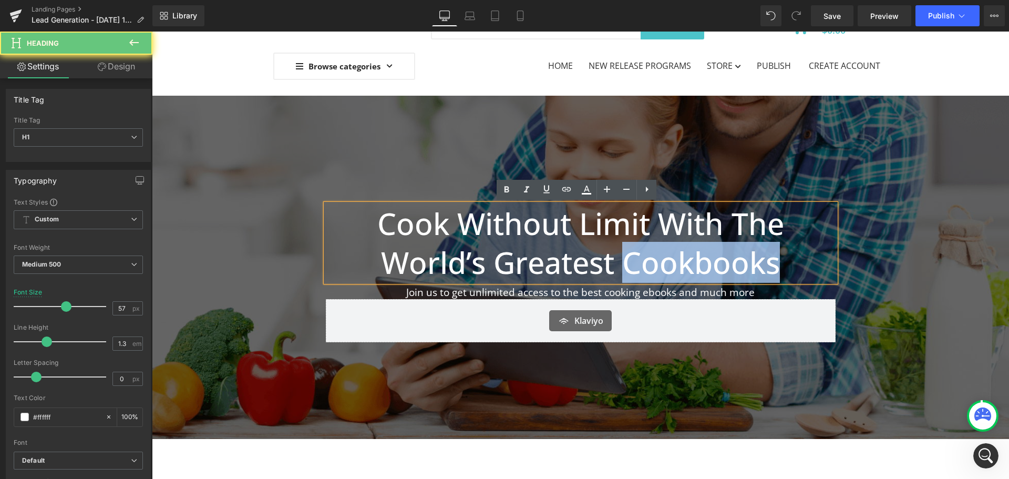
click at [771, 262] on h1 "Cook Without Limit With The World’s Greatest Cookbooks" at bounding box center [581, 243] width 510 height 78
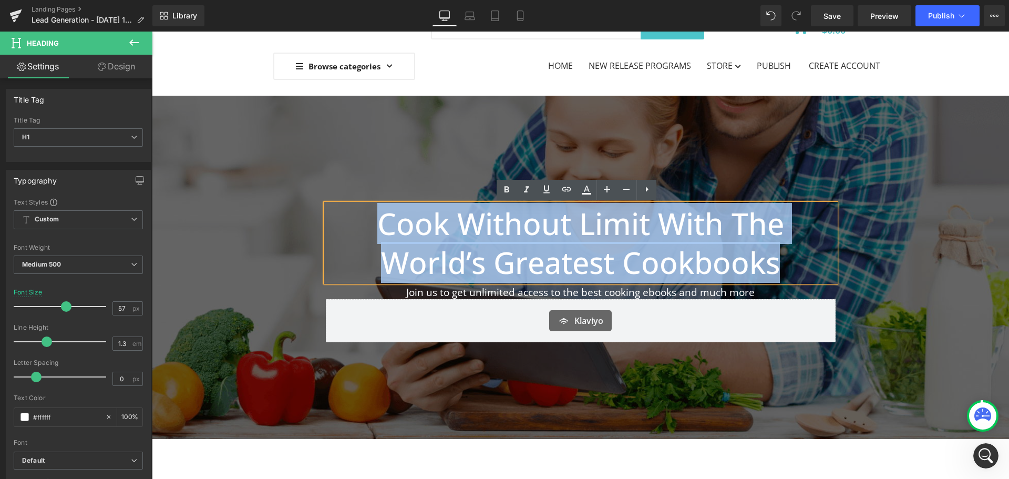
drag, startPoint x: 759, startPoint y: 265, endPoint x: 347, endPoint y: 233, distance: 413.3
click at [347, 233] on h1 "Cook Without Limit With The World’s Greatest Cookbooks" at bounding box center [581, 243] width 510 height 78
click at [677, 294] on p "Join us to get unlimited access to the best cooking ebooks and much more" at bounding box center [581, 292] width 510 height 13
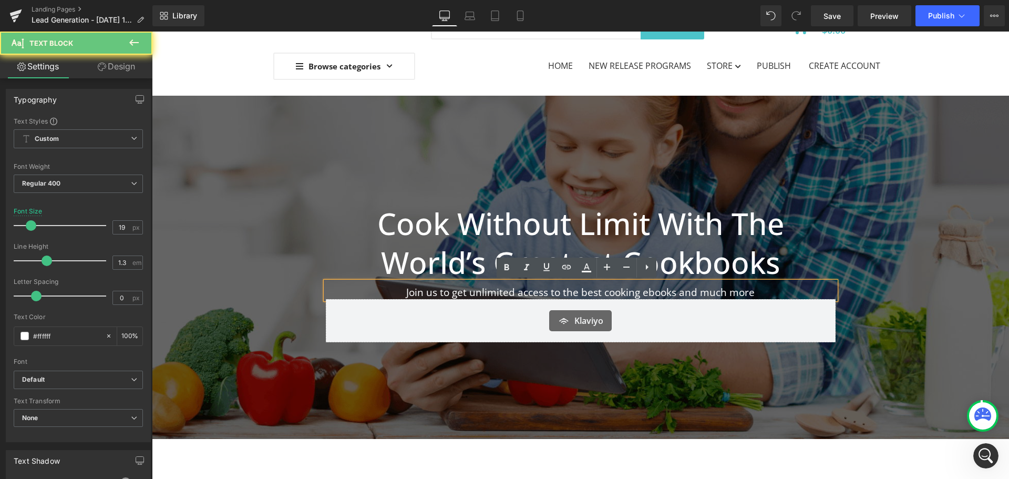
click at [742, 294] on p "Join us to get unlimited access to the best cooking ebooks and much more" at bounding box center [581, 292] width 510 height 13
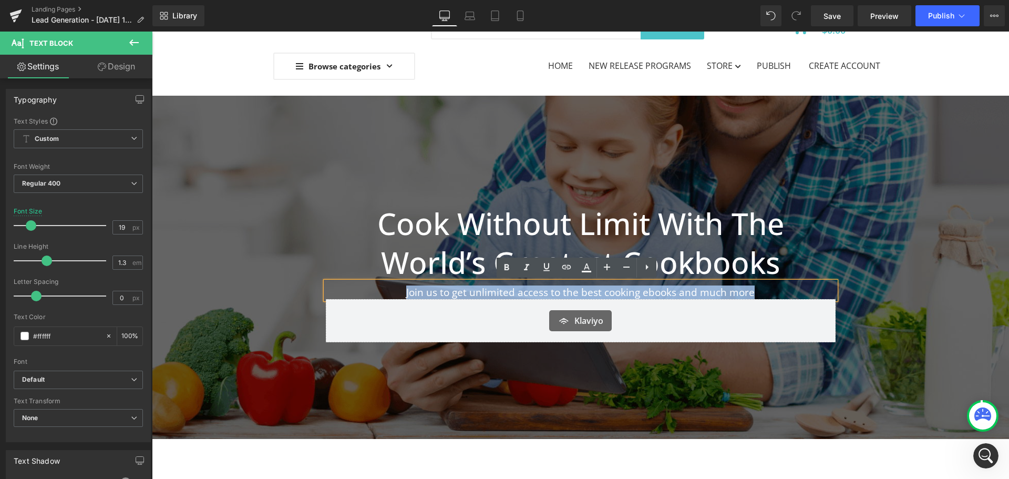
drag, startPoint x: 761, startPoint y: 293, endPoint x: 396, endPoint y: 292, distance: 365.8
click at [396, 292] on p "Join us to get unlimited access to the best cooking ebooks and much more" at bounding box center [581, 292] width 510 height 13
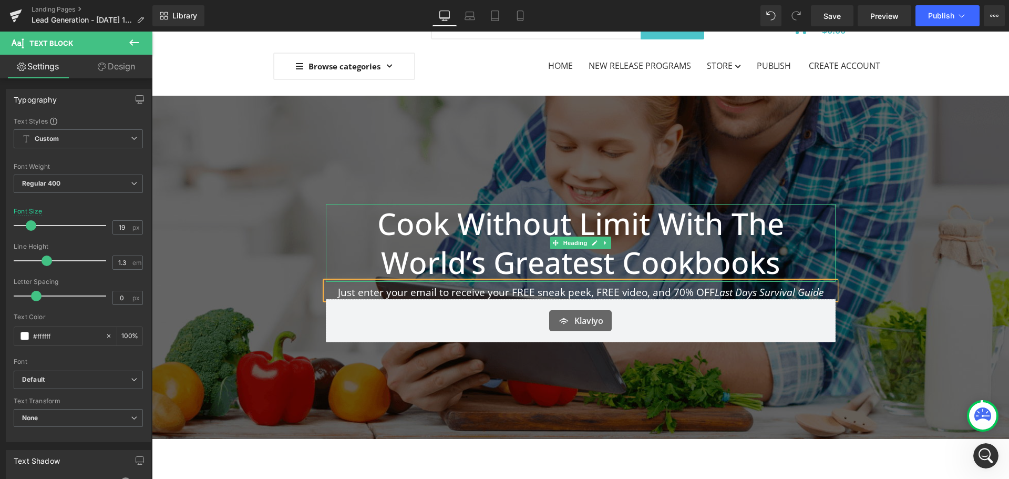
click at [655, 243] on h1 "Cook Without Limit With The World’s Greatest Cookbooks" at bounding box center [581, 243] width 510 height 78
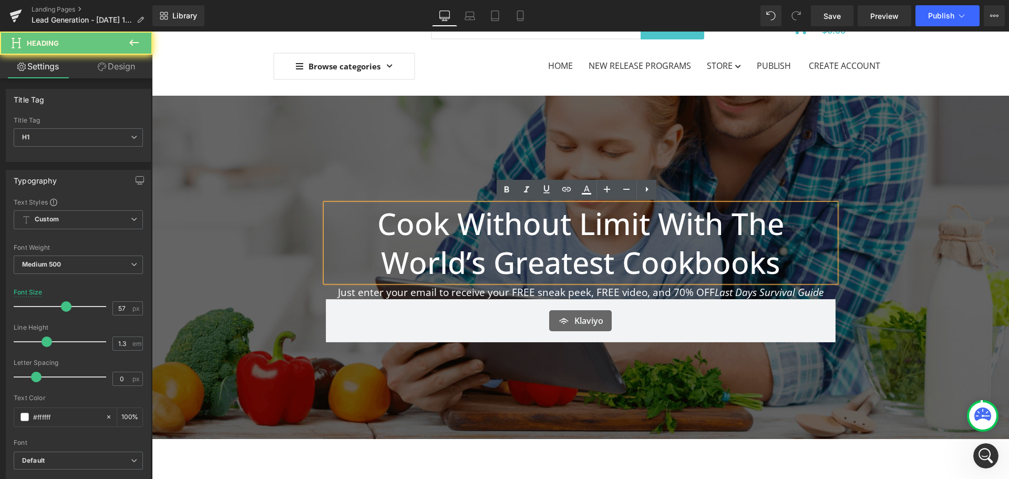
click at [772, 251] on h1 "Cook Without Limit With The World’s Greatest Cookbooks" at bounding box center [581, 243] width 510 height 78
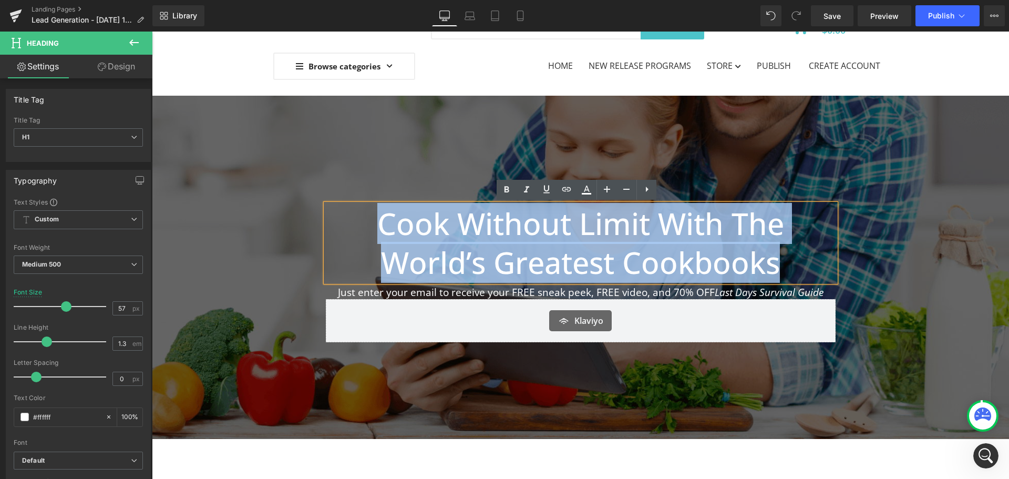
drag, startPoint x: 790, startPoint y: 261, endPoint x: 312, endPoint y: 201, distance: 481.5
click at [312, 201] on span "Cook Without Limit With The World’s Greatest Cookbooks Heading Just enter your …" at bounding box center [580, 267] width 857 height 159
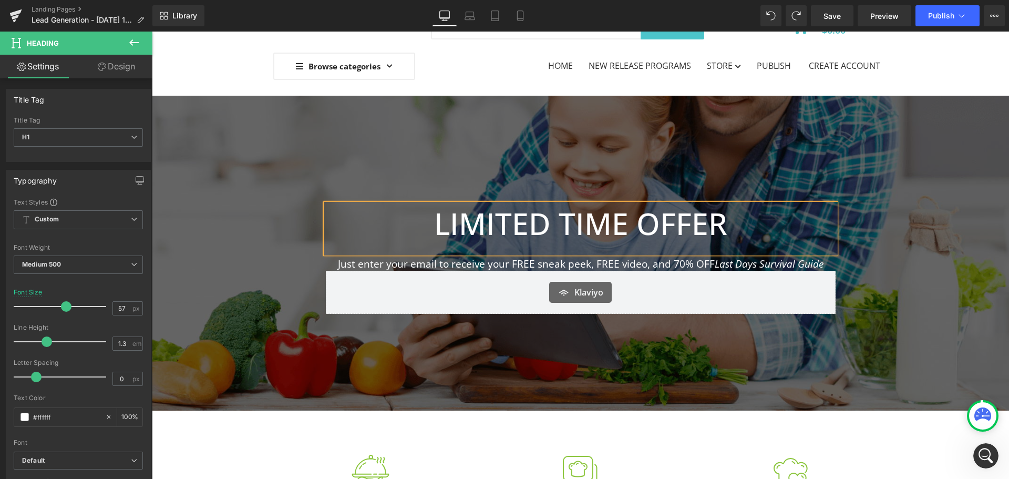
click at [752, 222] on h1 "LIMITED TIME OFFER" at bounding box center [581, 223] width 510 height 39
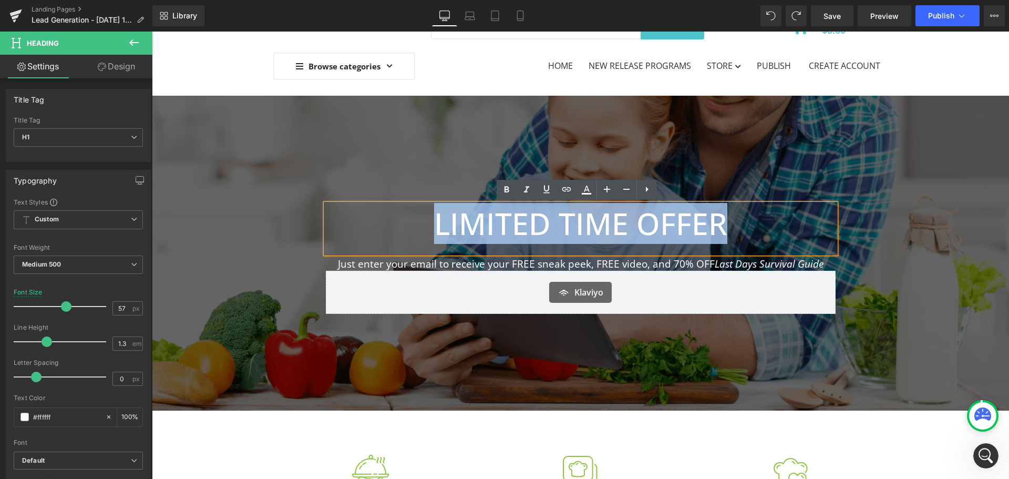
drag, startPoint x: 752, startPoint y: 222, endPoint x: 420, endPoint y: 220, distance: 331.1
click at [420, 220] on h1 "LIMITED TIME OFFER" at bounding box center [581, 223] width 510 height 39
copy h1 "LIMITED TIME OFFER"
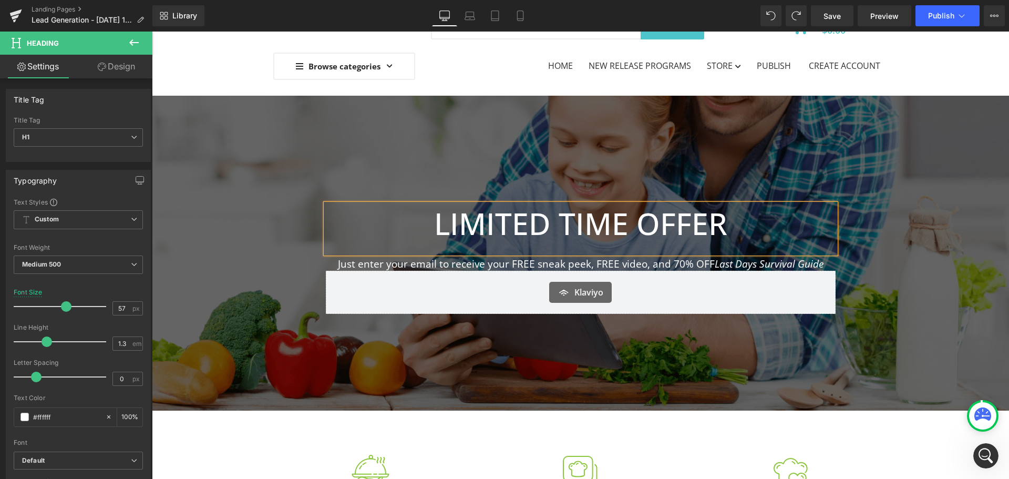
click at [483, 244] on div at bounding box center [581, 248] width 510 height 11
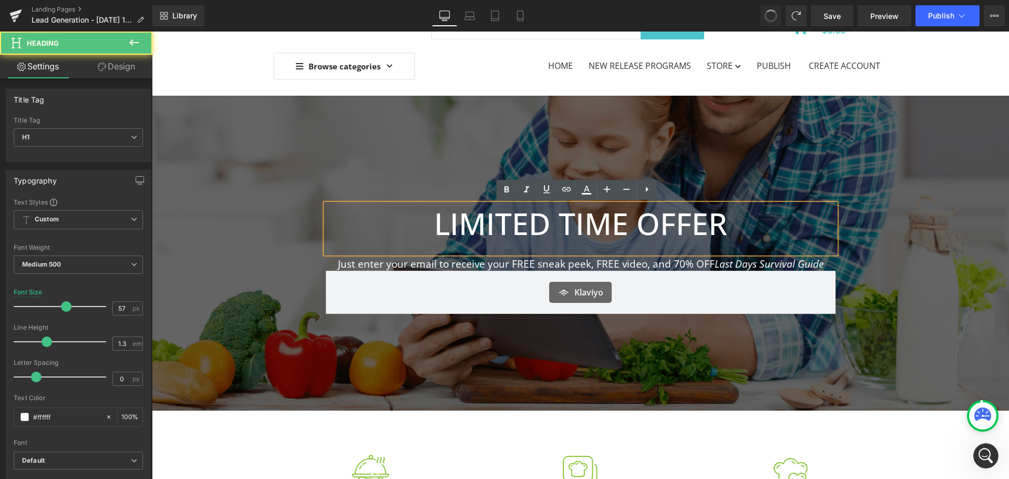
click at [620, 220] on h1 "LIMITED TIME OFFER" at bounding box center [581, 223] width 510 height 39
click at [585, 248] on div at bounding box center [581, 248] width 510 height 11
click at [638, 229] on h1 "LIMITED TIME OFFER" at bounding box center [581, 223] width 510 height 39
click at [732, 225] on h1 "LIMITED TIME OFFER" at bounding box center [581, 223] width 510 height 39
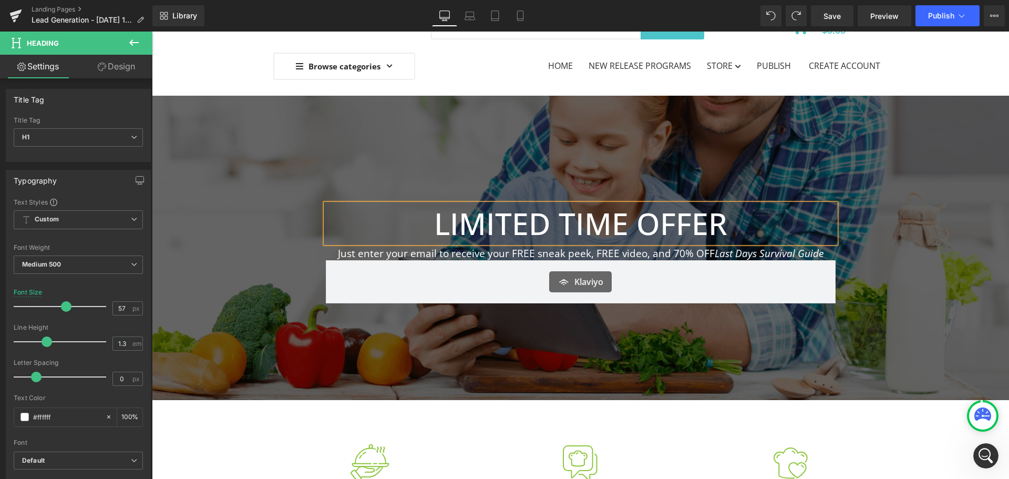
click at [593, 221] on h1 "LIMITED TIME OFFER" at bounding box center [581, 223] width 510 height 39
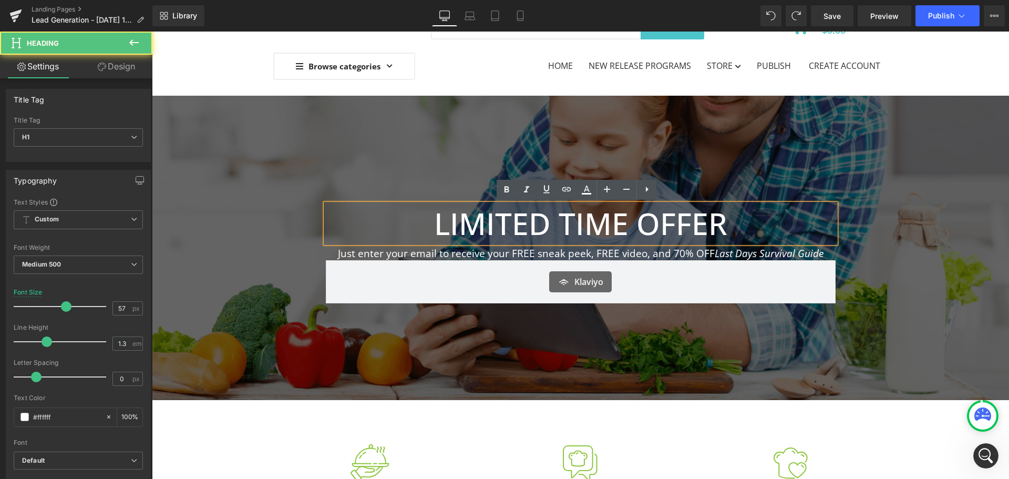
click at [282, 287] on span "LIMITED TIME OFFER Heading Just enter your email to receive your FREE sneak pee…" at bounding box center [580, 248] width 857 height 120
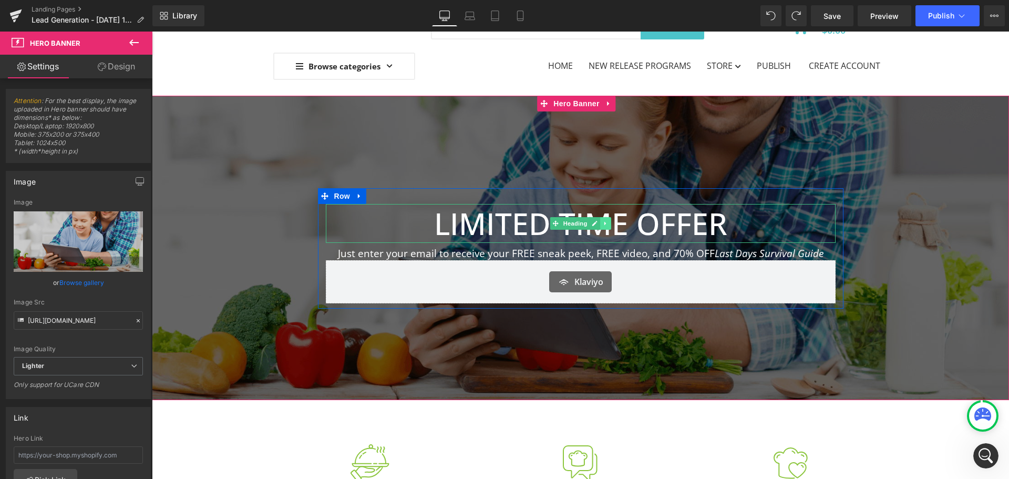
click at [604, 223] on icon at bounding box center [606, 223] width 6 height 6
click at [597, 223] on icon at bounding box center [600, 223] width 6 height 6
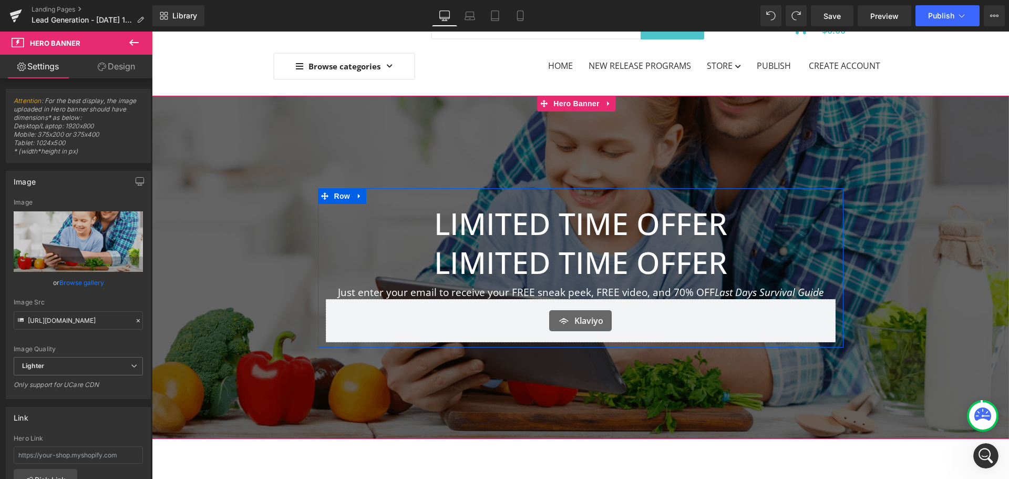
click at [542, 252] on h1 "LIMITED TIME OFFER" at bounding box center [581, 262] width 510 height 39
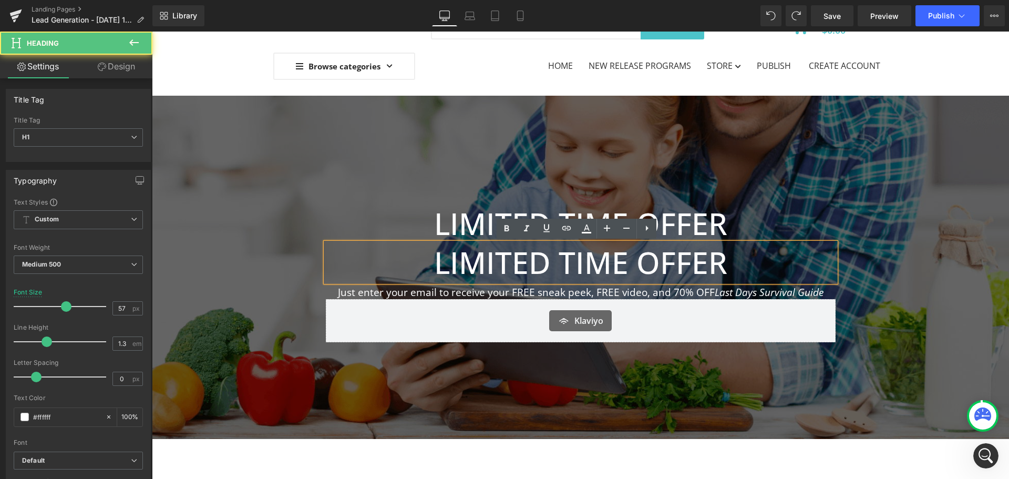
click at [744, 254] on h1 "LIMITED TIME OFFER" at bounding box center [581, 262] width 510 height 39
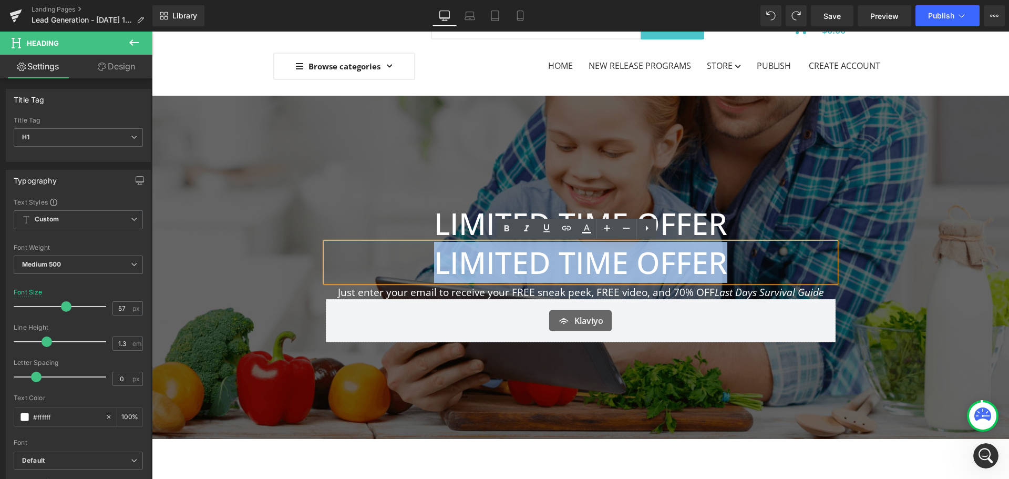
drag, startPoint x: 527, startPoint y: 252, endPoint x: 400, endPoint y: 251, distance: 126.1
click at [400, 251] on h1 "LIMITED TIME OFFER" at bounding box center [581, 262] width 510 height 39
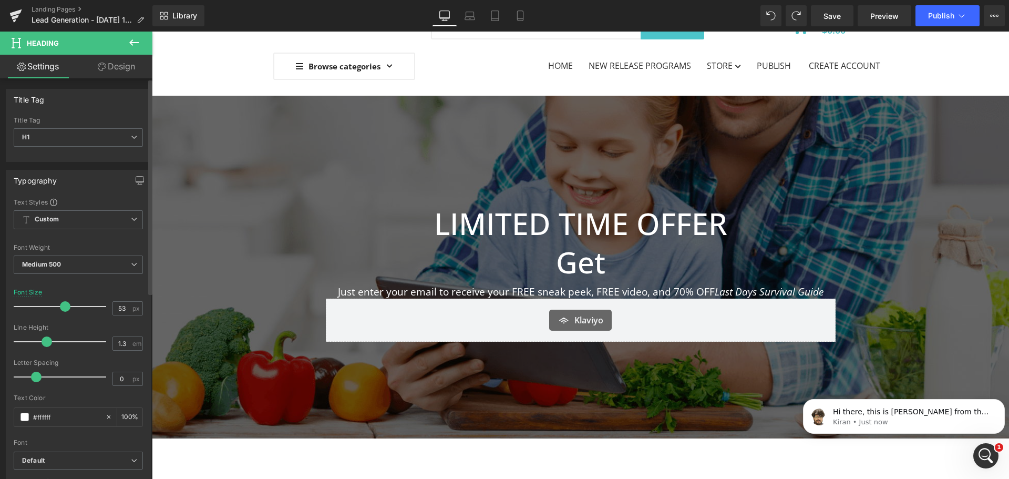
scroll to position [0, 0]
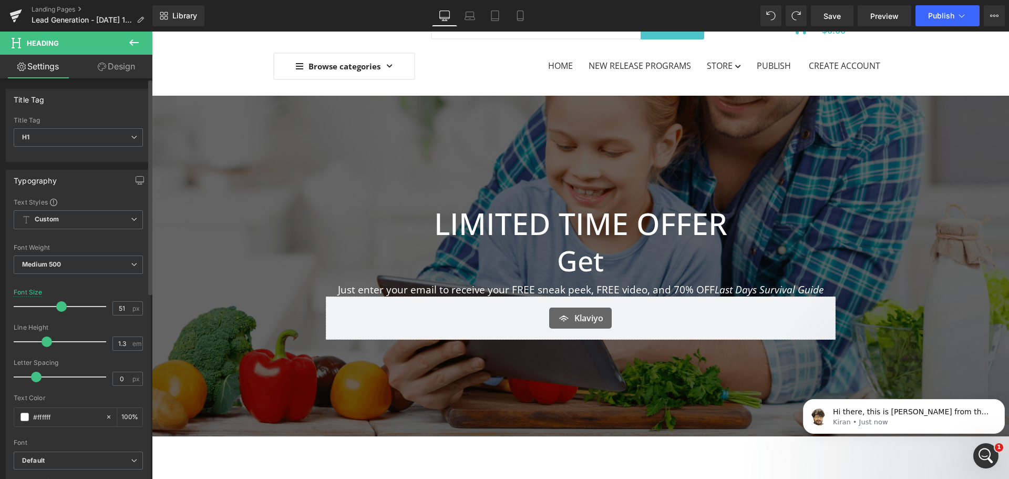
type input "50"
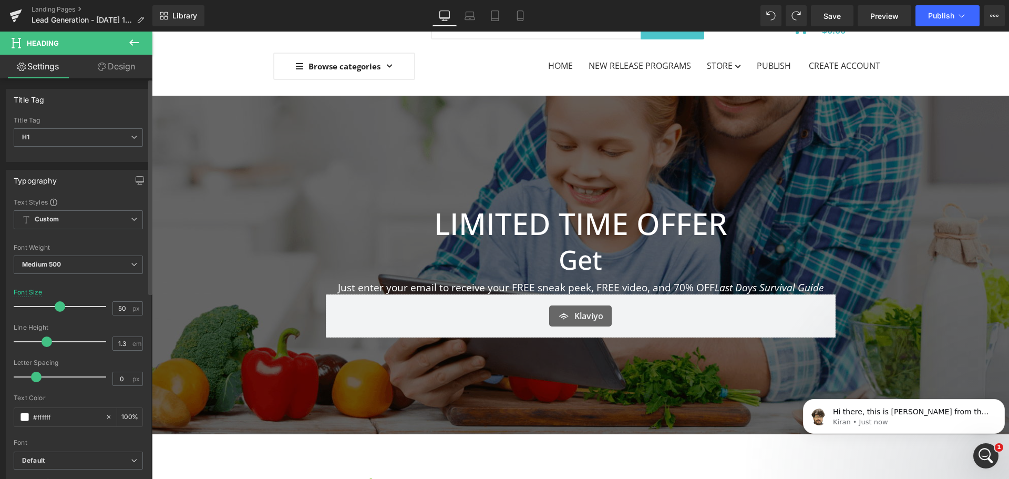
drag, startPoint x: 65, startPoint y: 305, endPoint x: 59, endPoint y: 305, distance: 5.8
click at [59, 305] on span at bounding box center [60, 306] width 11 height 11
click at [905, 415] on p "Hi there, this is Kiran from the GemPages Support Team. May I have your name to…" at bounding box center [912, 412] width 159 height 11
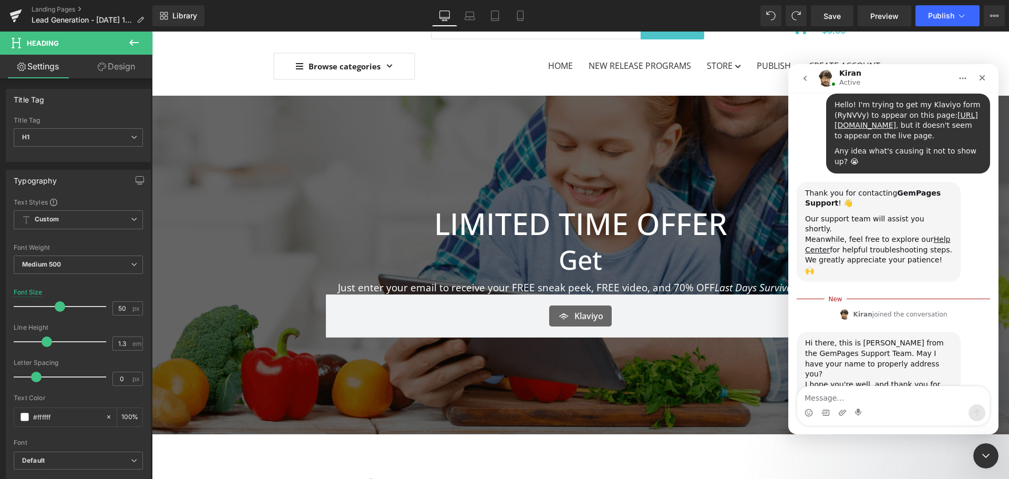
scroll to position [127, 0]
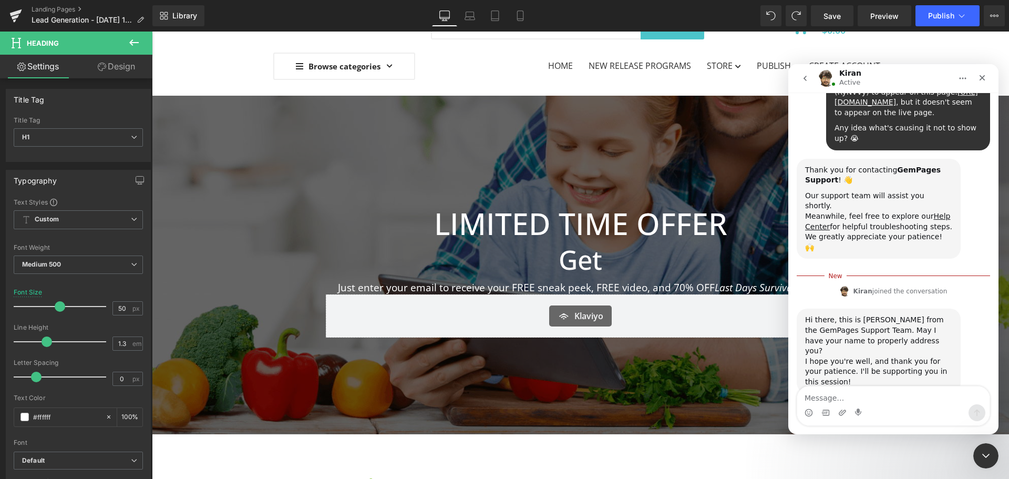
click at [860, 396] on textarea "Message…" at bounding box center [893, 395] width 192 height 18
type textarea "Yes, of course, Kiran! My name is Joel!"
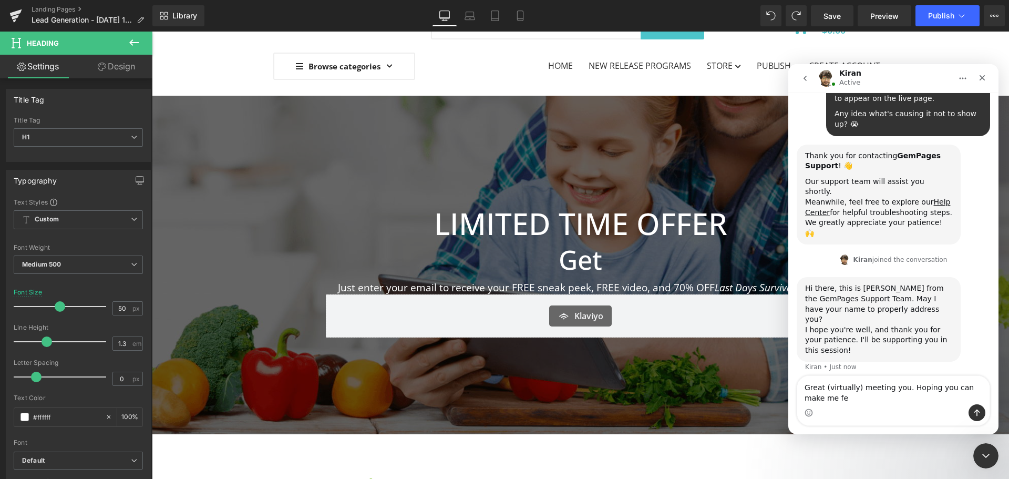
scroll to position [151, 0]
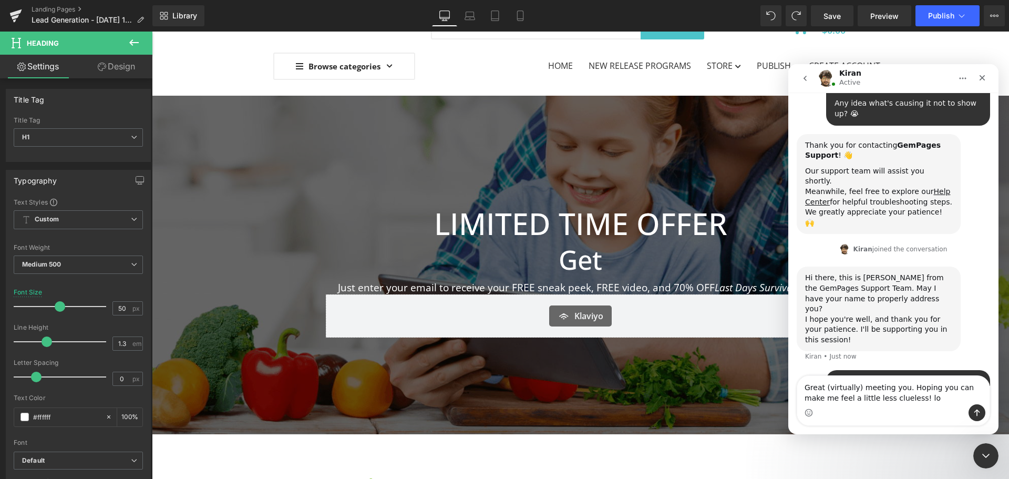
type textarea "Great (virtually) meeting you. Hoping you can make me feel a little less cluele…"
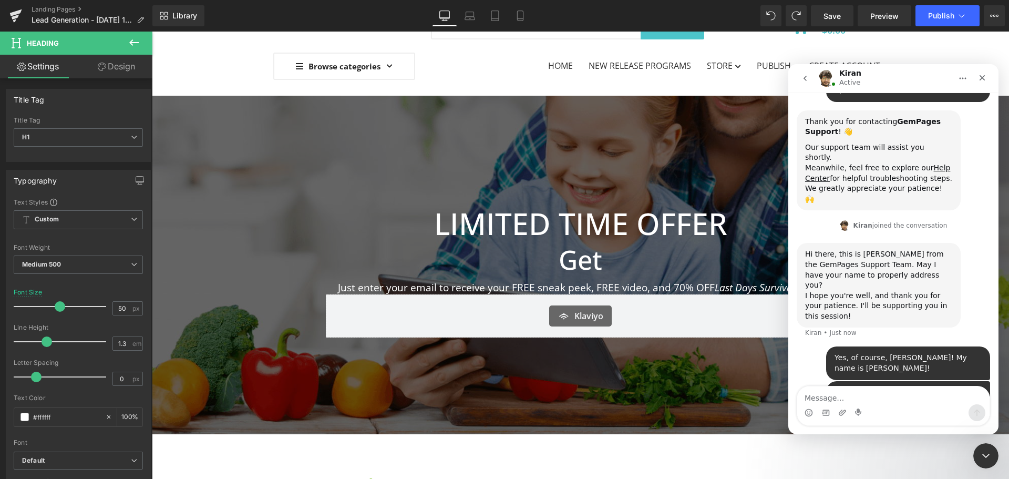
scroll to position [215, 0]
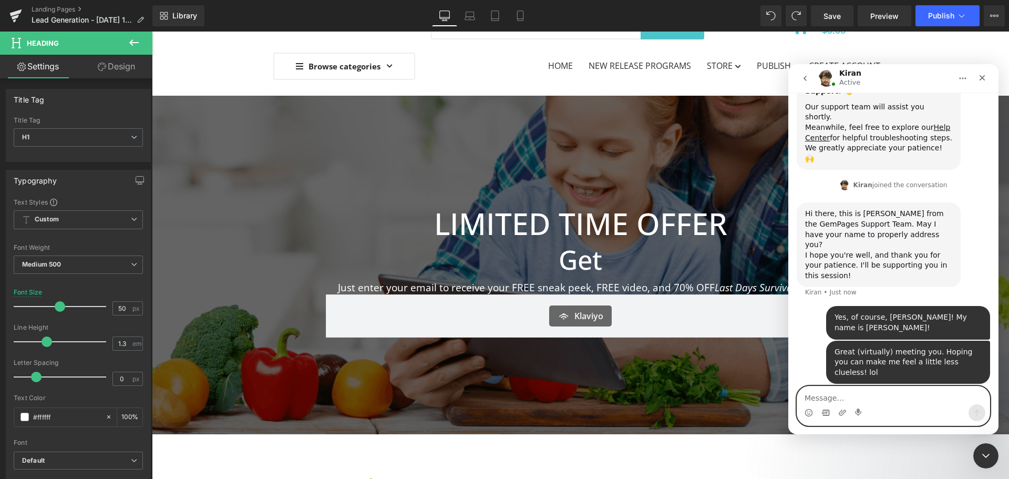
click at [826, 415] on icon "Gif picker" at bounding box center [825, 412] width 8 height 8
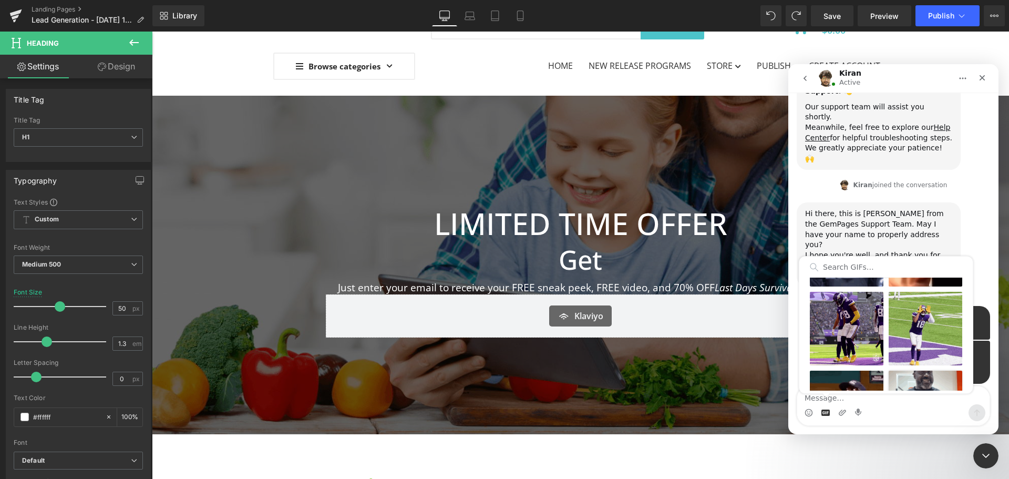
scroll to position [368, 0]
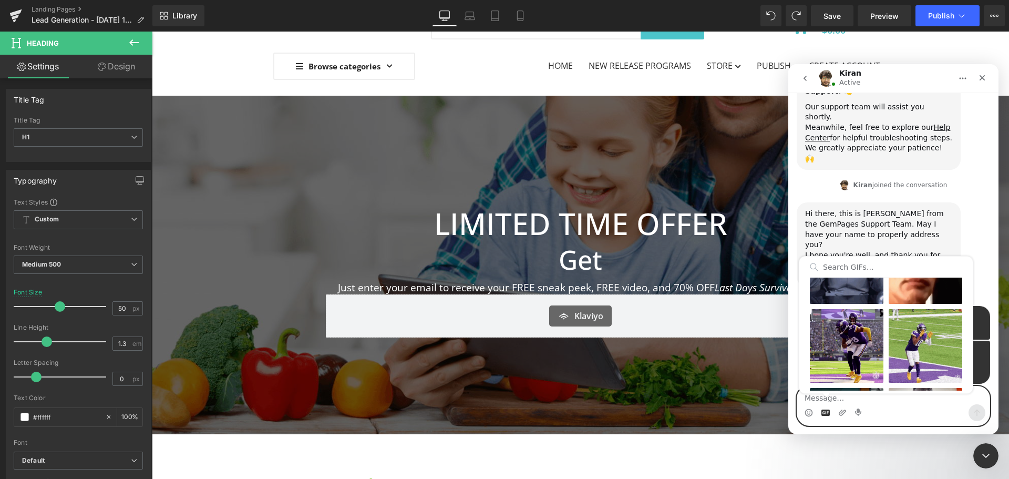
click at [826, 415] on icon "Gif picker" at bounding box center [825, 412] width 8 height 6
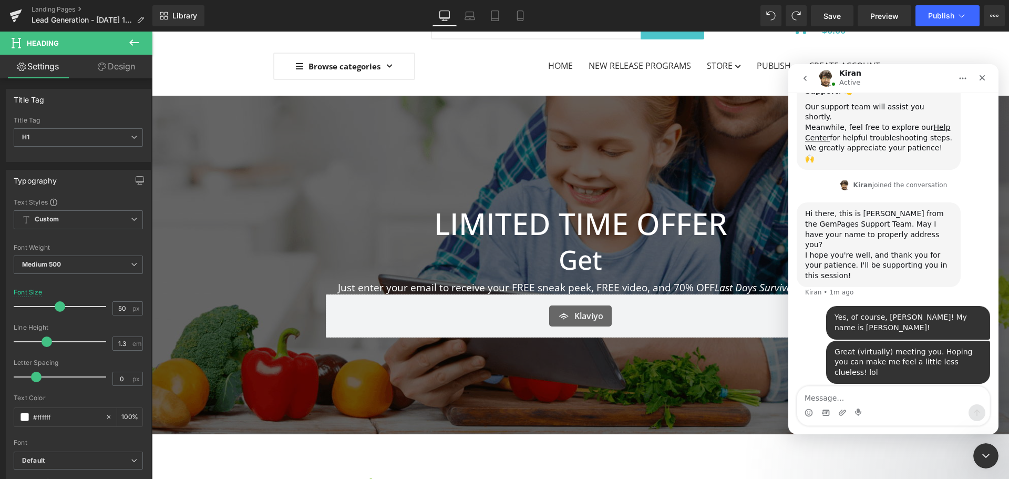
click at [591, 261] on div at bounding box center [504, 223] width 1009 height 447
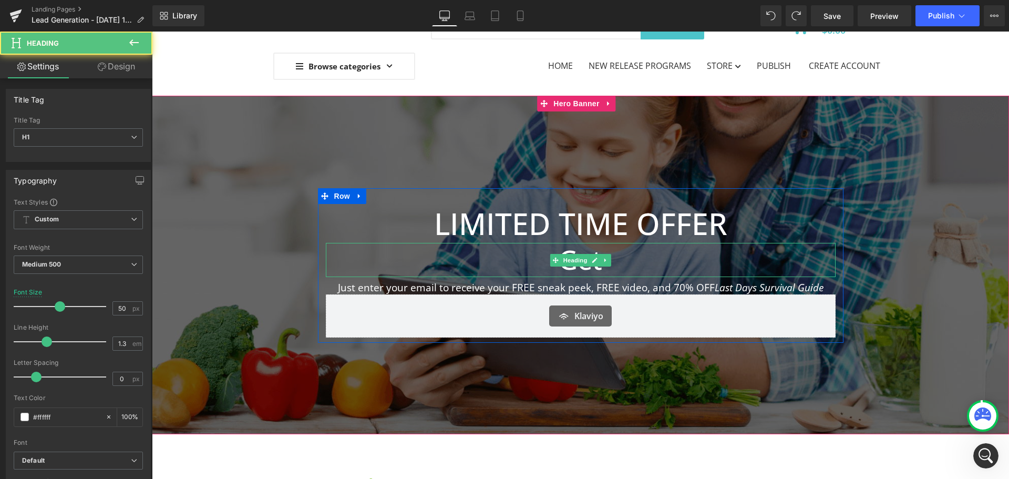
click at [647, 260] on h1 "Get" at bounding box center [581, 260] width 510 height 34
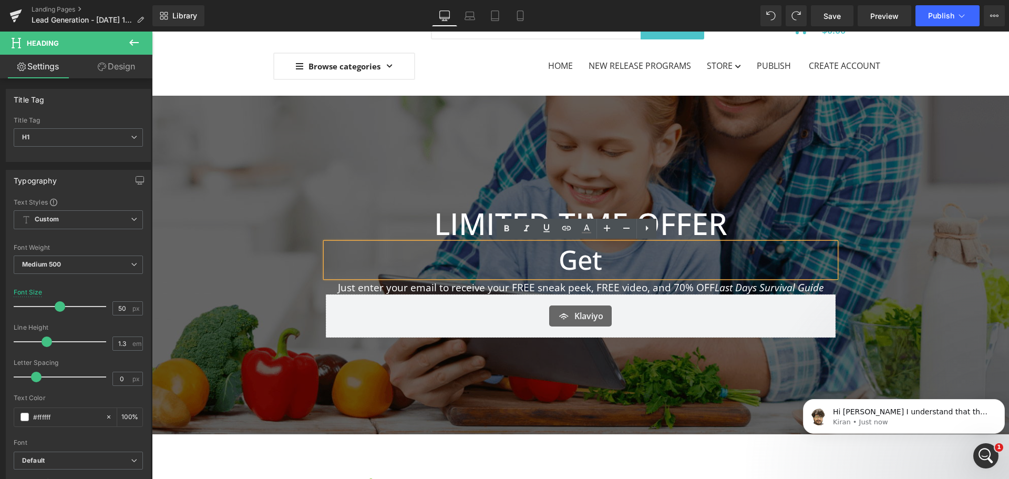
scroll to position [248, 0]
click at [982, 451] on icon "Open Intercom Messenger" at bounding box center [984, 454] width 17 height 17
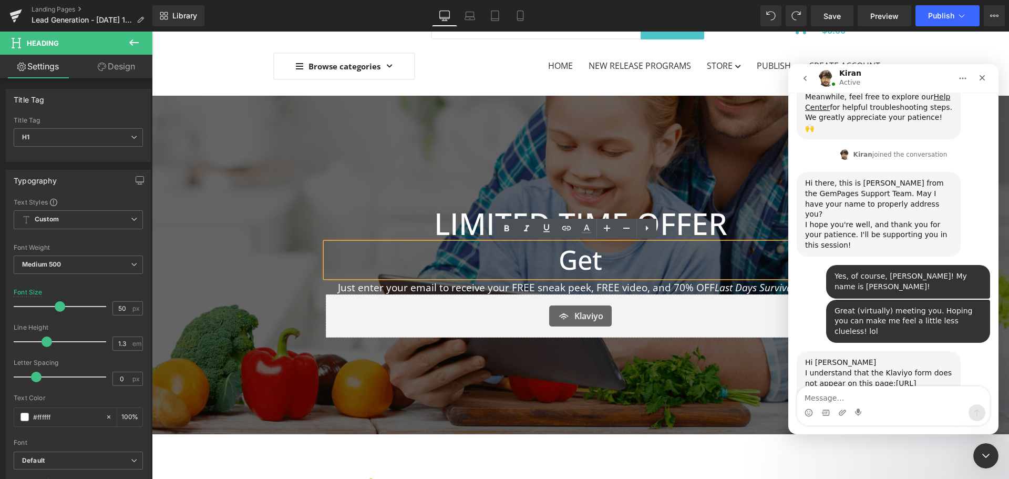
click at [848, 405] on div "Intercom messenger" at bounding box center [893, 412] width 192 height 17
click at [848, 402] on textarea "Message…" at bounding box center [893, 395] width 192 height 18
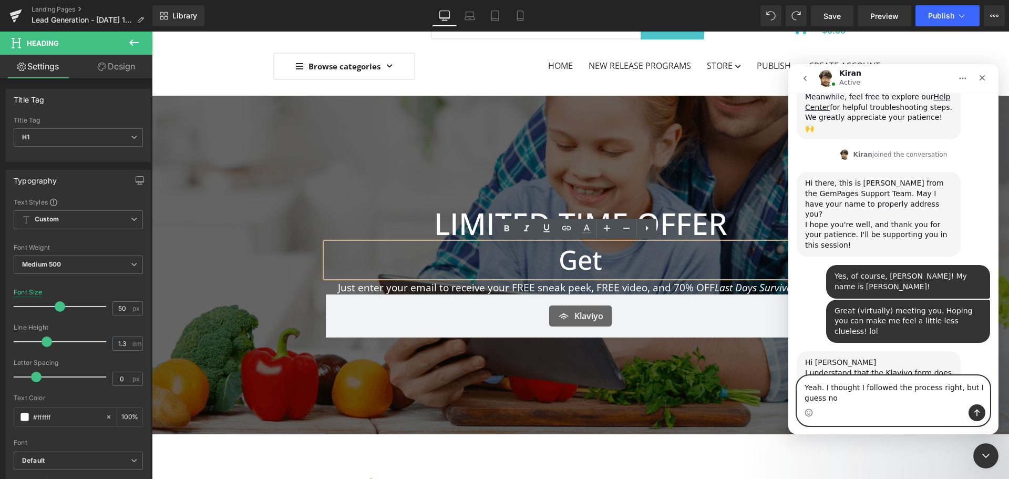
scroll to position [258, 0]
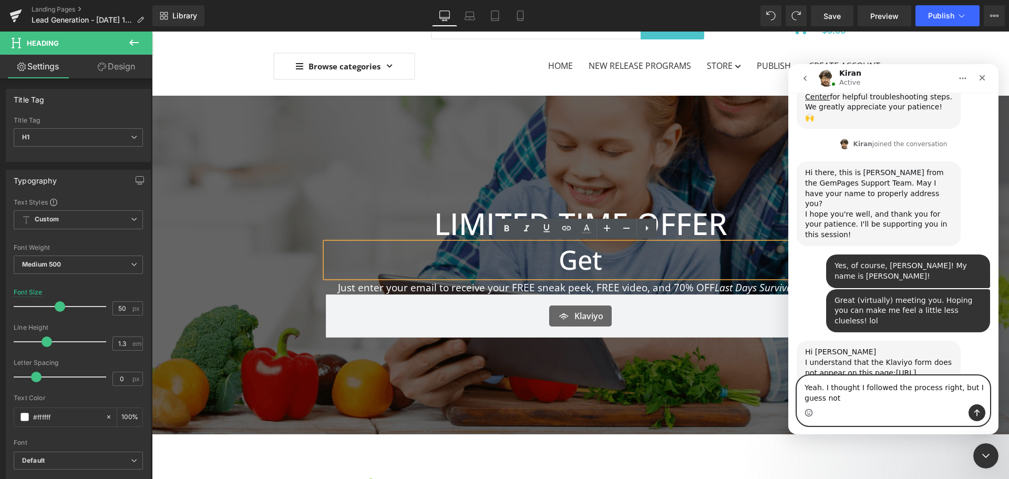
click at [812, 410] on icon "Emoji picker" at bounding box center [809, 412] width 8 height 8
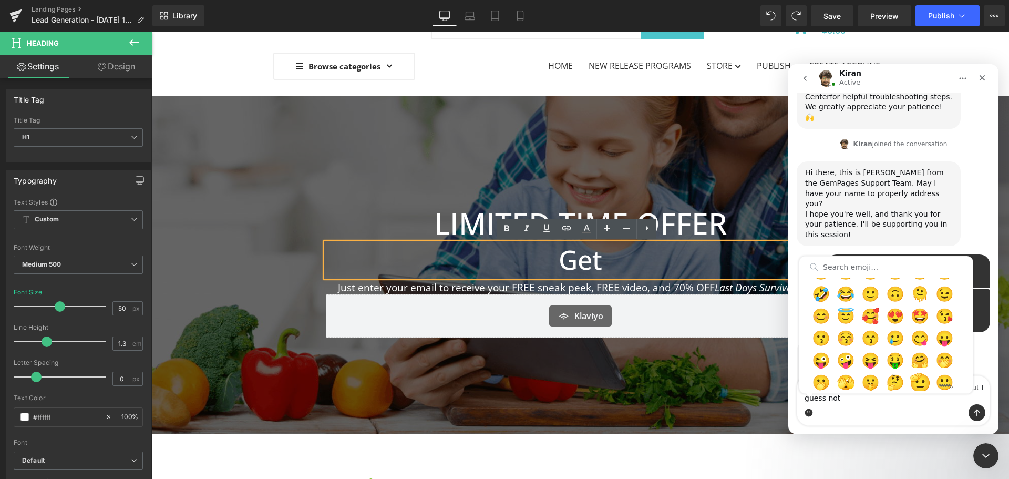
scroll to position [105, 0]
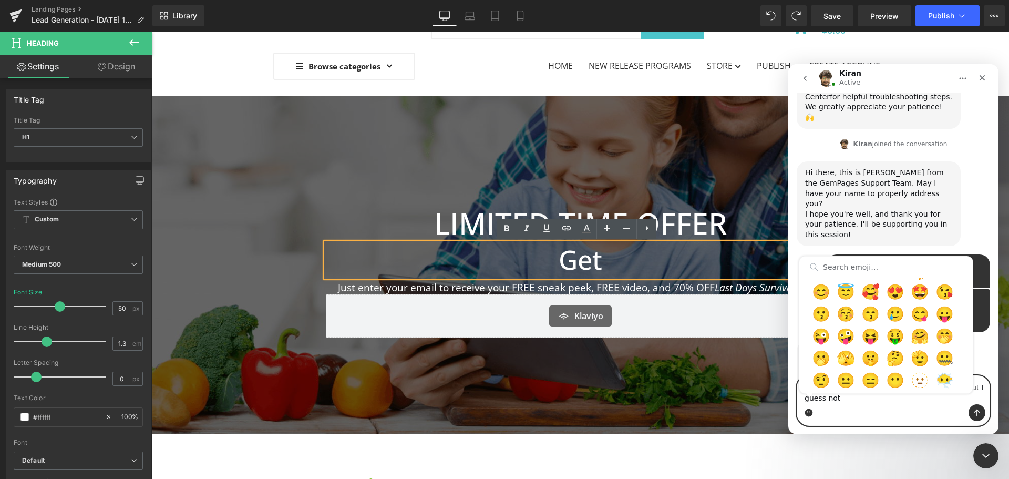
type textarea "Yeah. I thought I followed the process right, but I guess not 🫠"
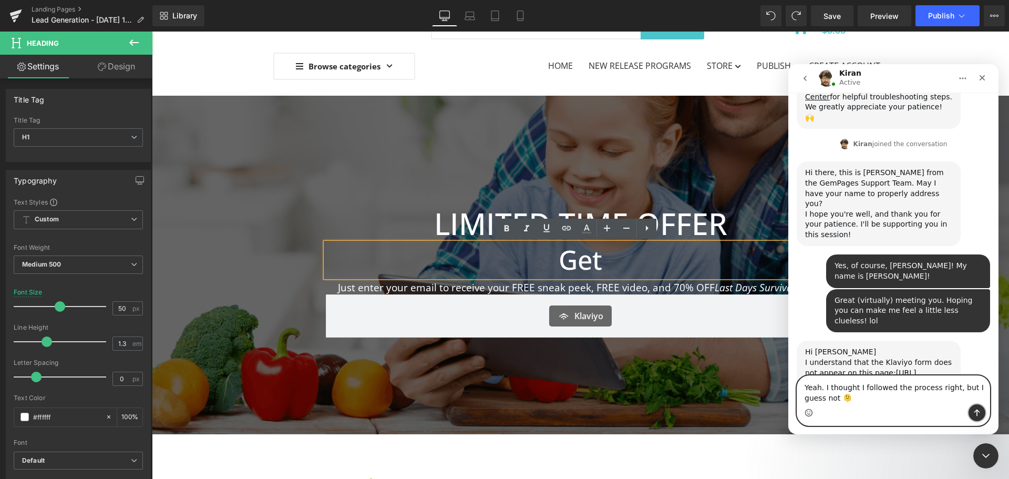
click at [979, 409] on icon "Send a message…" at bounding box center [977, 412] width 8 height 8
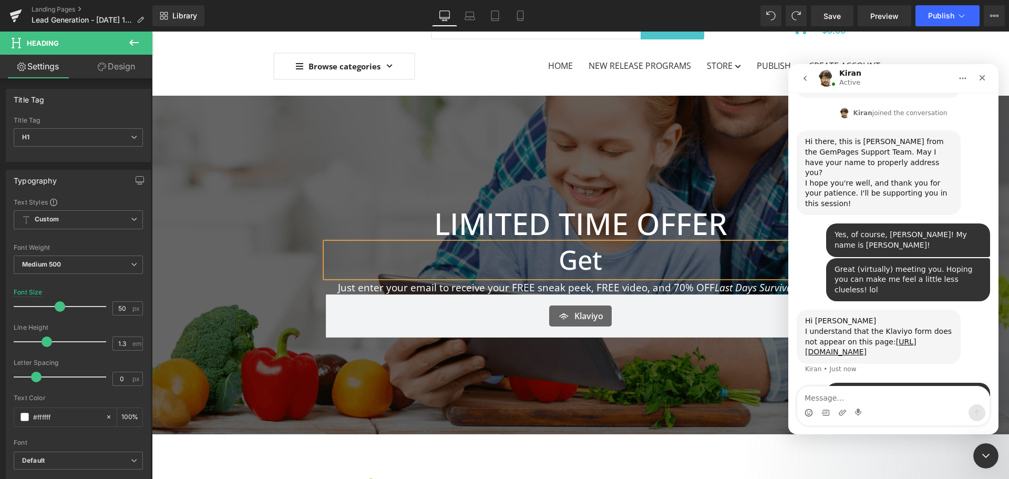
click at [608, 261] on div at bounding box center [504, 223] width 1009 height 447
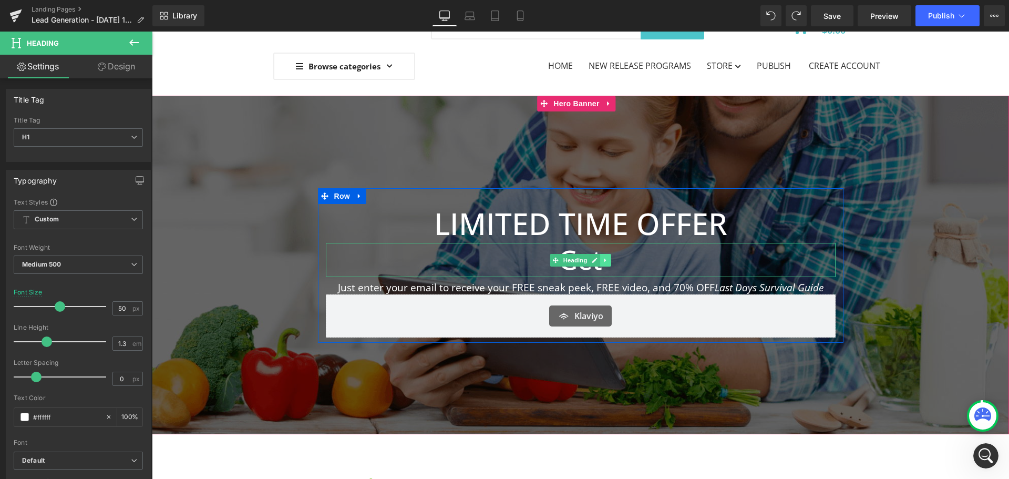
click at [600, 260] on link at bounding box center [605, 260] width 11 height 13
click at [610, 260] on icon at bounding box center [611, 260] width 6 height 6
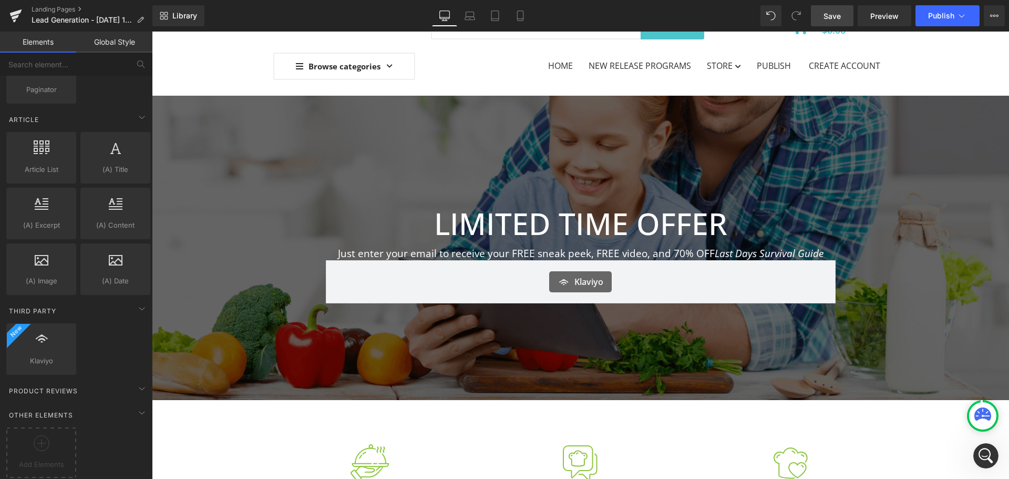
click at [837, 19] on span "Save" at bounding box center [832, 16] width 17 height 11
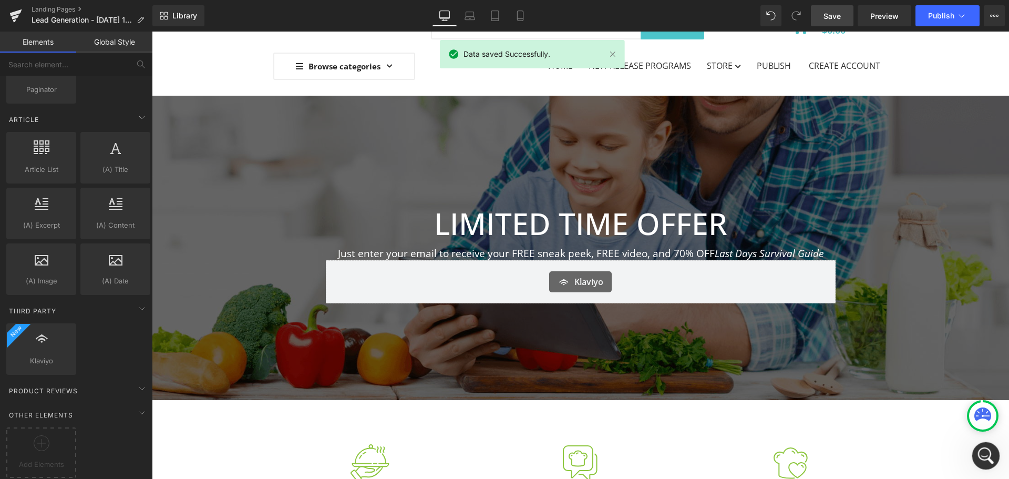
click at [985, 455] on icon "Open Intercom Messenger" at bounding box center [984, 454] width 7 height 8
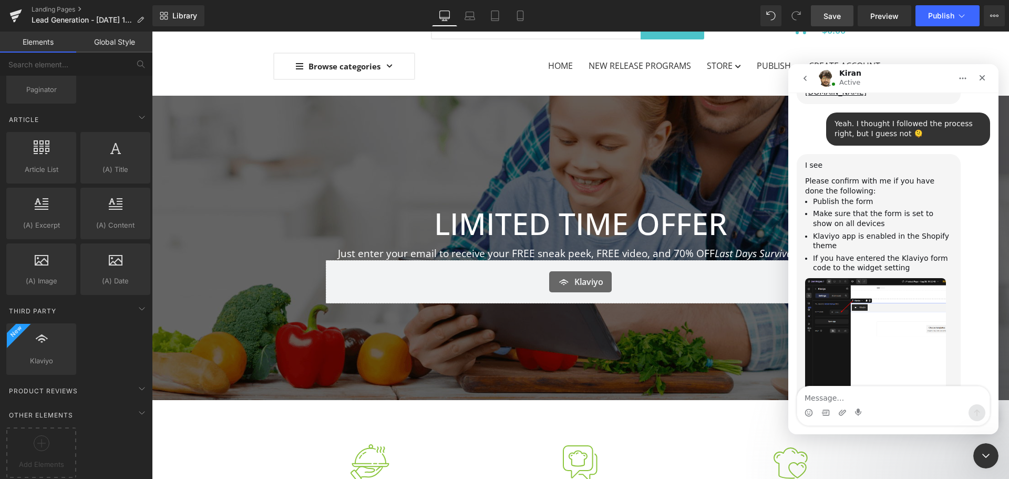
scroll to position [556, 0]
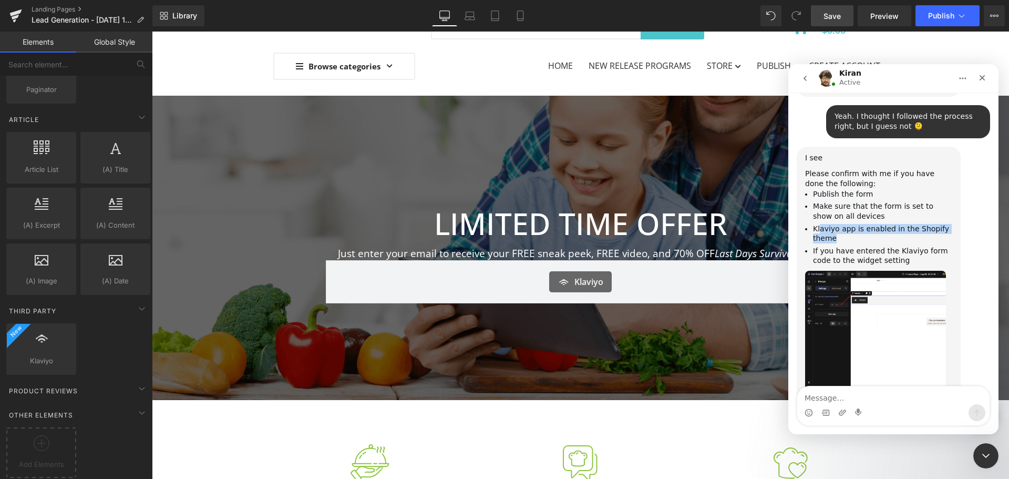
drag, startPoint x: 819, startPoint y: 189, endPoint x: 926, endPoint y: 202, distance: 107.9
click at [926, 224] on li "Klaviyo app is enabled in the Shopify theme" at bounding box center [882, 233] width 139 height 19
click at [855, 280] on img "Kiran says…" at bounding box center [875, 335] width 141 height 128
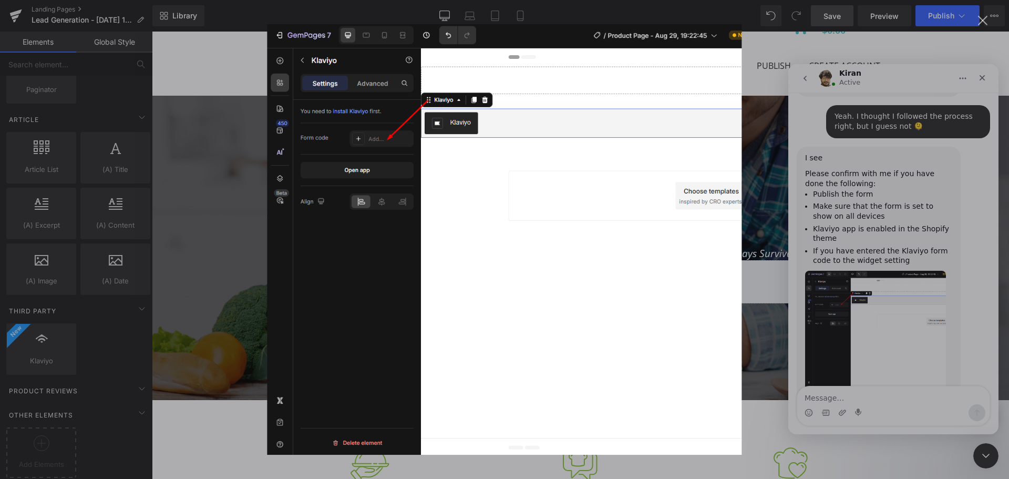
click at [874, 265] on div "Intercom messenger" at bounding box center [504, 239] width 1009 height 479
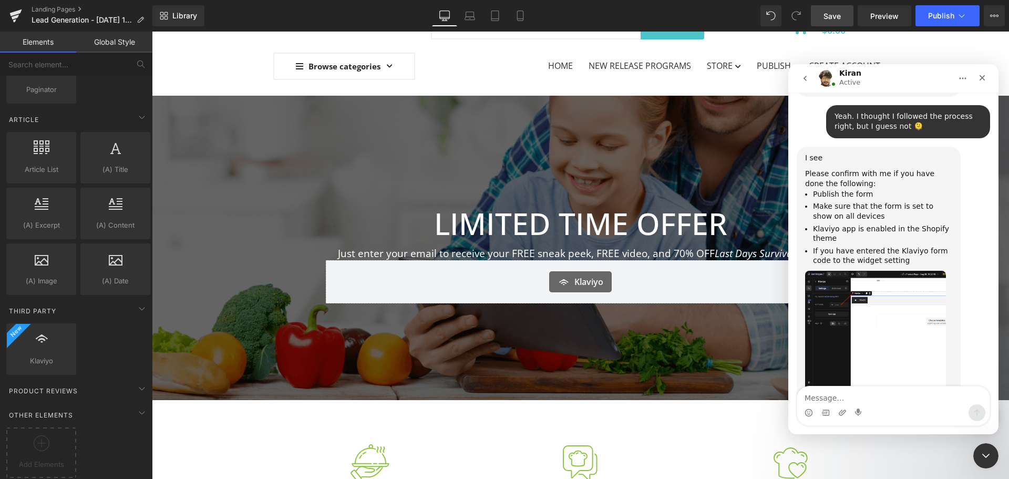
click at [859, 405] on div "Intercom messenger" at bounding box center [859, 412] width 8 height 17
click at [860, 397] on textarea "Message…" at bounding box center [893, 395] width 192 height 18
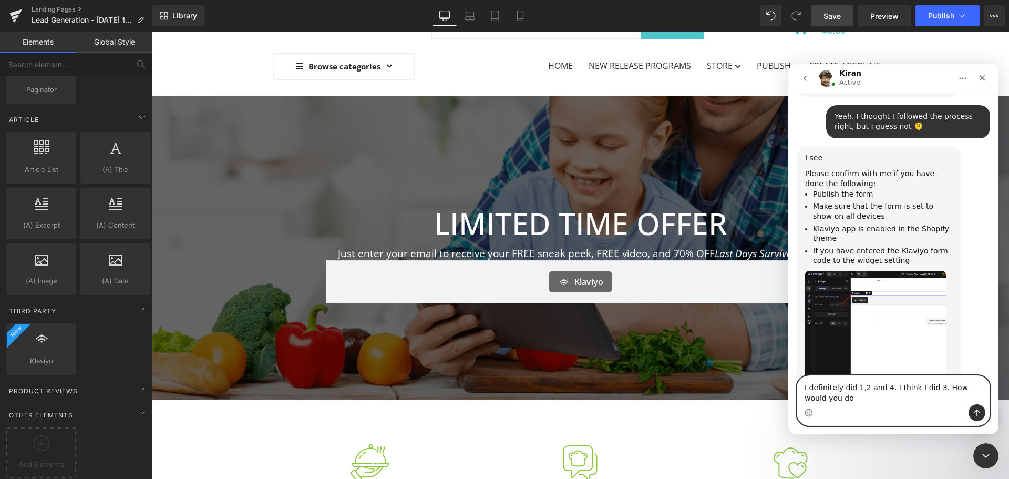
scroll to position [567, 0]
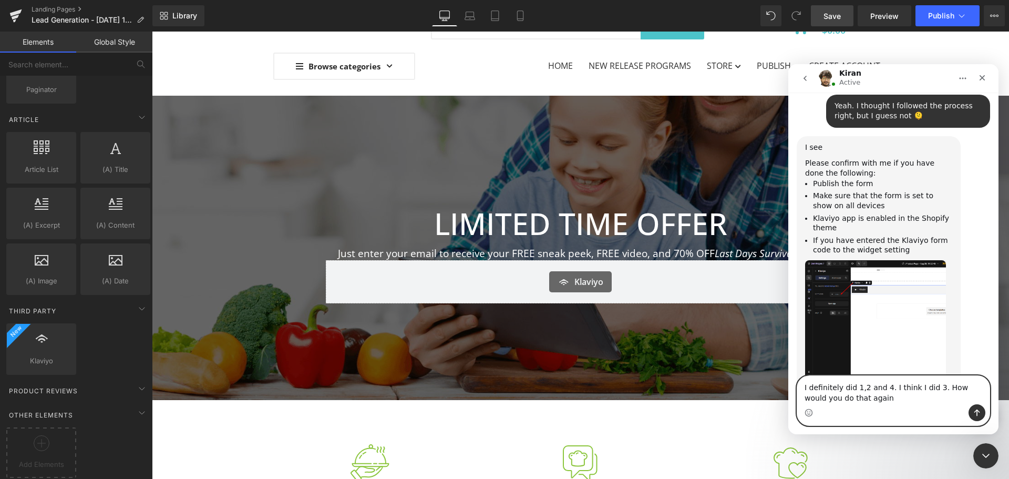
type textarea "I definitely did 1,2 and 4. I think I did 3. How would you do that again?"
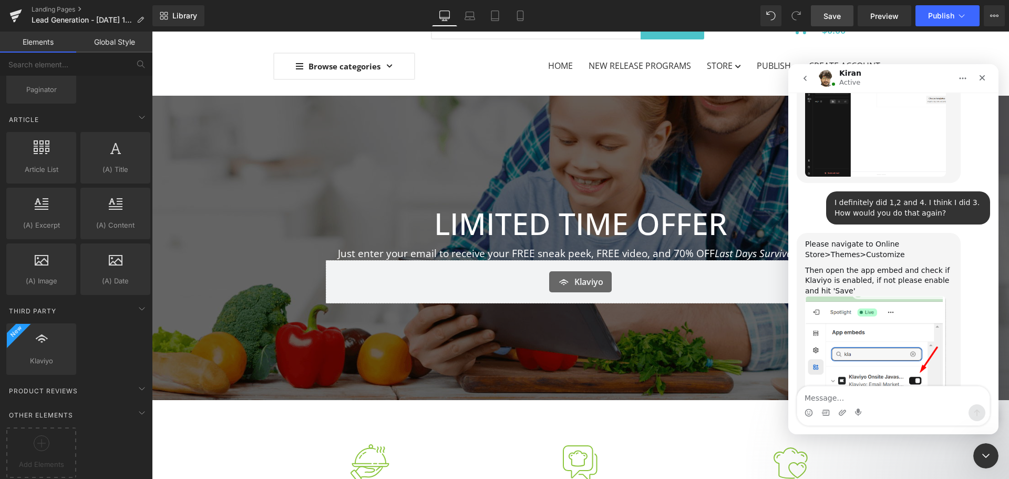
scroll to position [779, 0]
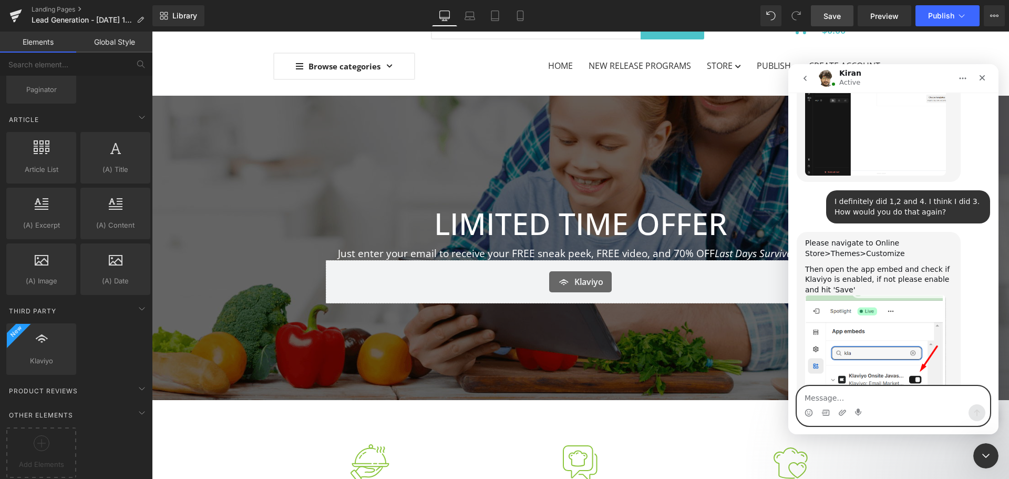
click at [856, 399] on textarea "Message…" at bounding box center [893, 395] width 192 height 18
type textarea "Ok! I checked it. And yeah I totally have that selected"
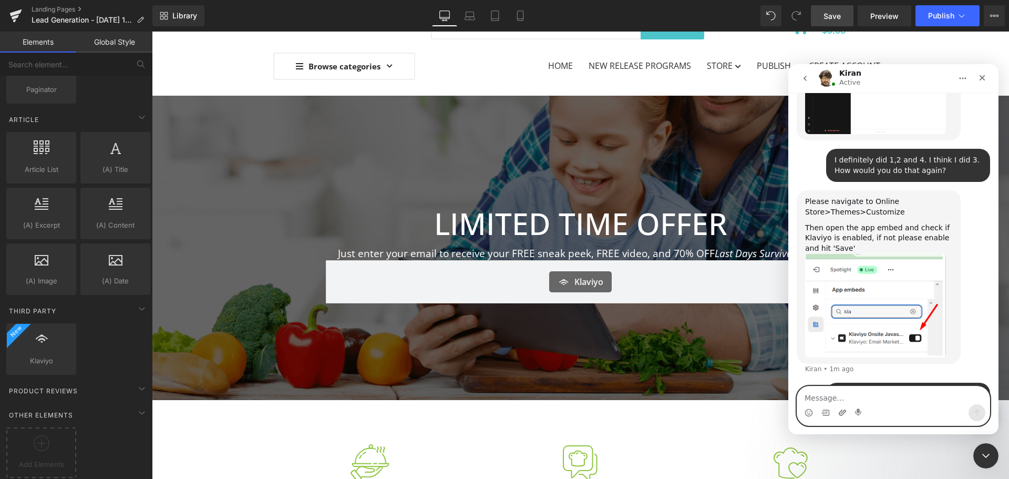
click at [841, 411] on icon "Upload attachment" at bounding box center [842, 412] width 7 height 6
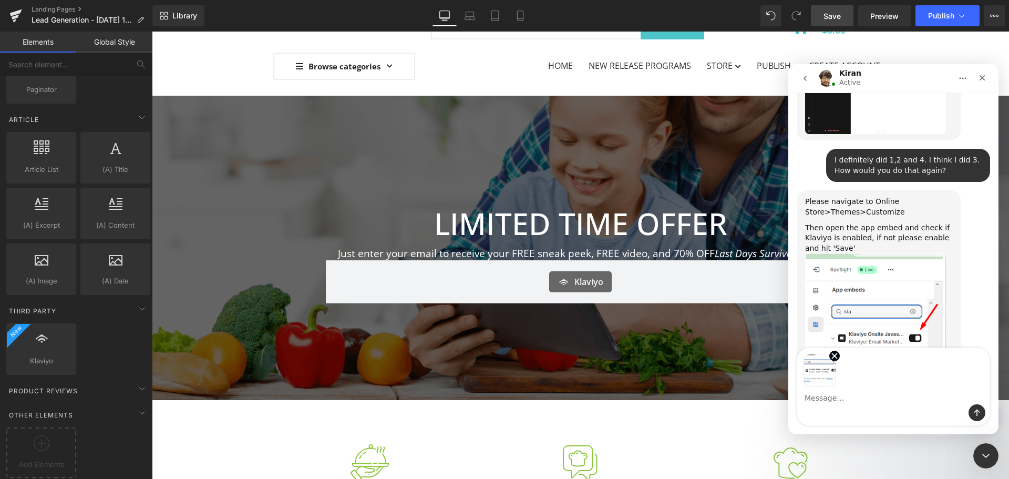
scroll to position [859, 0]
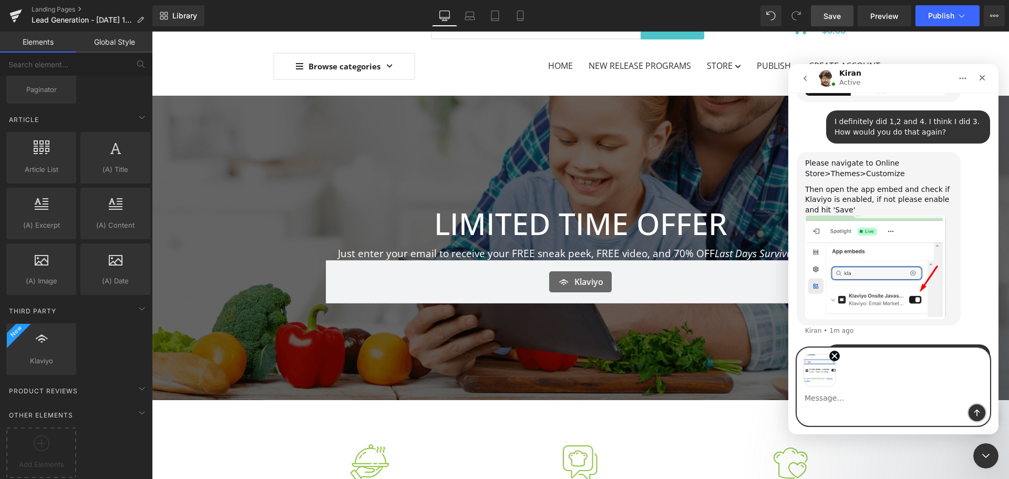
click at [974, 409] on icon "Send a message…" at bounding box center [977, 412] width 8 height 8
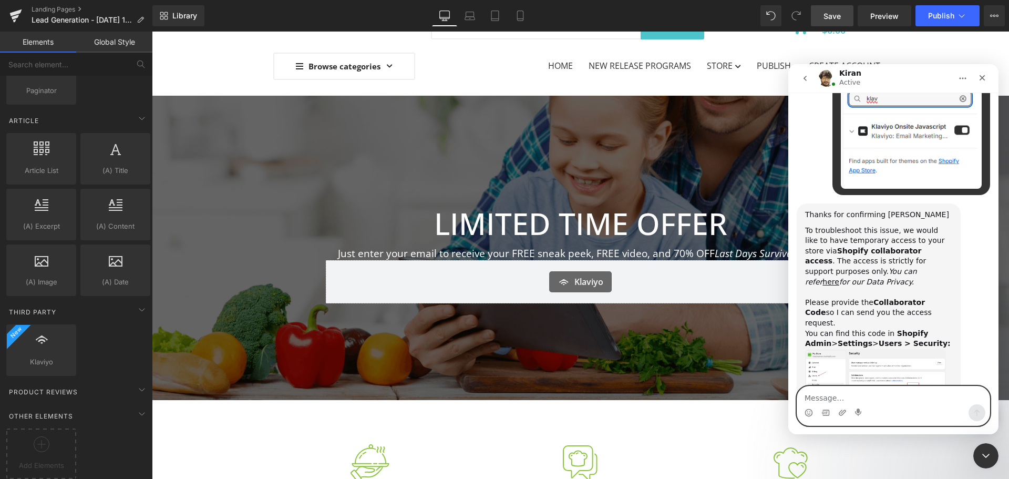
scroll to position [1162, 0]
drag, startPoint x: 836, startPoint y: 189, endPoint x: 926, endPoint y: 235, distance: 101.3
click at [926, 235] on div "To troubleshoot this issue, we would like to have temporary access to your stor…" at bounding box center [878, 287] width 147 height 124
drag, startPoint x: 886, startPoint y: 199, endPoint x: 906, endPoint y: 232, distance: 38.9
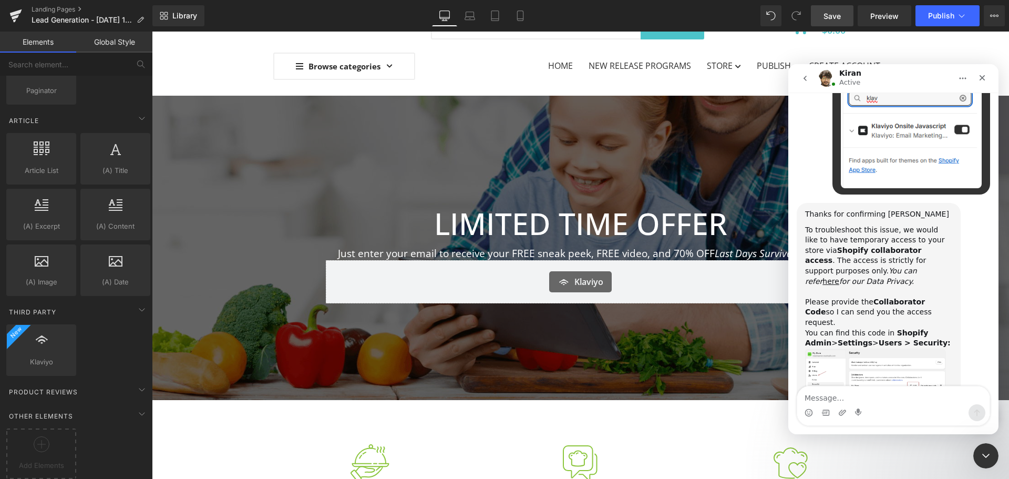
click at [906, 232] on div "To troubleshoot this issue, we would like to have temporary access to your stor…" at bounding box center [878, 287] width 147 height 124
click at [891, 238] on div "To troubleshoot this issue, we would like to have temporary access to your stor…" at bounding box center [878, 287] width 147 height 124
click at [874, 348] on img "Kiran says…" at bounding box center [875, 376] width 141 height 56
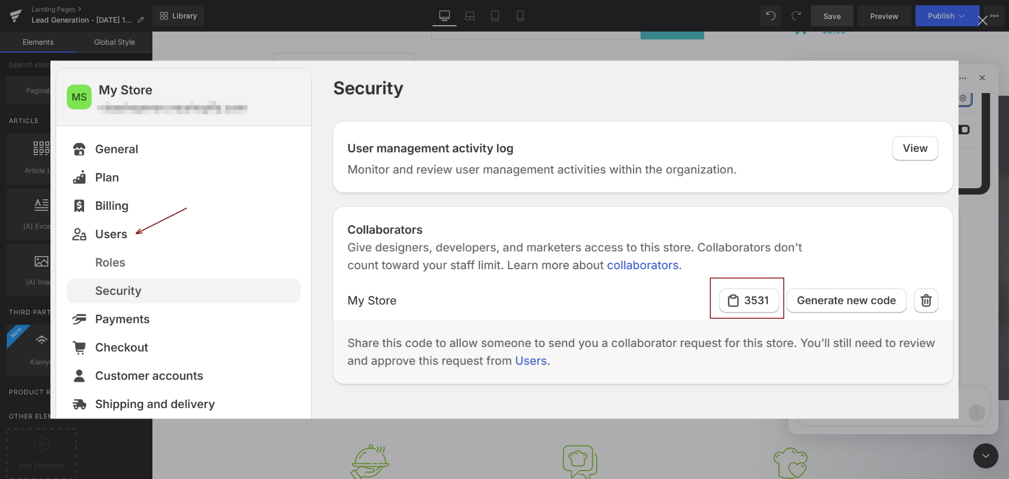
click at [984, 170] on div "Intercom messenger" at bounding box center [504, 239] width 1009 height 479
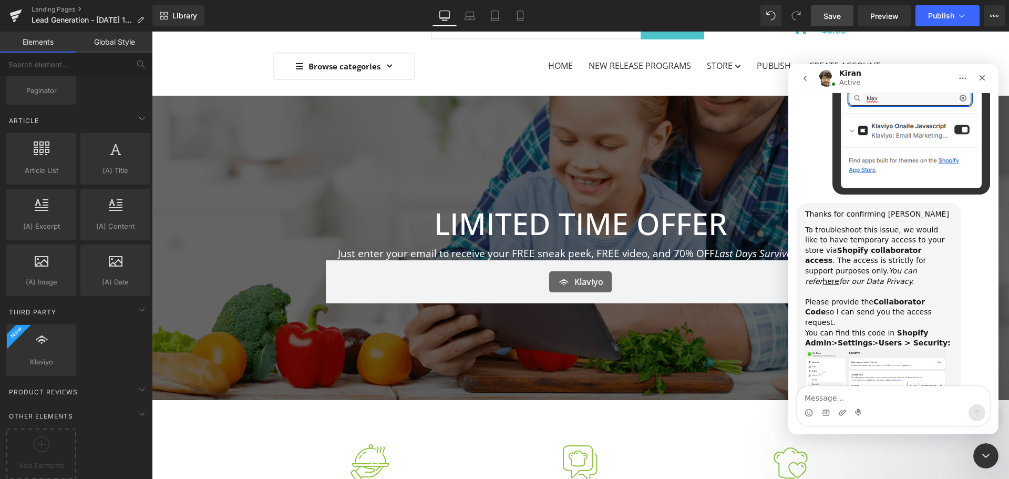
click at [864, 406] on div "Intercom messenger" at bounding box center [893, 412] width 192 height 17
click at [865, 402] on textarea "Message…" at bounding box center [893, 395] width 192 height 18
paste textarea "8498"
type textarea "8498"
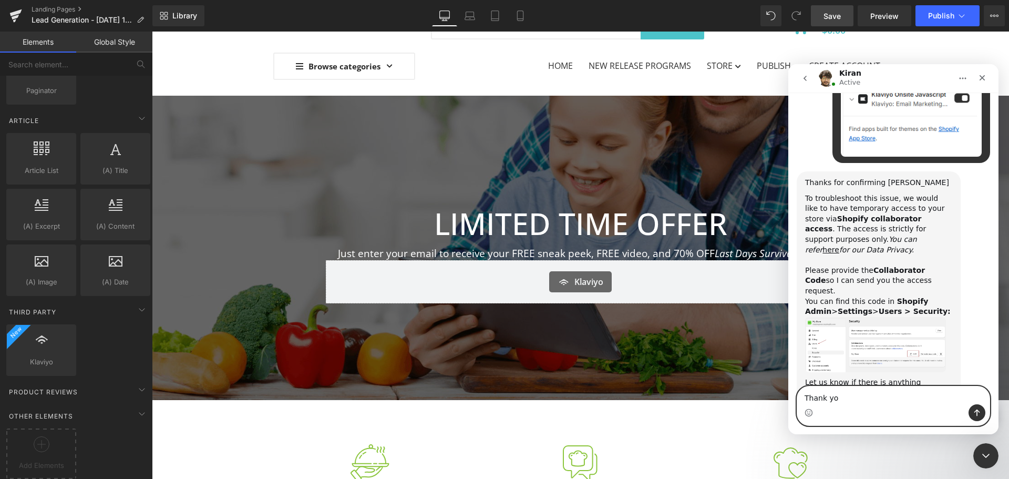
type textarea "Thank you"
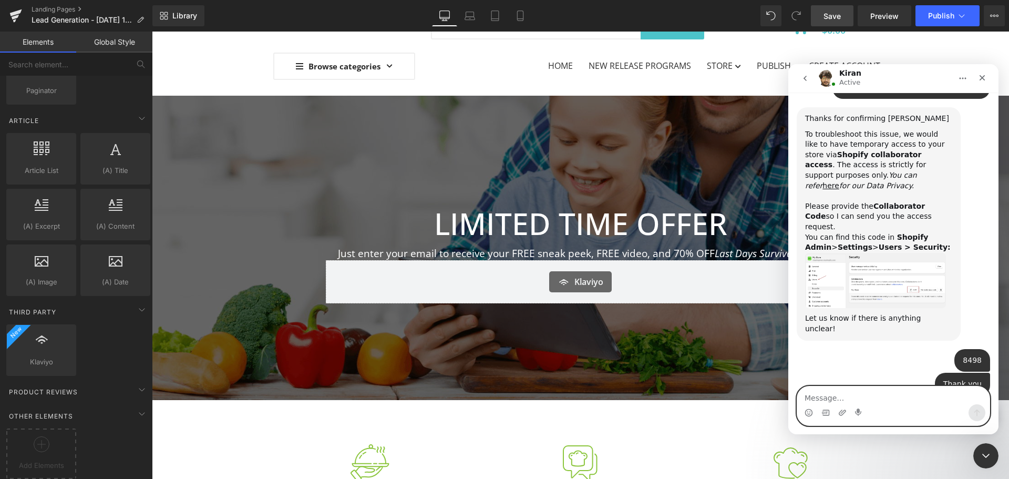
scroll to position [1341, 0]
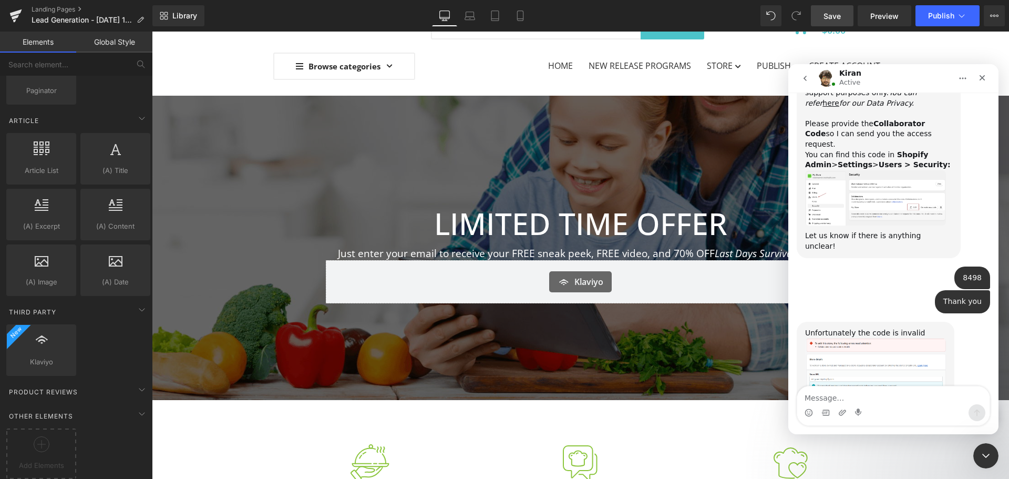
click at [861, 338] on img "Kiran says…" at bounding box center [875, 373] width 141 height 70
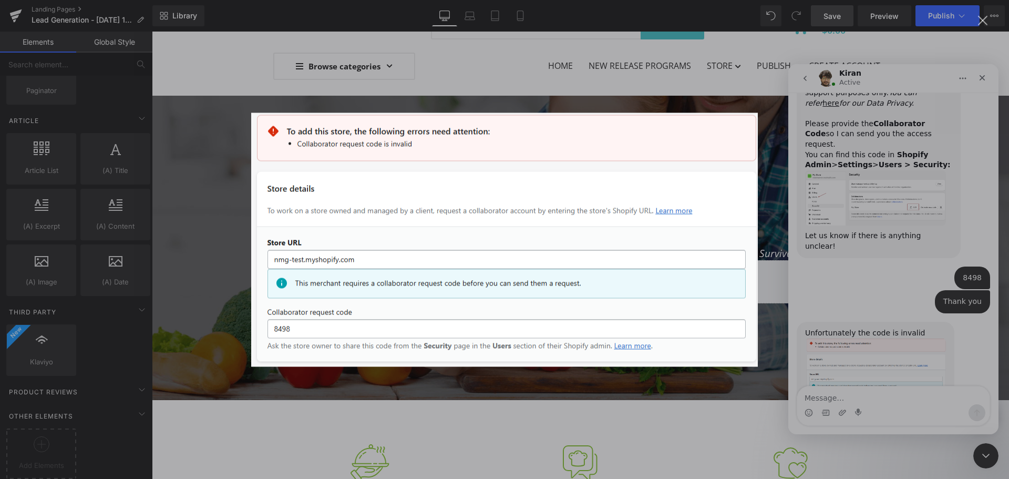
click at [886, 379] on div "Intercom messenger" at bounding box center [504, 239] width 1009 height 479
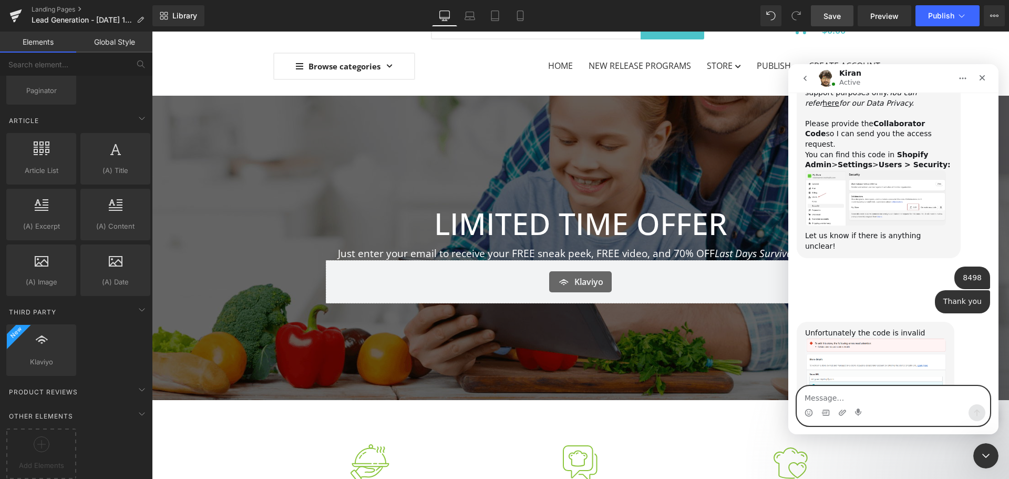
click at [882, 397] on textarea "Message…" at bounding box center [893, 395] width 192 height 18
paste textarea "5033"
type textarea "5033"
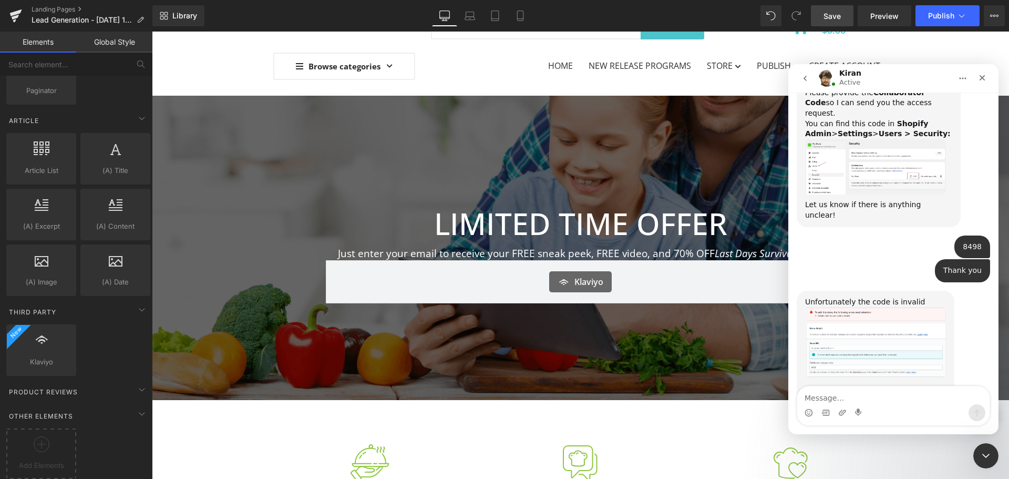
scroll to position [1412, 0]
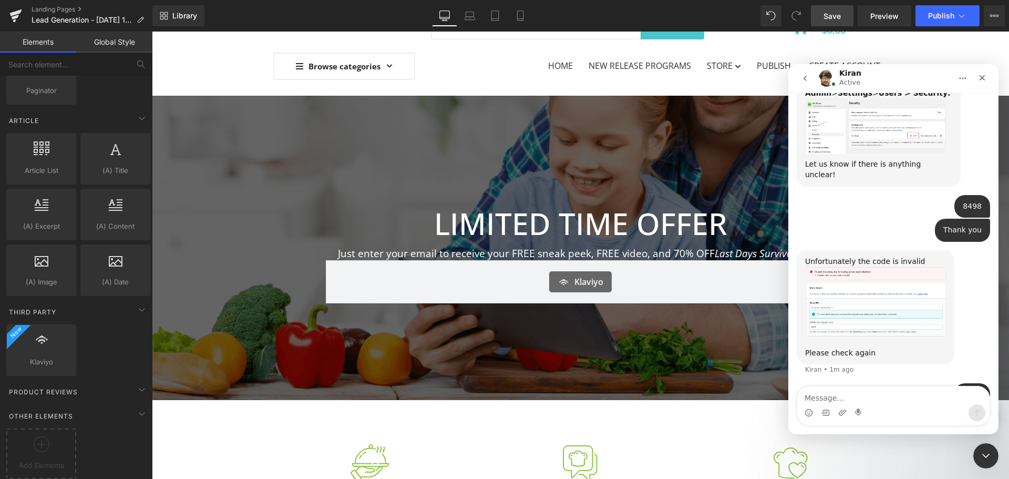
click at [893, 383] on div "5033 Nori • Just now" at bounding box center [893, 401] width 193 height 36
click at [878, 266] on img "Kiran says…" at bounding box center [875, 301] width 141 height 70
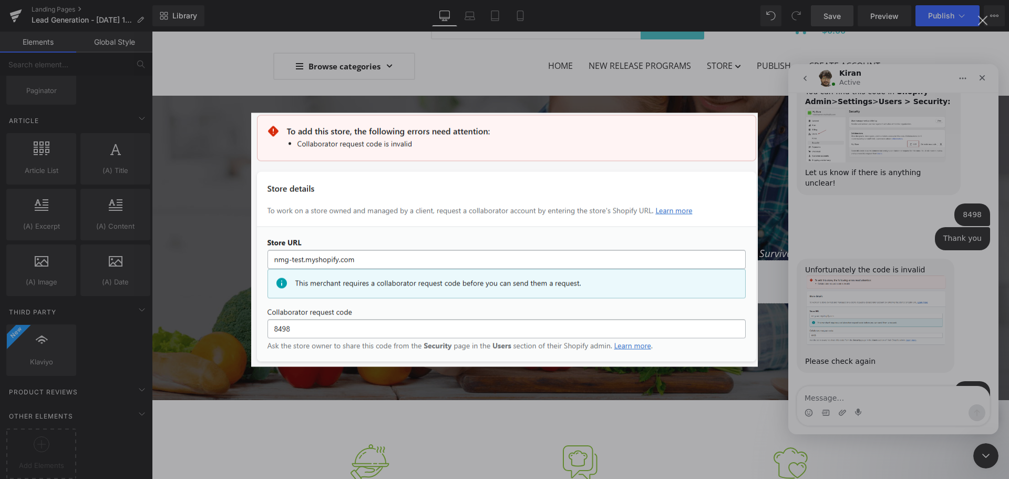
scroll to position [1403, 0]
click at [886, 313] on div "Intercom messenger" at bounding box center [504, 239] width 1009 height 479
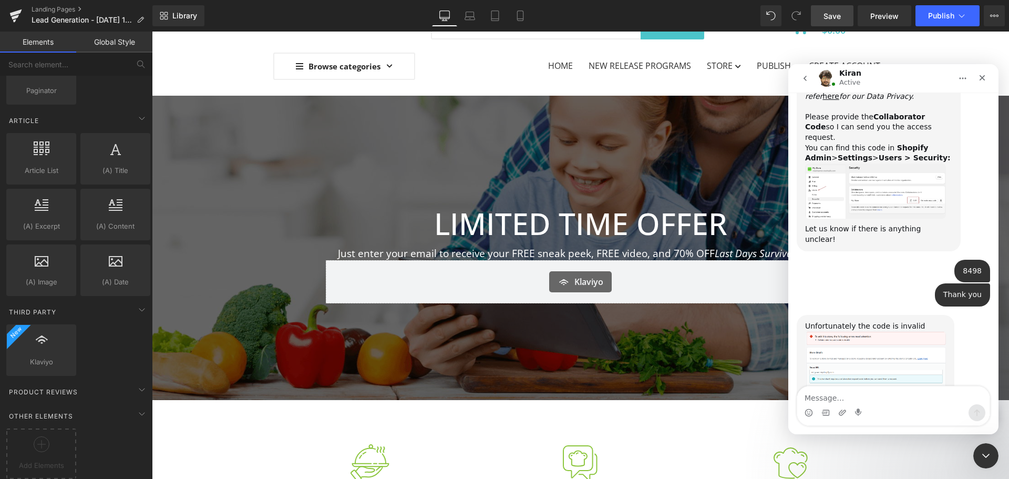
scroll to position [1246, 0]
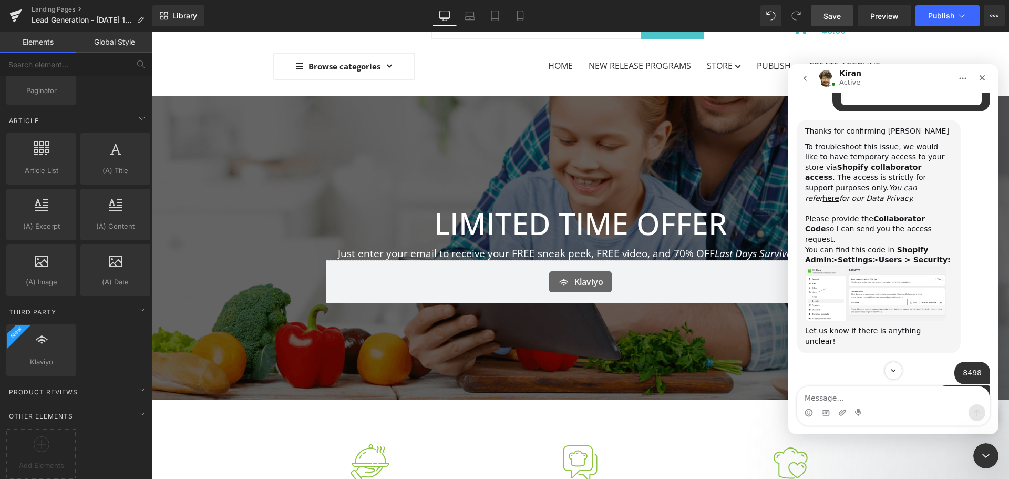
click at [902, 265] on img "Kiran says…" at bounding box center [875, 293] width 141 height 56
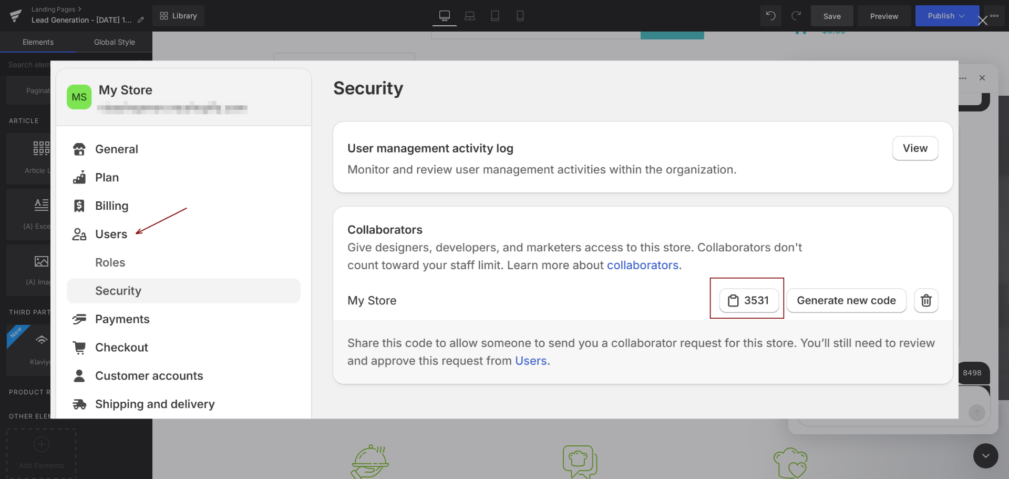
click at [822, 450] on div "Intercom messenger" at bounding box center [504, 239] width 1009 height 479
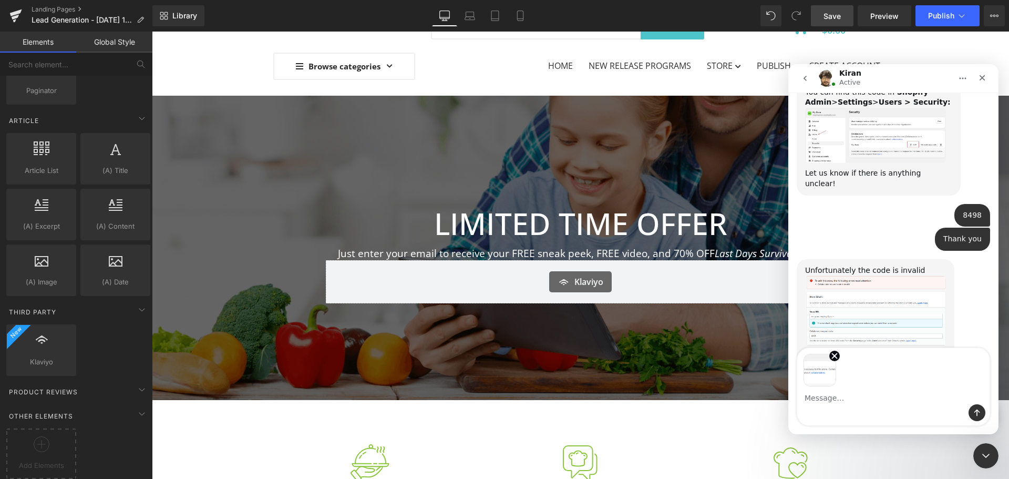
scroll to position [1442, 0]
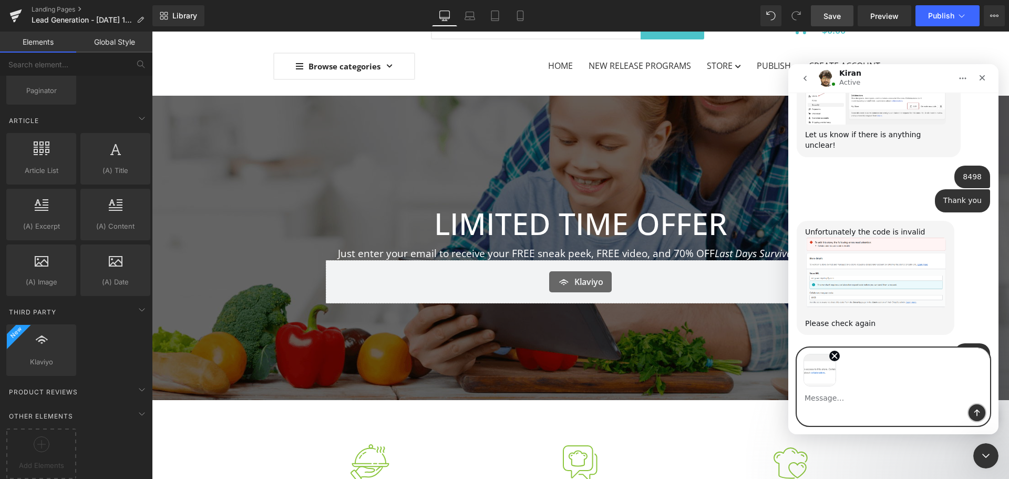
click at [975, 415] on icon "Send a message…" at bounding box center [977, 412] width 8 height 8
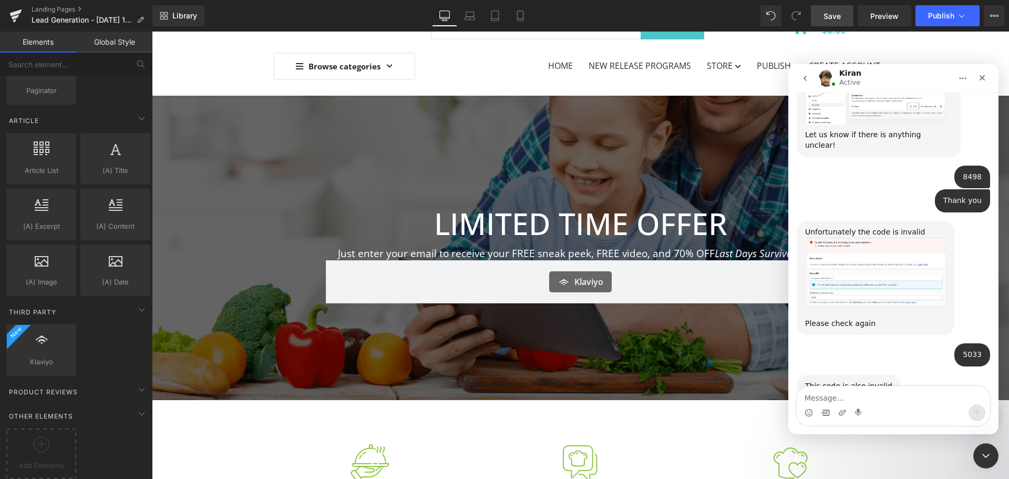
scroll to position [1458, 0]
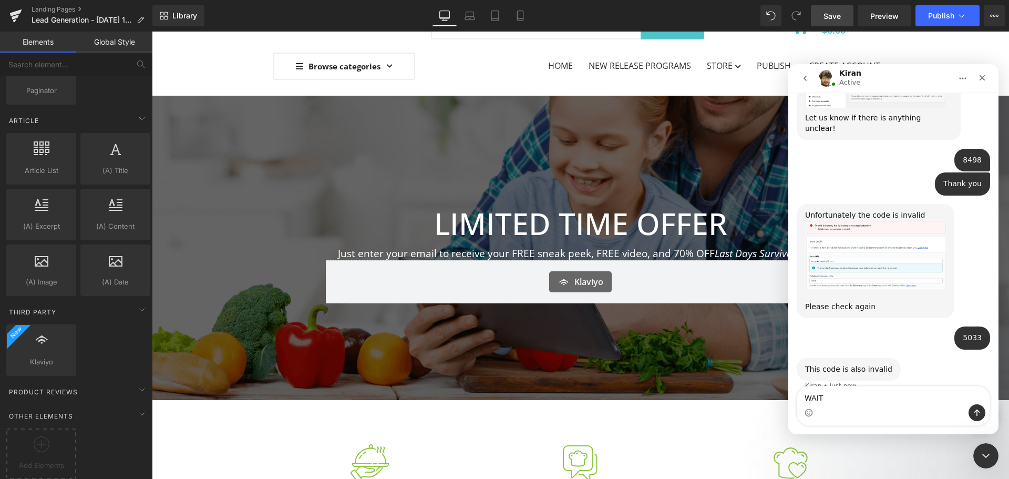
type textarea "WAITY"
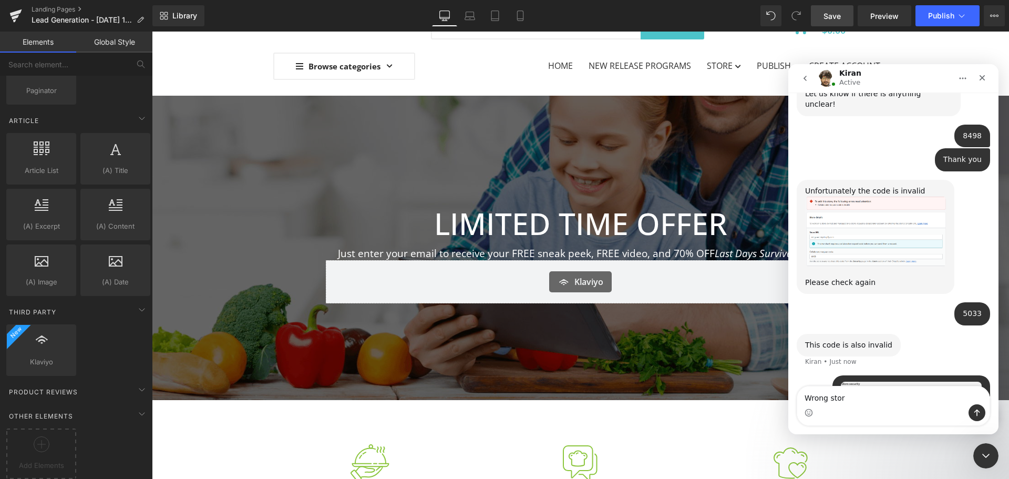
type textarea "Wrong store"
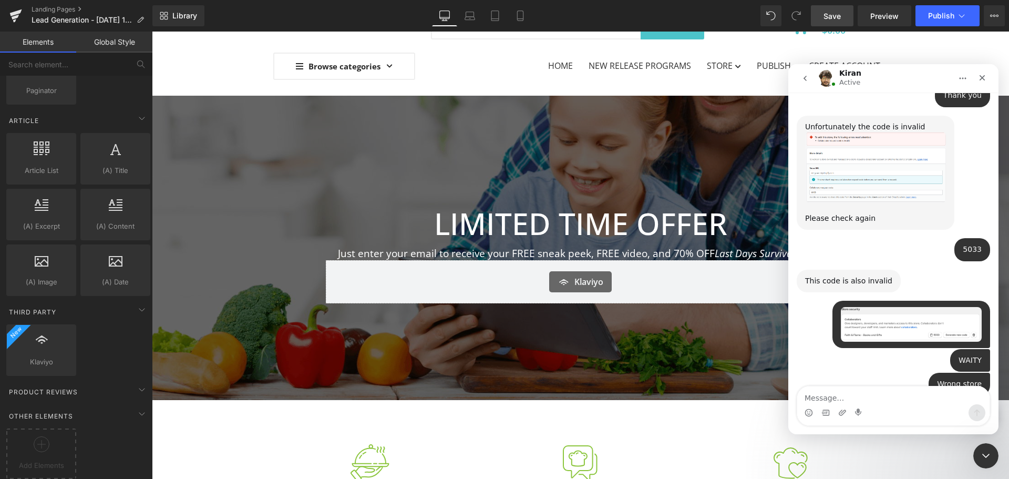
scroll to position [1538, 0]
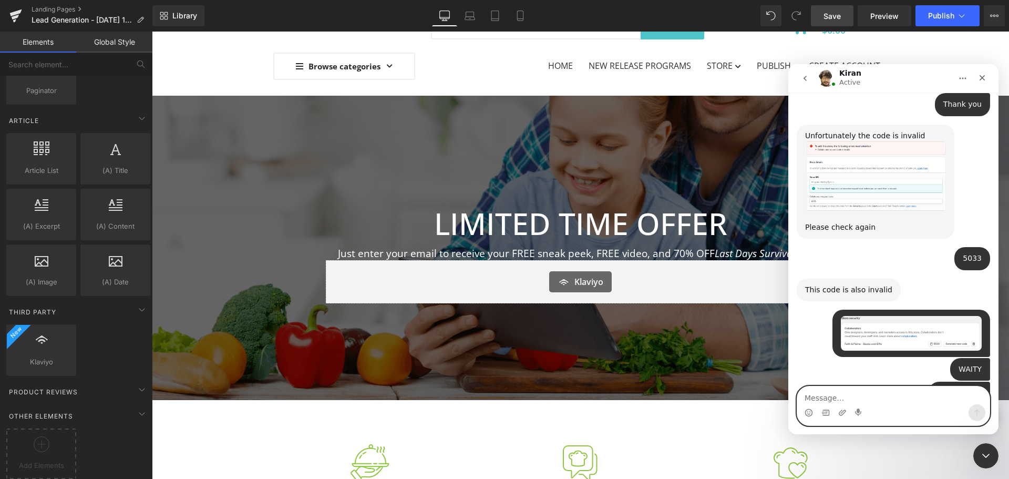
click at [891, 403] on textarea "Message…" at bounding box center [893, 395] width 192 height 18
paste textarea "8518"
type textarea "8518"
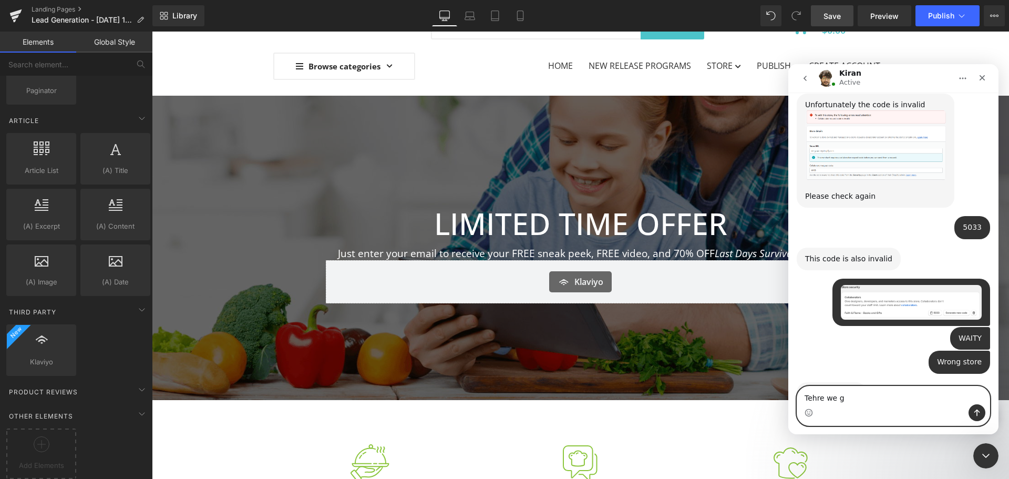
type textarea "Tehre we go"
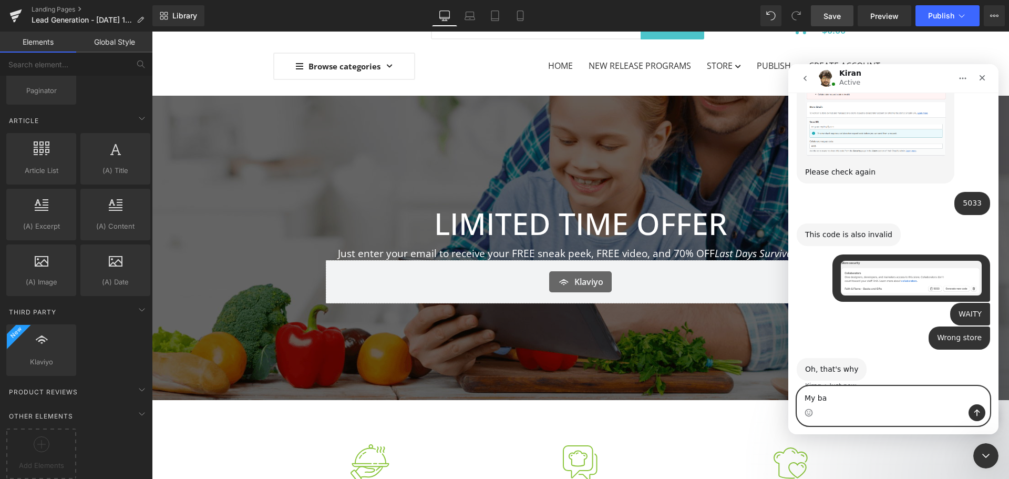
type textarea "My bad"
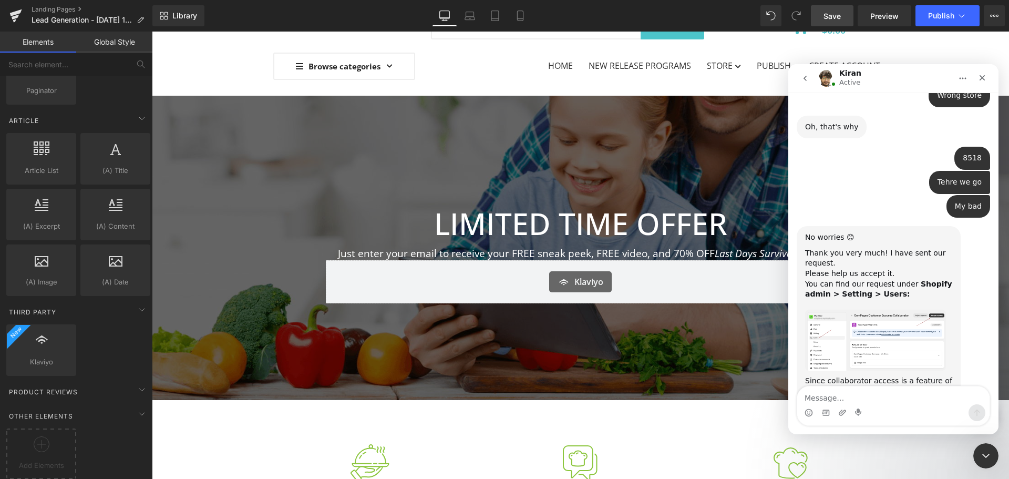
scroll to position [1843, 0]
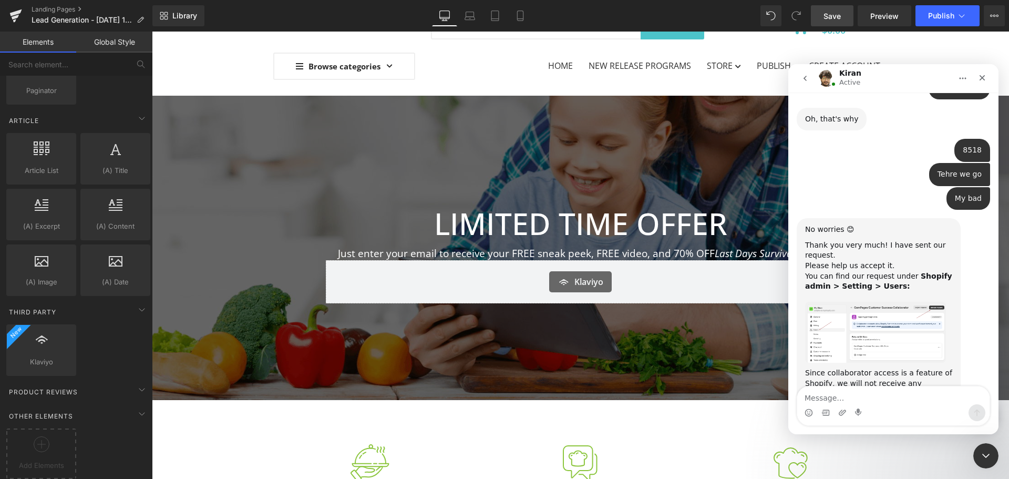
click at [848, 302] on img "Kiran says…" at bounding box center [875, 332] width 141 height 61
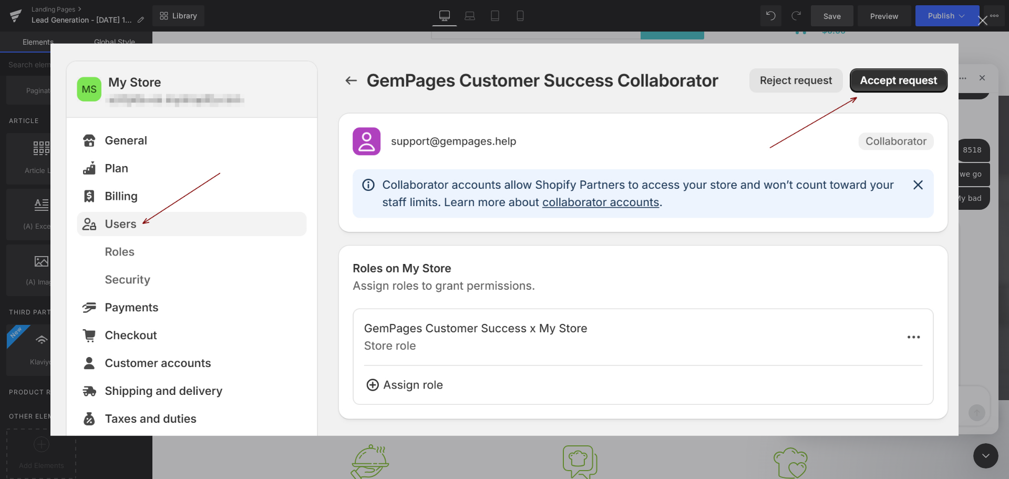
click at [643, 450] on div "Intercom messenger" at bounding box center [504, 239] width 1009 height 479
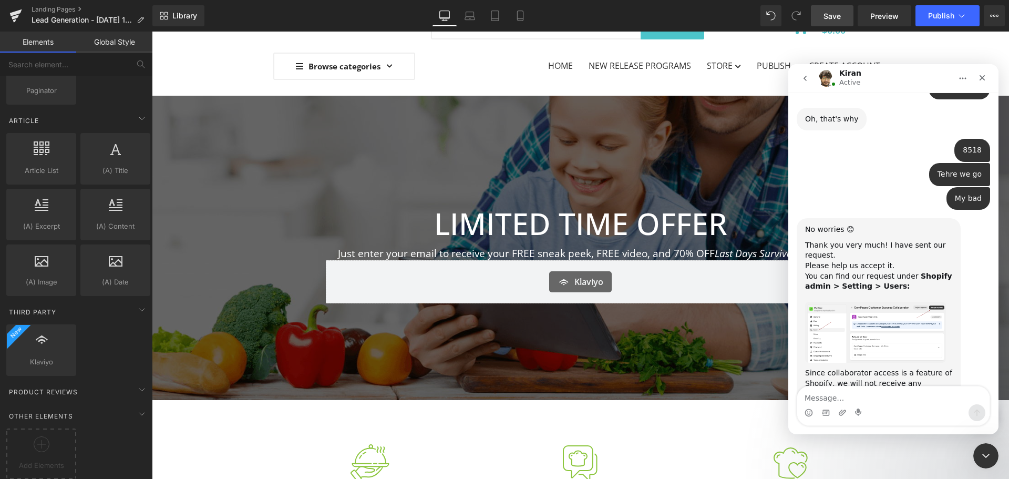
click at [829, 405] on div "Intercom messenger" at bounding box center [825, 412] width 8 height 17
click at [827, 396] on textarea "Message…" at bounding box center [893, 395] width 192 height 18
type textarea "Accepted"
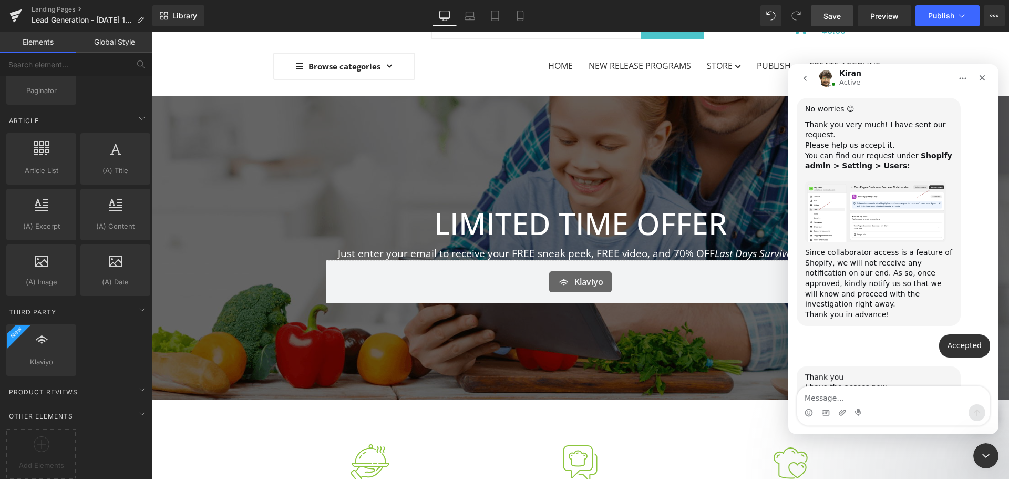
scroll to position [1962, 0]
click at [908, 389] on textarea "Message…" at bounding box center [893, 395] width 192 height 18
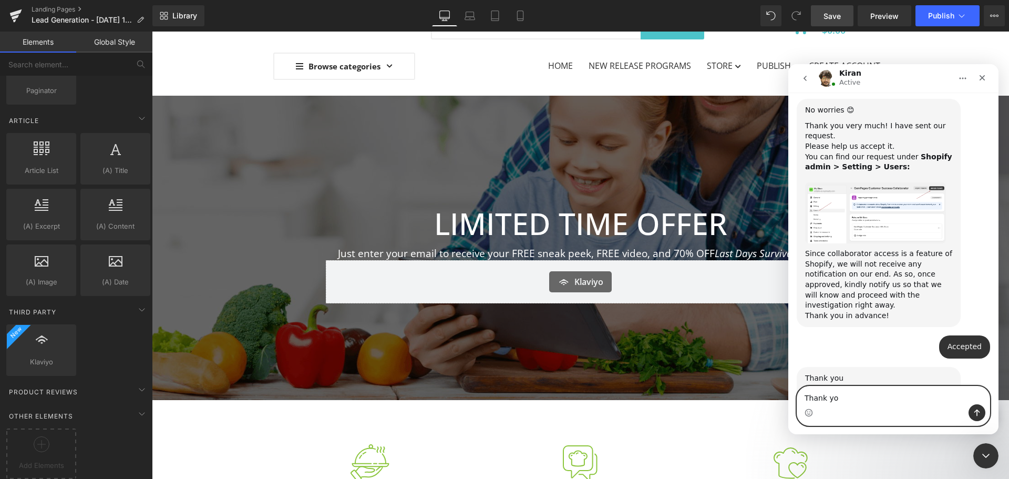
type textarea "Thank you"
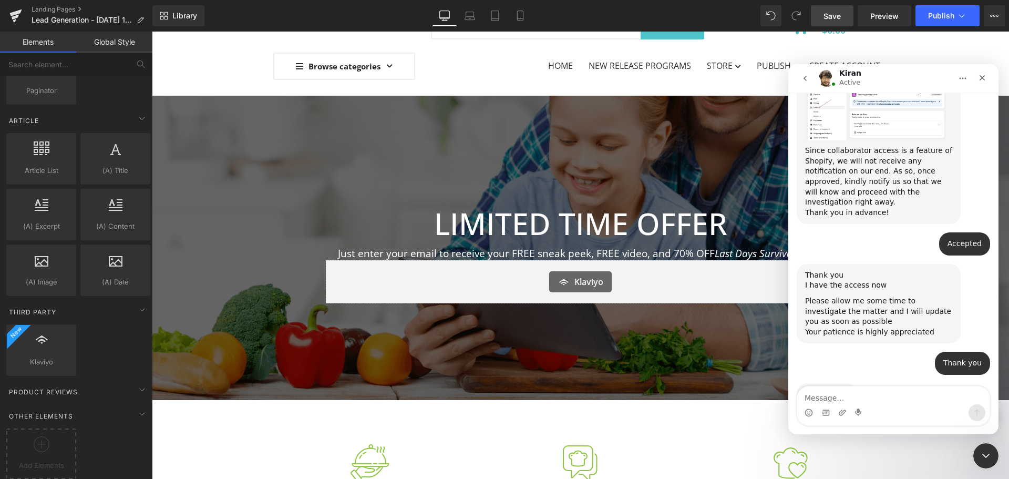
scroll to position [2271, 0]
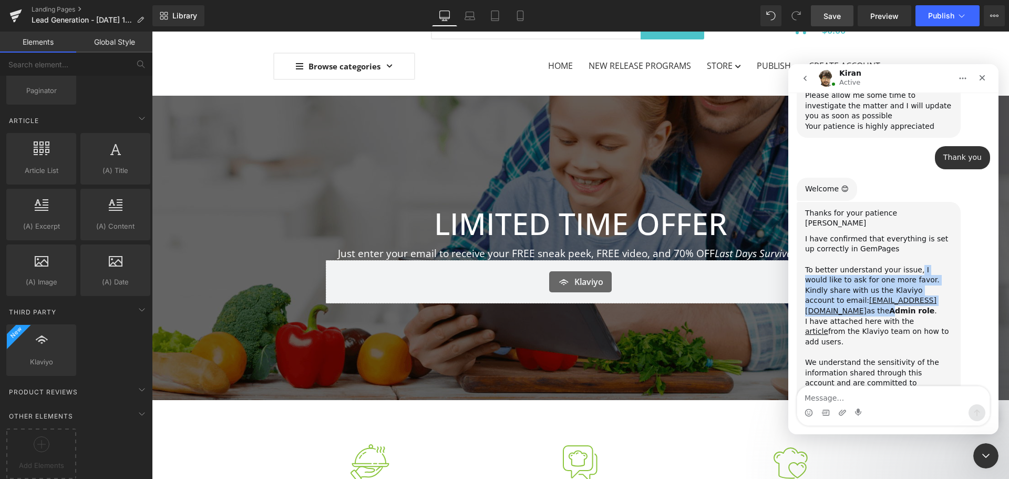
drag, startPoint x: 910, startPoint y: 175, endPoint x: 916, endPoint y: 204, distance: 30.0
click at [916, 234] on div "I have confirmed that everything is set up correctly in GemPages To better unde…" at bounding box center [878, 363] width 147 height 258
click at [916, 306] on b "Admin role" at bounding box center [911, 310] width 45 height 8
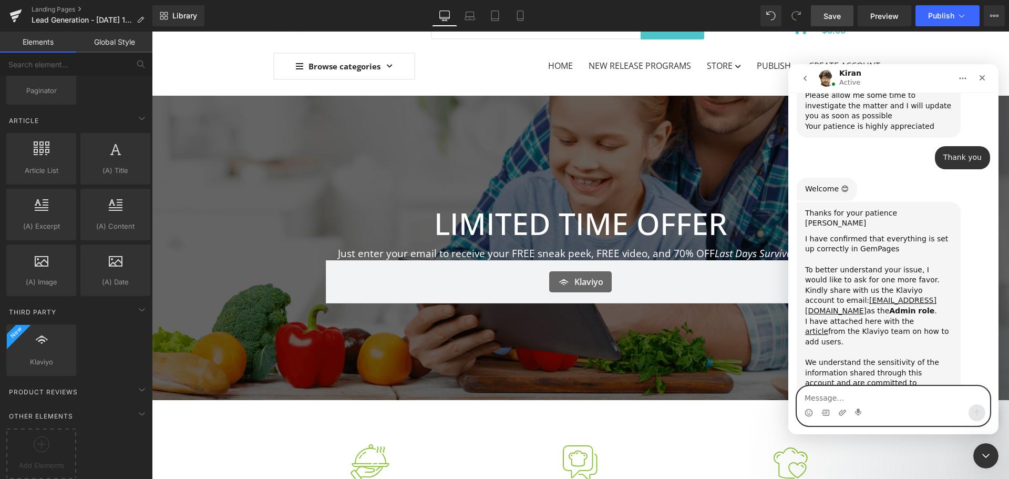
click at [877, 400] on textarea "Message…" at bounding box center [893, 395] width 192 height 18
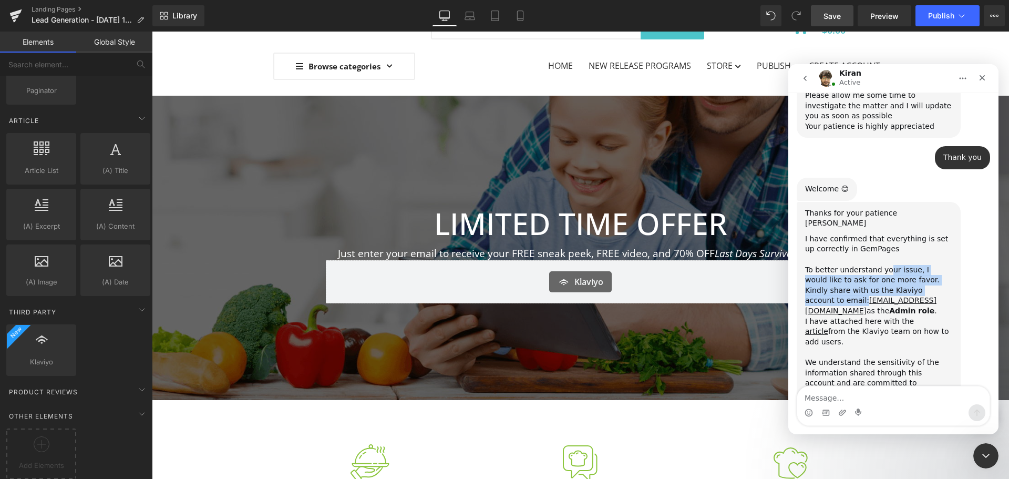
drag, startPoint x: 885, startPoint y: 176, endPoint x: 927, endPoint y: 198, distance: 46.8
click at [927, 234] on div "I have confirmed that everything is set up correctly in GemPages To better unde…" at bounding box center [878, 363] width 147 height 258
click at [914, 234] on div "I have confirmed that everything is set up correctly in GemPages To better unde…" at bounding box center [878, 363] width 147 height 258
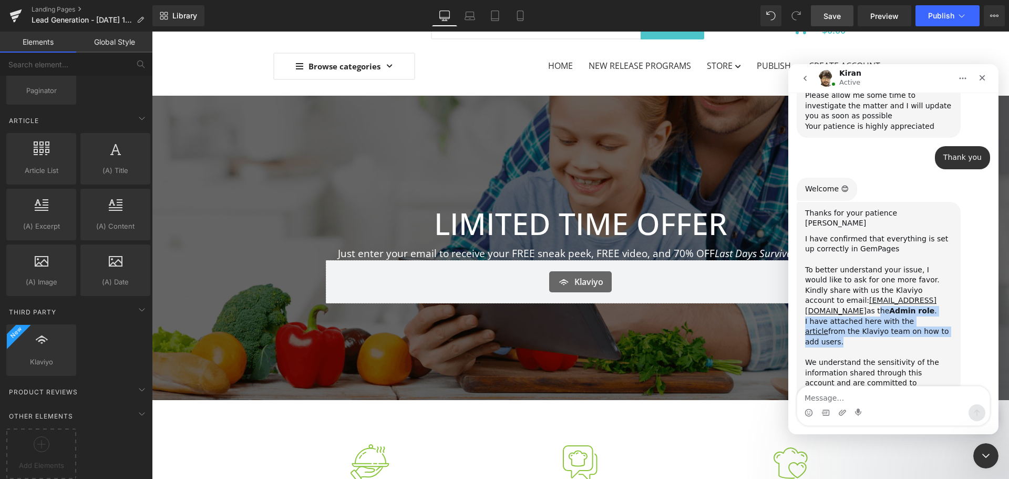
drag, startPoint x: 897, startPoint y: 209, endPoint x: 943, endPoint y: 232, distance: 51.5
click at [943, 234] on div "I have confirmed that everything is set up correctly in GemPages To better unde…" at bounding box center [878, 363] width 147 height 258
click at [828, 327] on link "article" at bounding box center [816, 331] width 23 height 8
drag, startPoint x: 888, startPoint y: 211, endPoint x: 806, endPoint y: 210, distance: 82.5
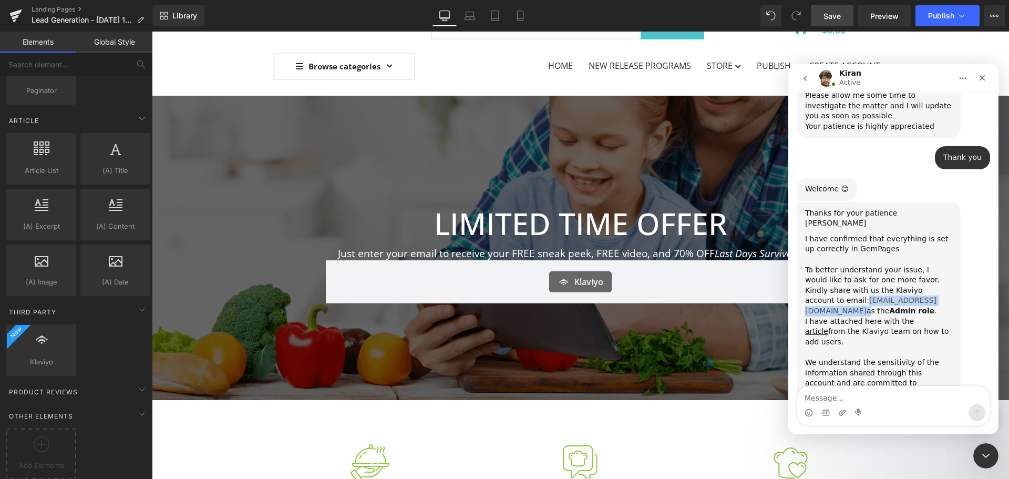
click at [806, 234] on div "I have confirmed that everything is set up correctly in GemPages To better unde…" at bounding box center [878, 363] width 147 height 258
copy div "support@gempages.help"
drag, startPoint x: 865, startPoint y: 297, endPoint x: 857, endPoint y: 335, distance: 39.1
click at [865, 297] on div "I have confirmed that everything is set up correctly in GemPages To better unde…" at bounding box center [878, 363] width 147 height 258
click at [850, 394] on textarea "Message…" at bounding box center [893, 395] width 192 height 18
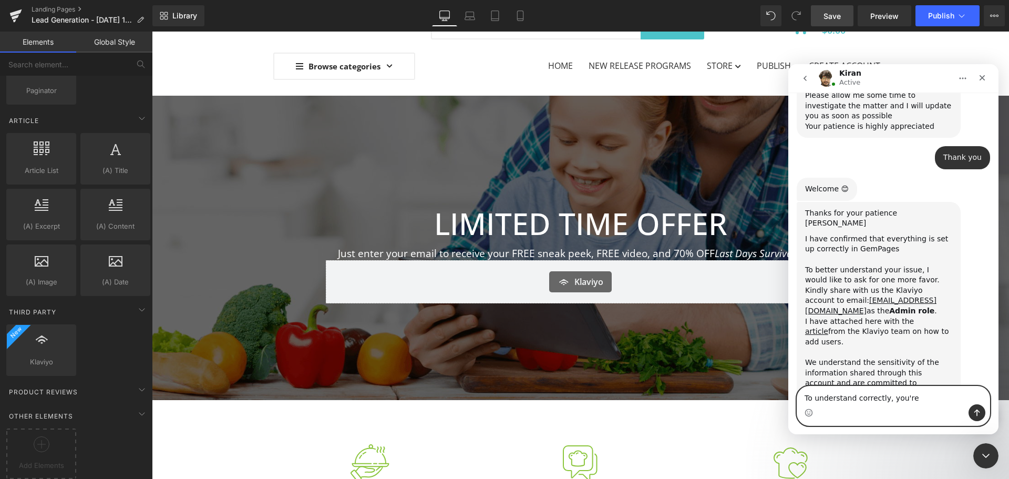
click at [913, 390] on textarea "To understand correctly, you're" at bounding box center [893, 395] width 192 height 18
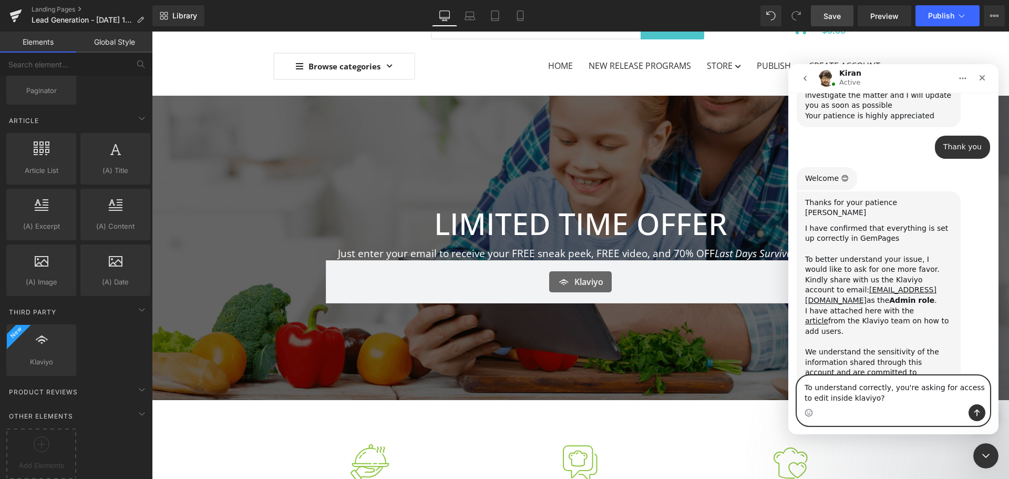
type textarea "To understand correctly, you're asking for access to edit inside klaviyo?"
click at [876, 400] on textarea "To understand correctly, you're asking for access to edit inside klaviyo?" at bounding box center [893, 390] width 192 height 28
drag, startPoint x: 835, startPoint y: 399, endPoint x: 880, endPoint y: 406, distance: 45.7
click at [880, 406] on div "Intercom messenger" at bounding box center [893, 412] width 192 height 17
click at [856, 399] on textarea "To understand correctly, you're asking for access to edit inside klaviyo?" at bounding box center [893, 390] width 192 height 28
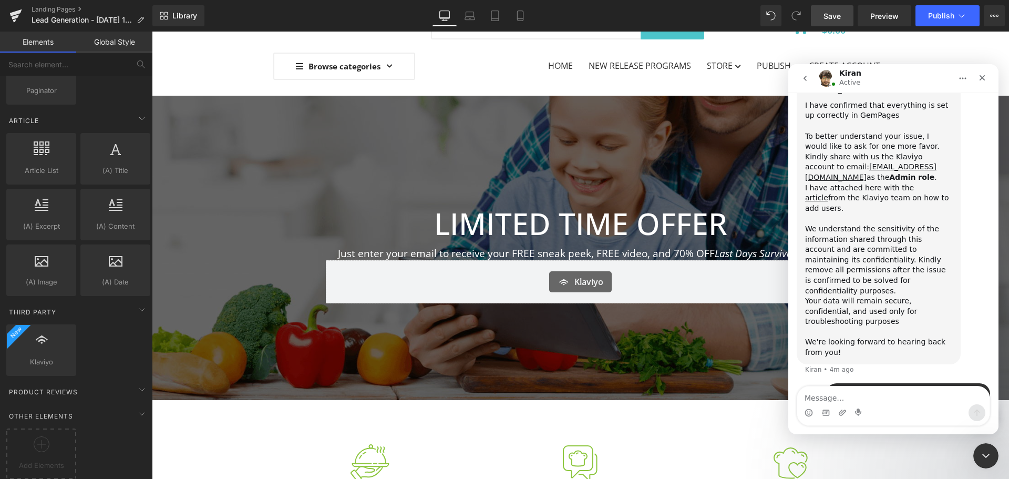
scroll to position [2405, 0]
drag, startPoint x: 862, startPoint y: 267, endPoint x: 829, endPoint y: 254, distance: 36.1
click at [829, 383] on div "To understand correctly, you're asking for access to edit inside klaviyo? Nori …" at bounding box center [908, 399] width 164 height 33
click at [897, 190] on div "I have confirmed that everything is set up correctly in GemPages To better unde…" at bounding box center [878, 229] width 147 height 258
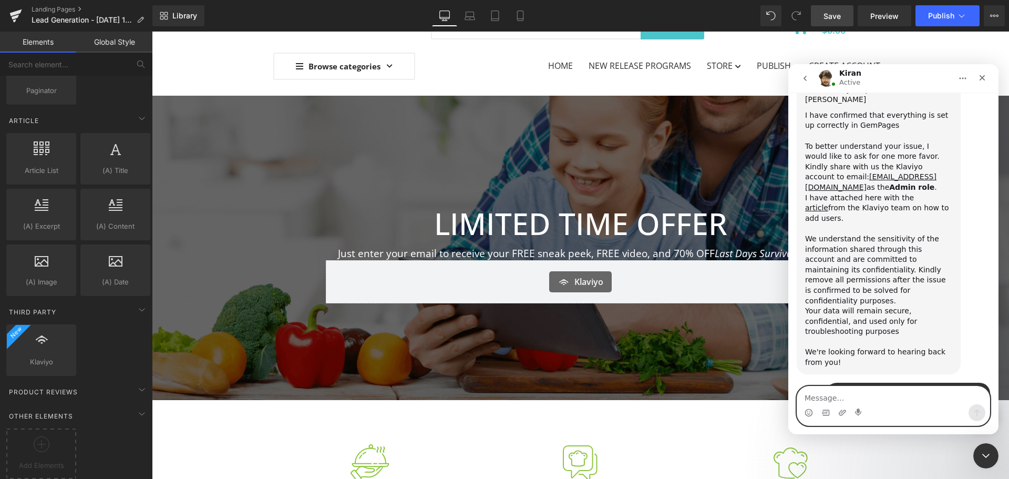
click at [851, 394] on textarea "Message…" at bounding box center [893, 395] width 192 height 18
paste textarea "support@gempages.help"
type textarea "support@gempages.help"
drag, startPoint x: 896, startPoint y: 400, endPoint x: 1555, endPoint y: 465, distance: 662.1
click at [788, 400] on html "Kiran Active We're on GMT + 7 timezone and may get back to you shortly! Normall…" at bounding box center [893, 249] width 210 height 370
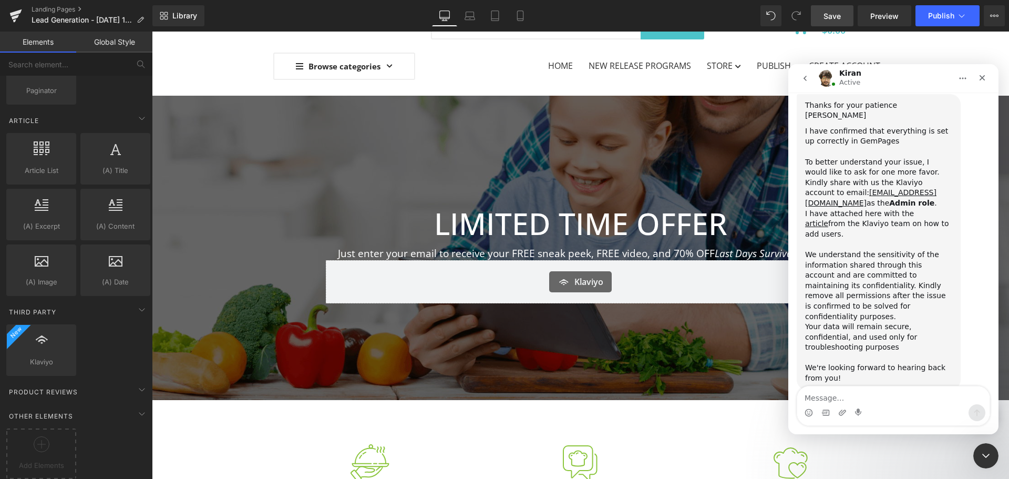
scroll to position [2378, 0]
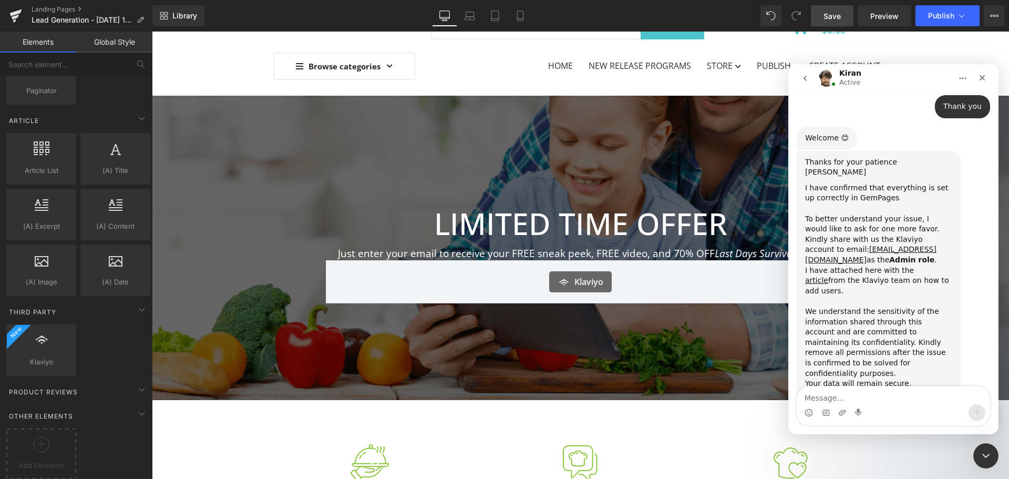
scroll to position [2273, 0]
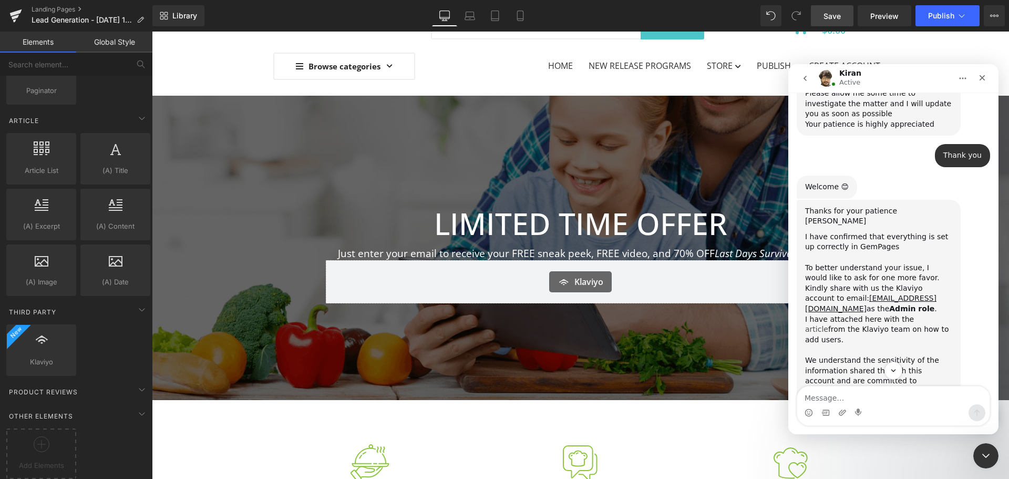
click at [828, 325] on link "article" at bounding box center [816, 329] width 23 height 8
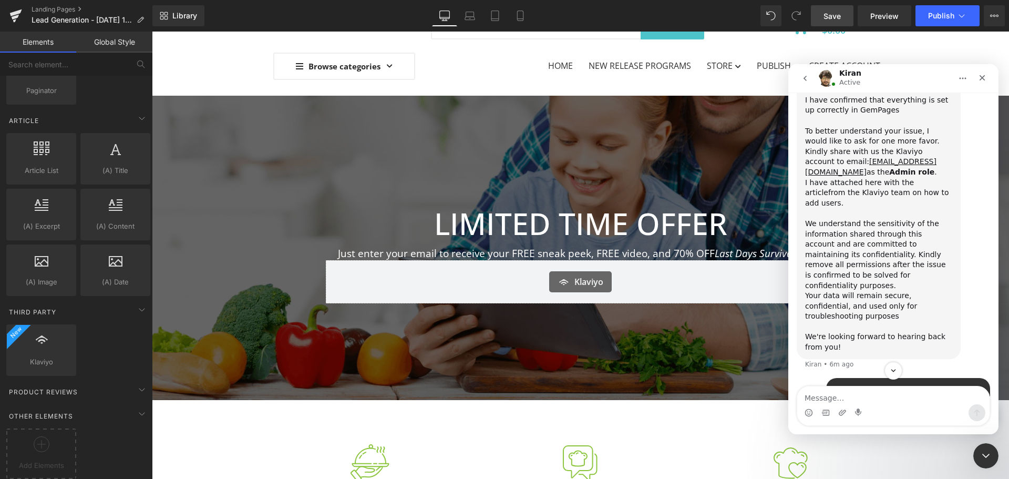
scroll to position [2429, 0]
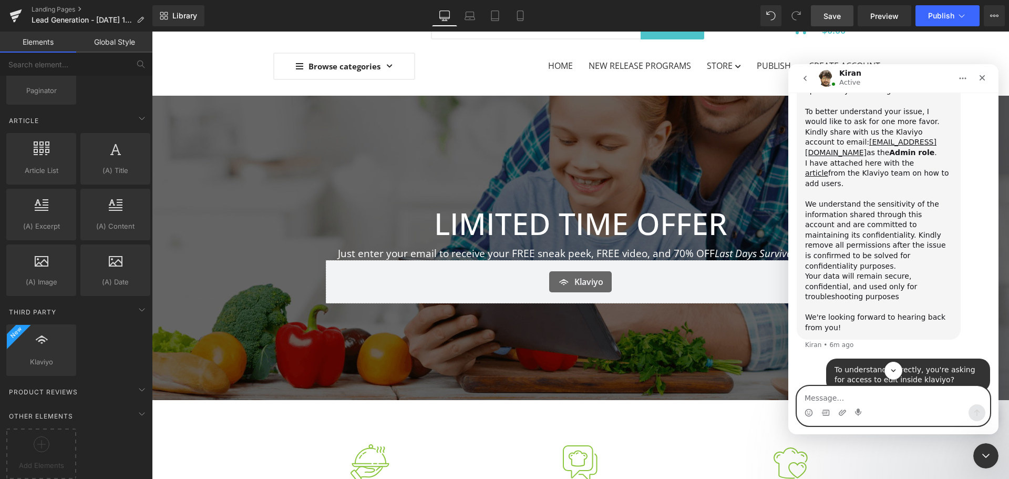
click at [866, 399] on textarea "Message…" at bounding box center [893, 395] width 192 height 18
type textarea "Ok! Cool. I've added you"
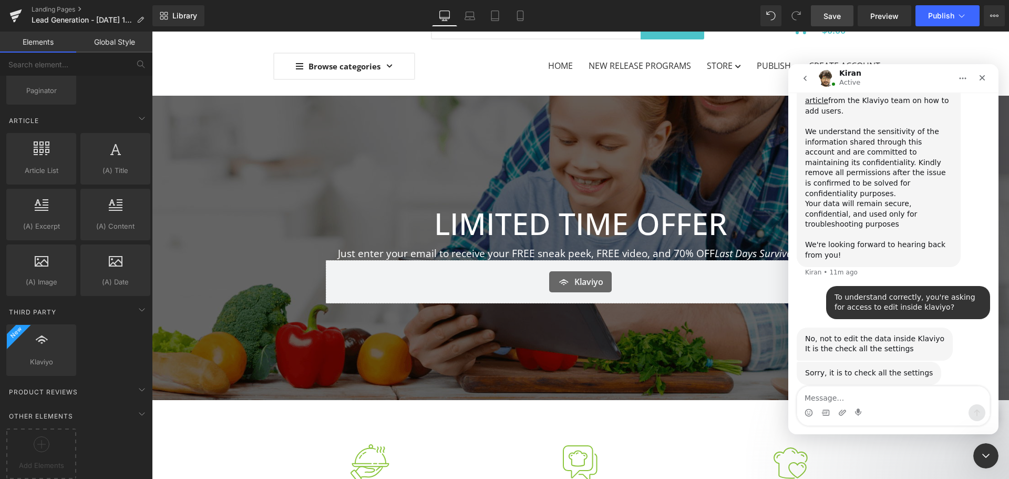
scroll to position [2573, 0]
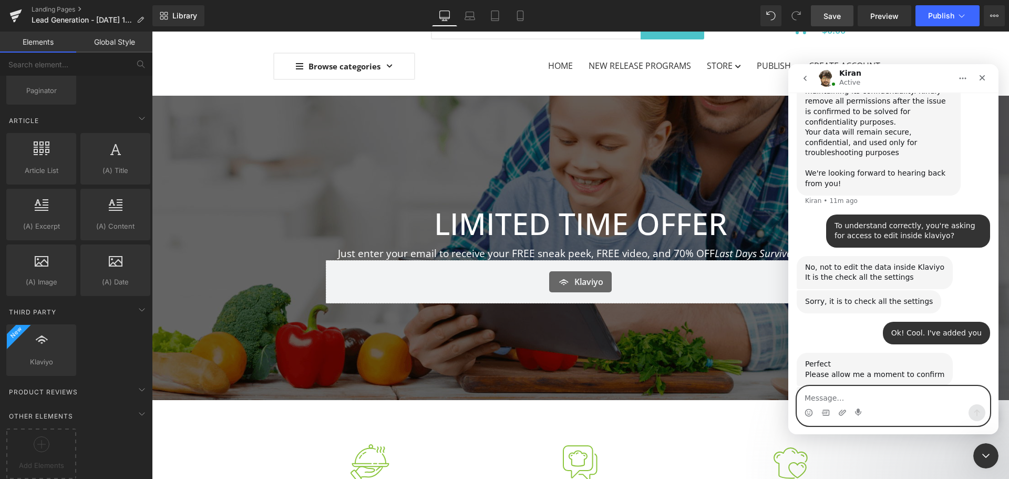
click at [859, 392] on textarea "Message…" at bounding box center [893, 395] width 192 height 18
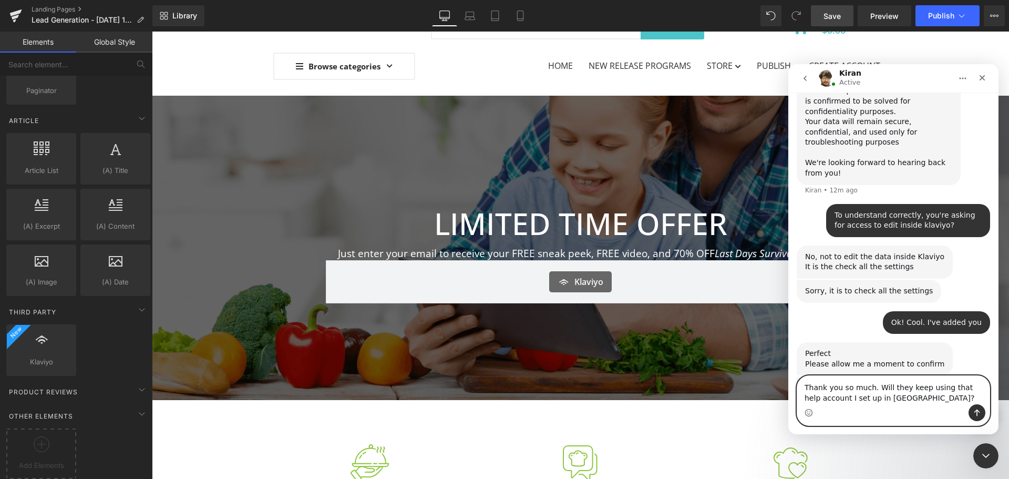
type textarea "Thank you so much. Will they keep using that help account I set up in Klaviyo?"
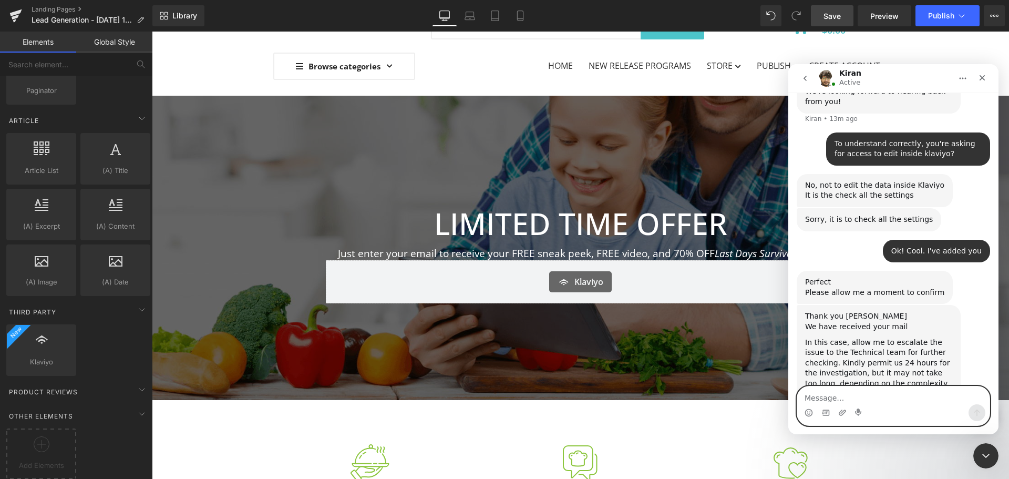
scroll to position [2667, 0]
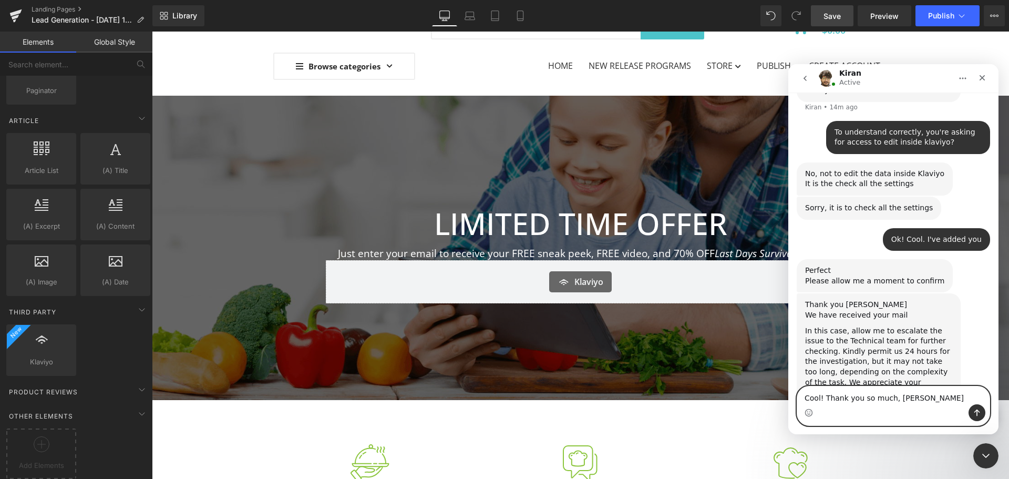
type textarea "Cool! Thank you so much, Kiran"
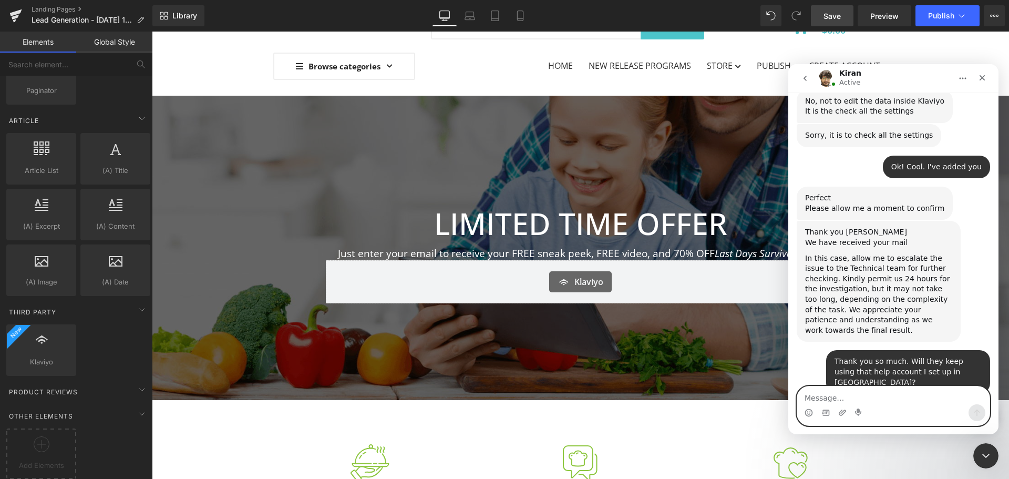
scroll to position [2739, 0]
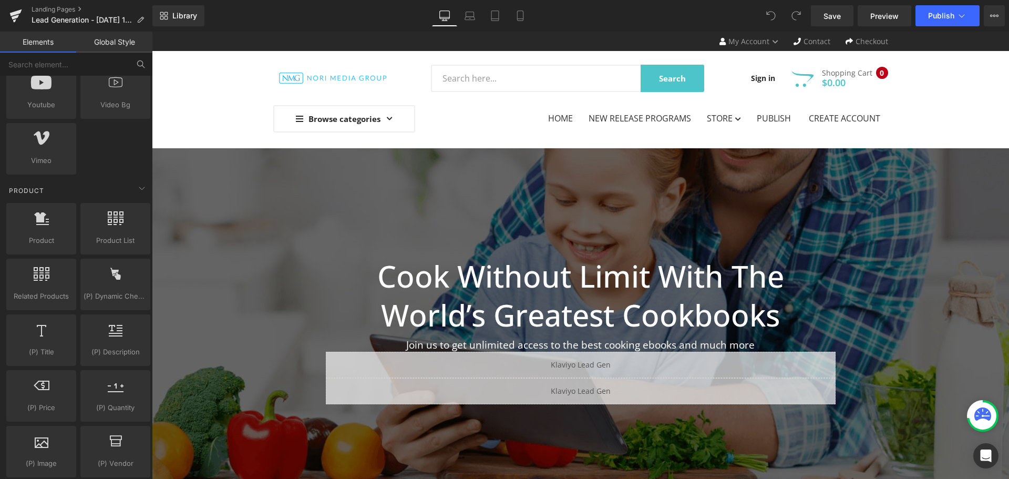
scroll to position [736, 0]
click at [40, 70] on input "text" at bounding box center [64, 64] width 129 height 23
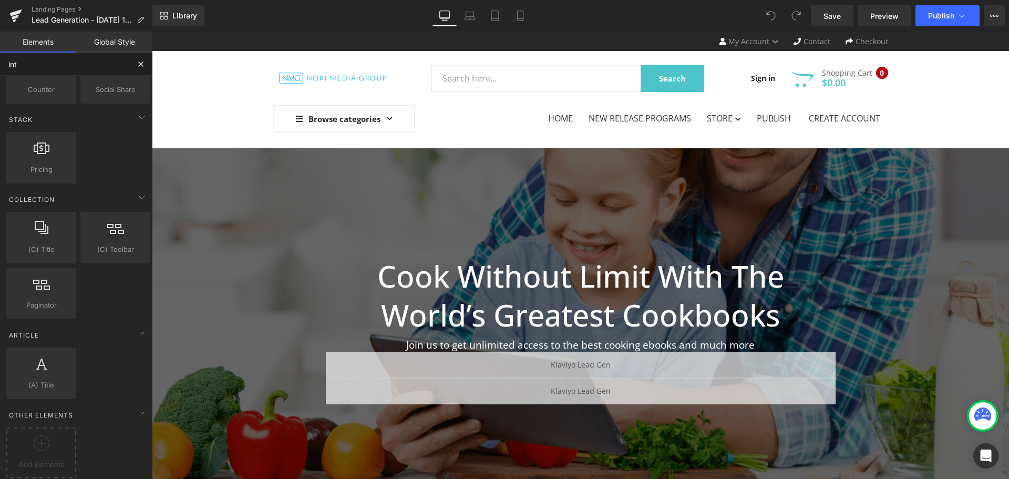
scroll to position [0, 0]
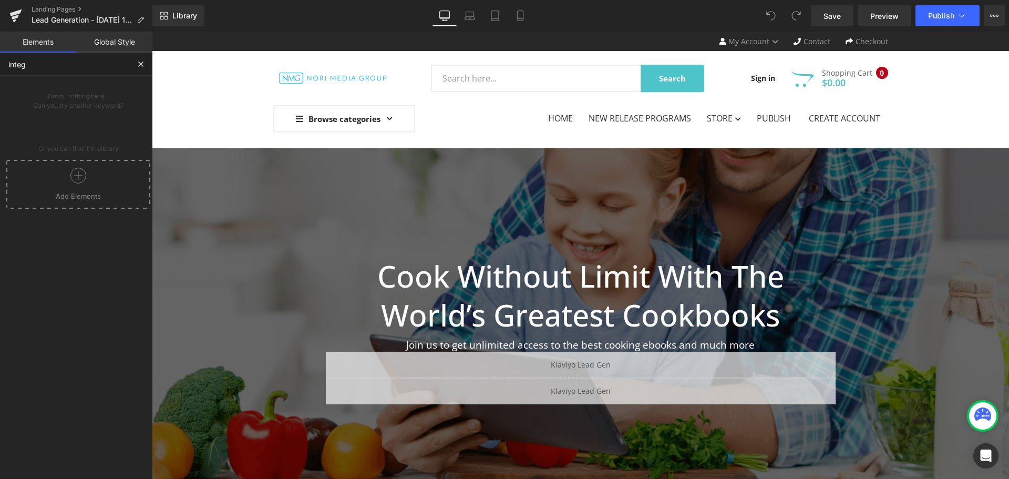
type input "integr"
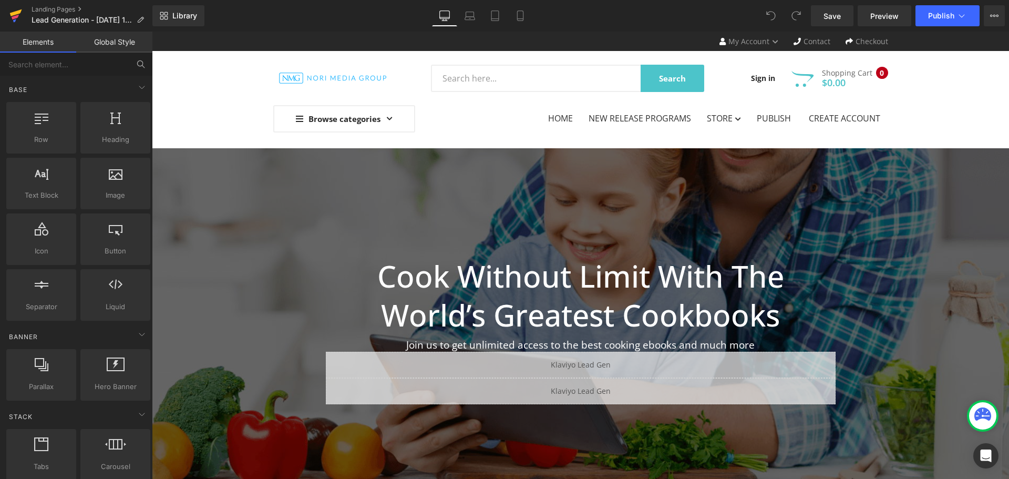
click at [12, 15] on icon at bounding box center [16, 12] width 12 height 7
